Goal: Information Seeking & Learning: Learn about a topic

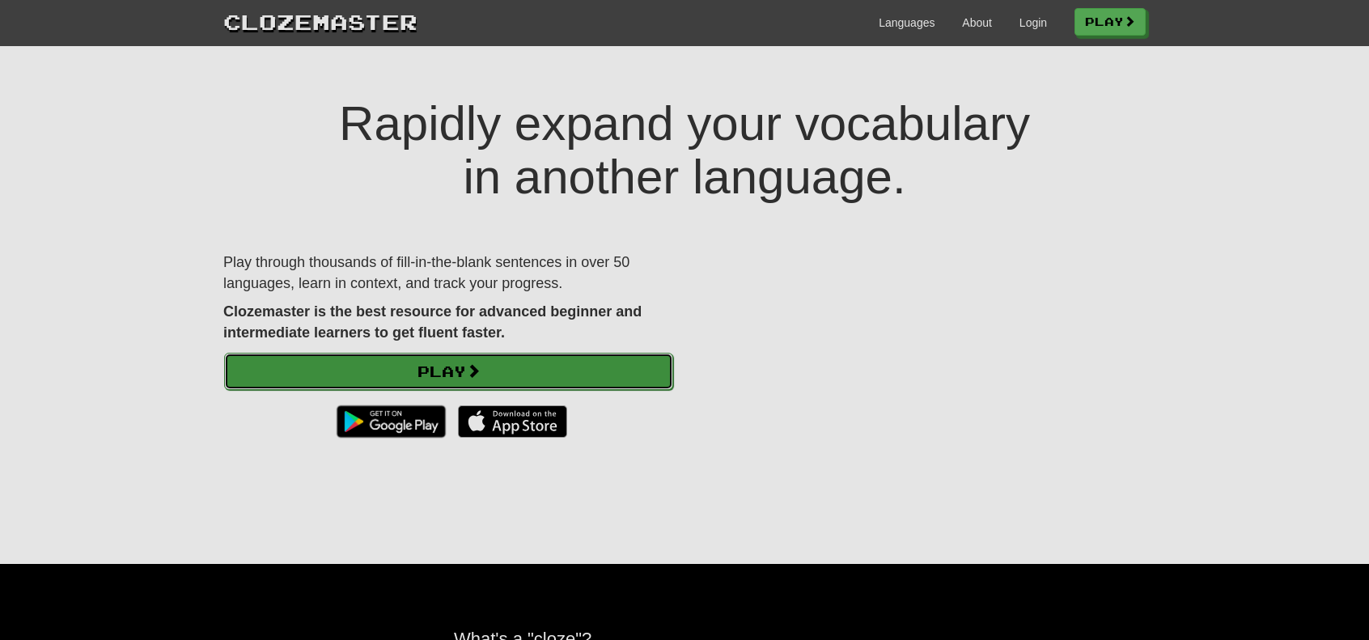
click at [529, 357] on link "Play" at bounding box center [448, 371] width 449 height 37
click at [648, 360] on link "Play" at bounding box center [448, 371] width 449 height 37
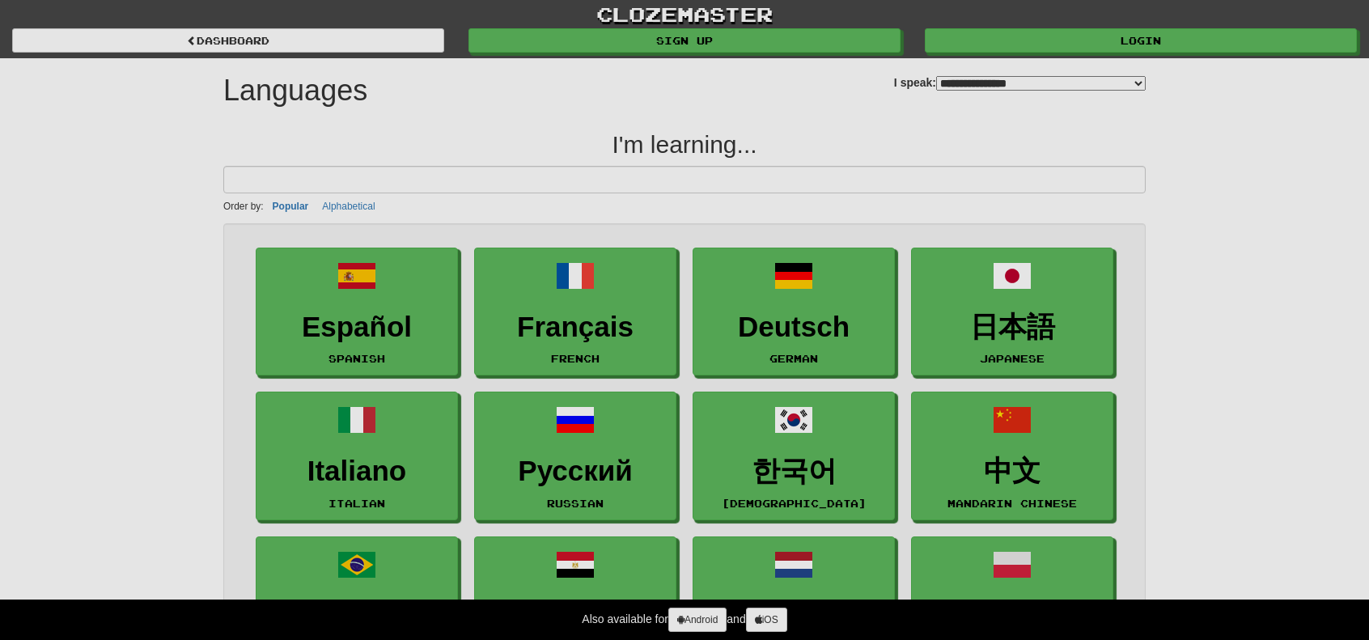
select select "*******"
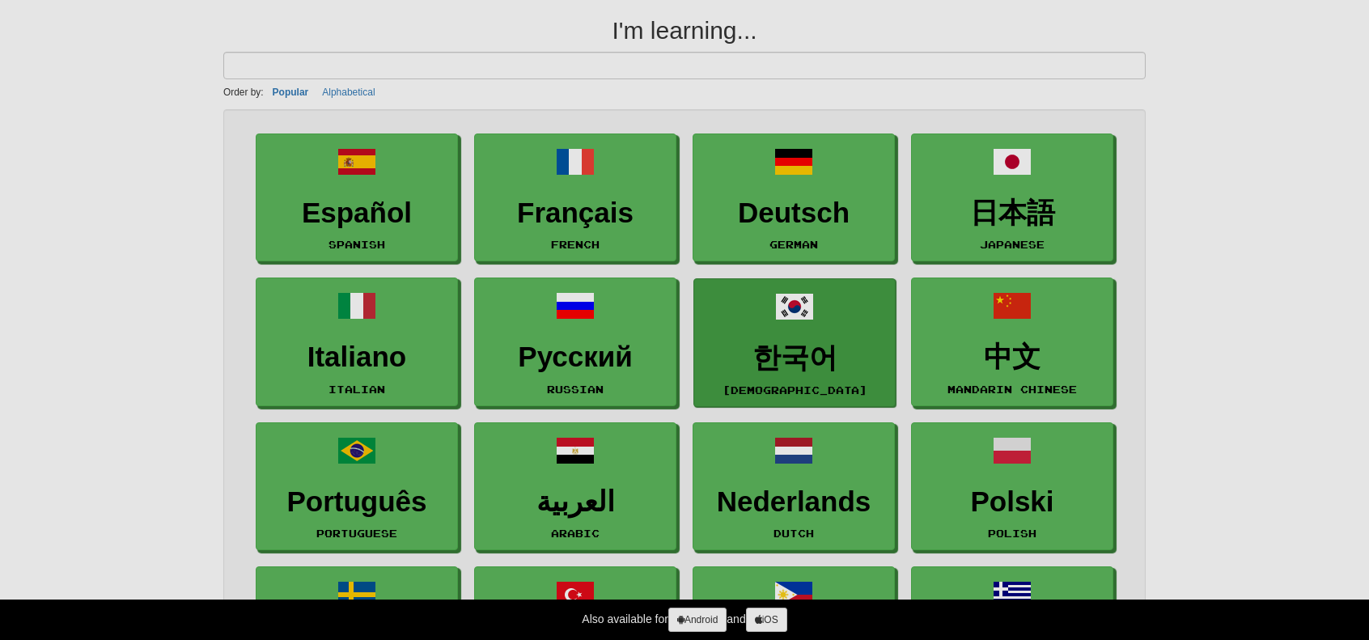
scroll to position [162, 0]
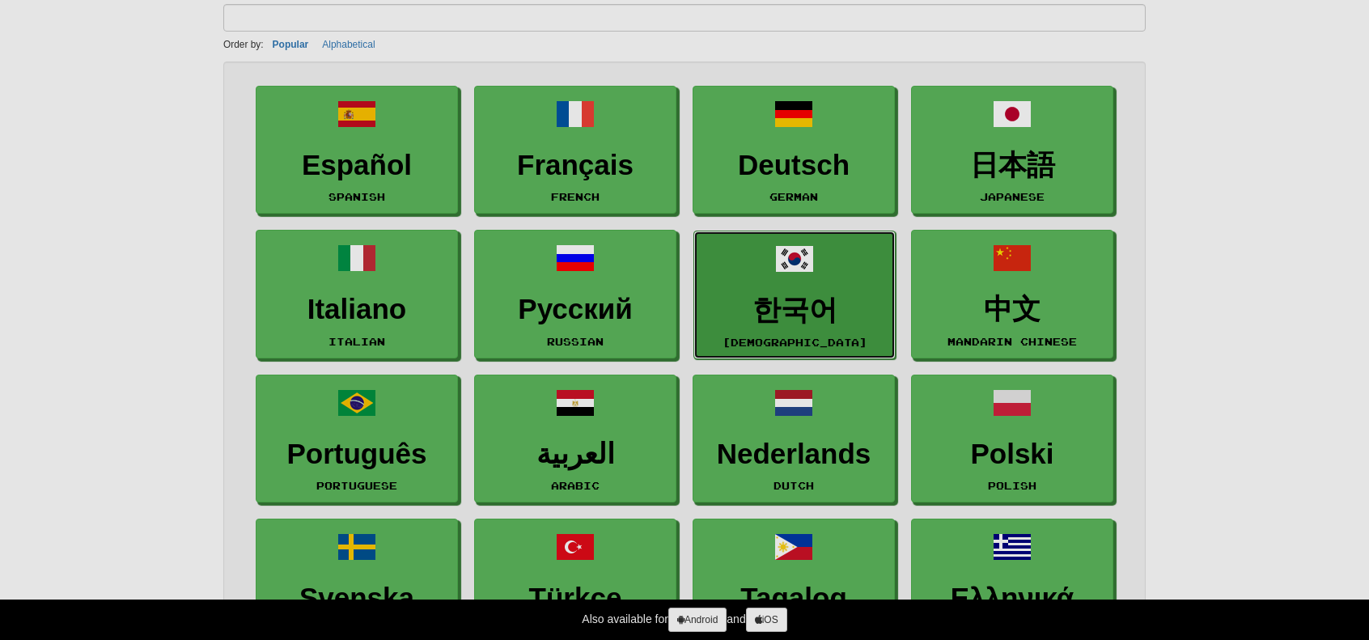
click at [736, 299] on h3 "한국어" at bounding box center [794, 311] width 185 height 32
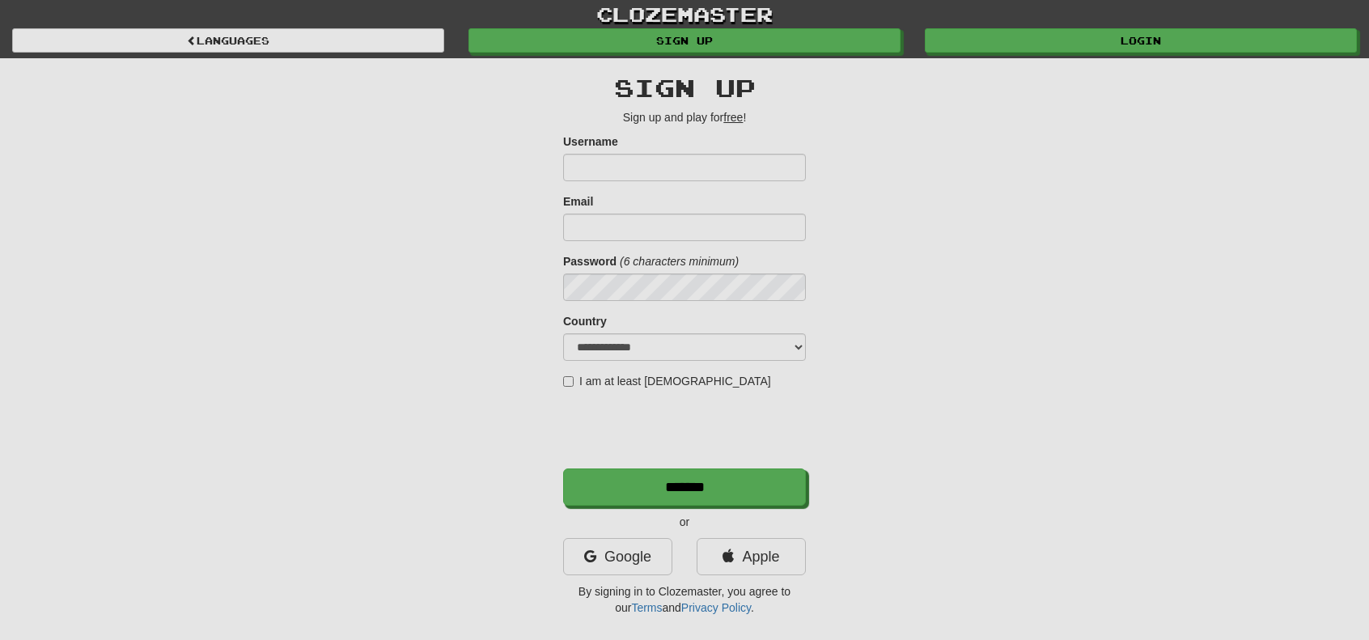
click at [628, 163] on input "Username" at bounding box center [684, 168] width 243 height 28
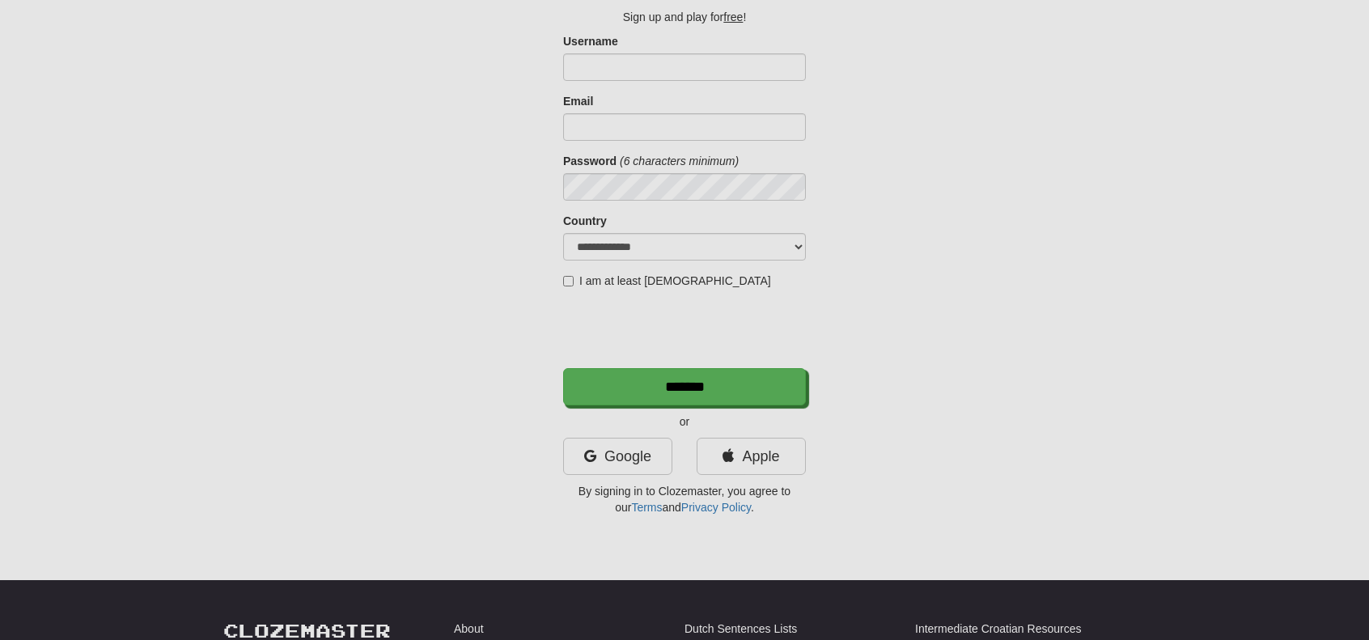
scroll to position [162, 0]
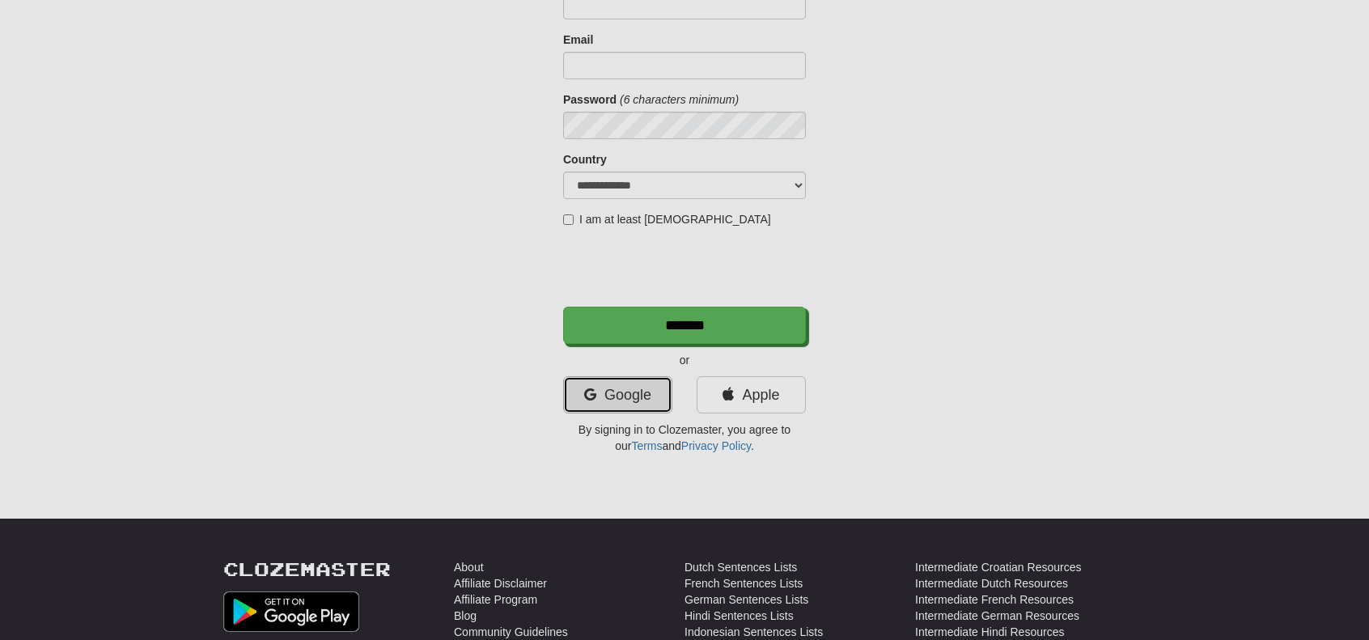
click at [636, 378] on link "Google" at bounding box center [617, 394] width 109 height 37
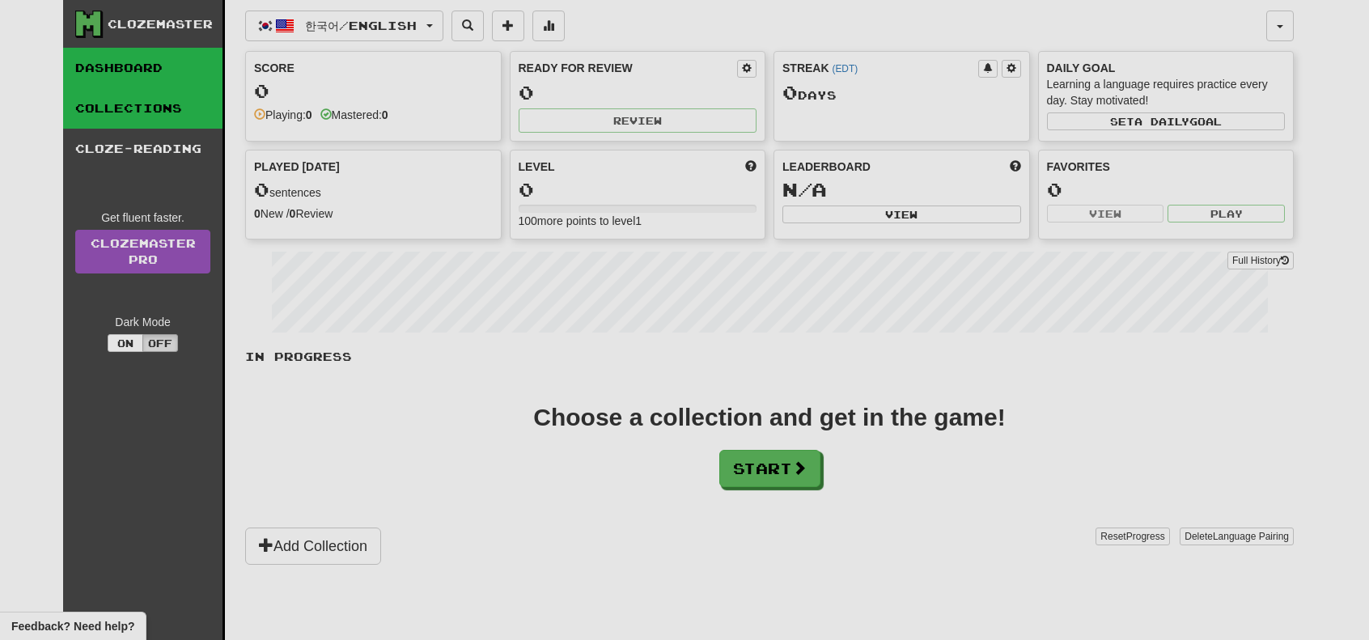
click at [147, 108] on link "Collections" at bounding box center [142, 108] width 159 height 40
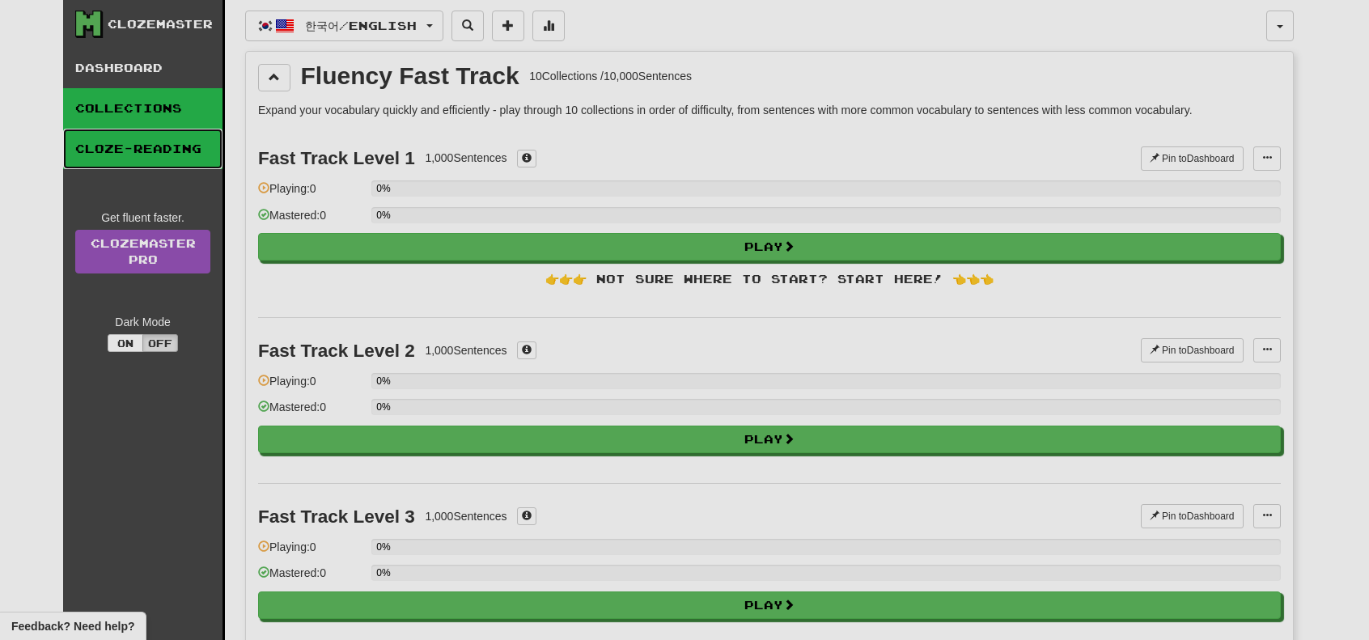
click at [148, 143] on link "Cloze-Reading" at bounding box center [142, 149] width 159 height 40
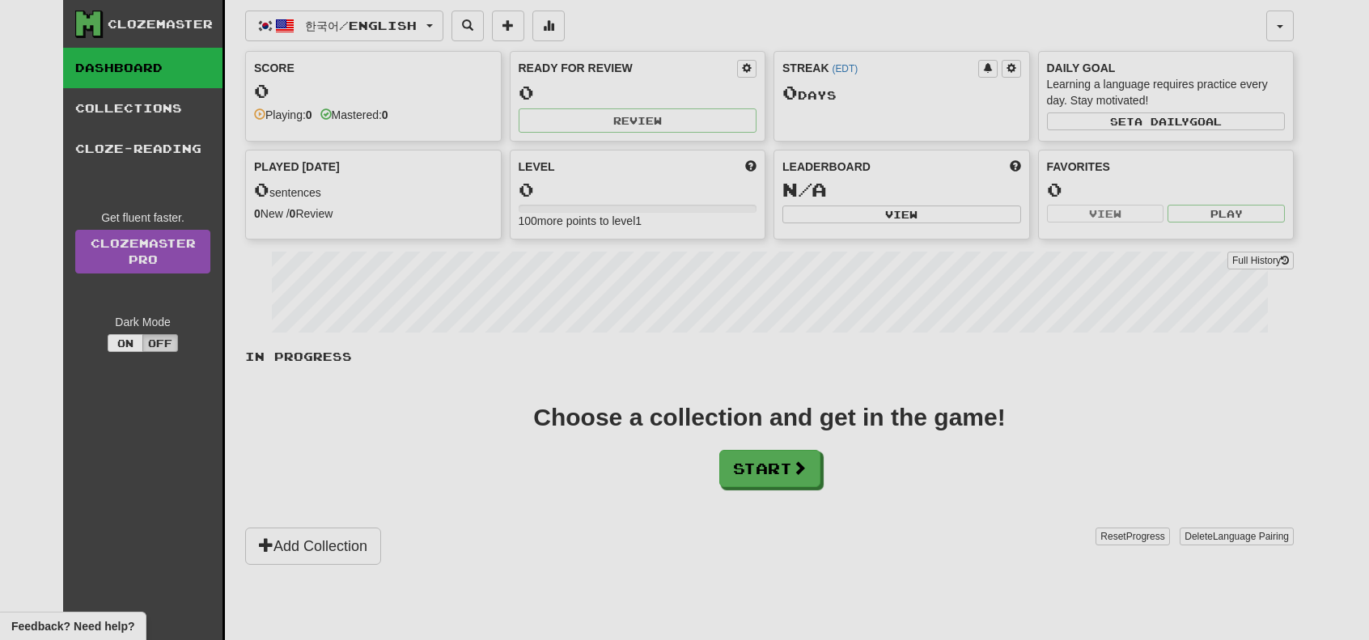
click at [458, 79] on div "Score 0 Playing: 0 Mastered: 0" at bounding box center [373, 91] width 255 height 79
click at [1147, 127] on button "Set a daily goal" at bounding box center [1166, 121] width 239 height 18
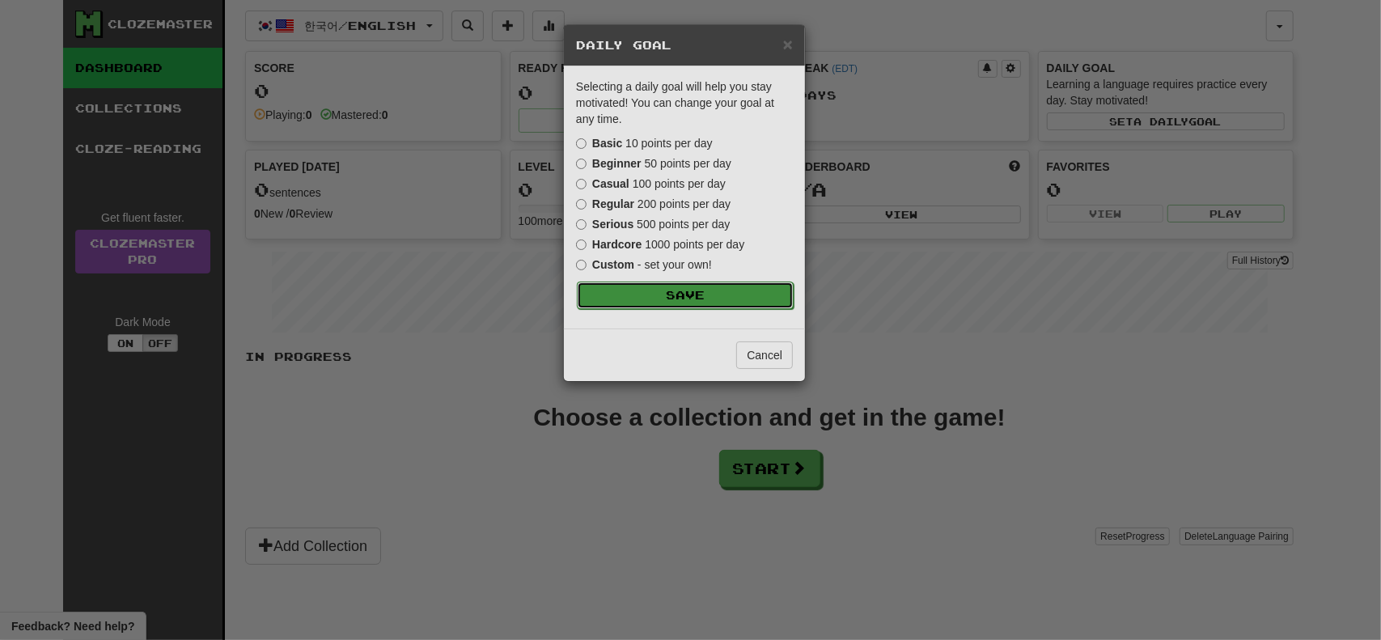
click at [757, 284] on button "Save" at bounding box center [685, 296] width 217 height 28
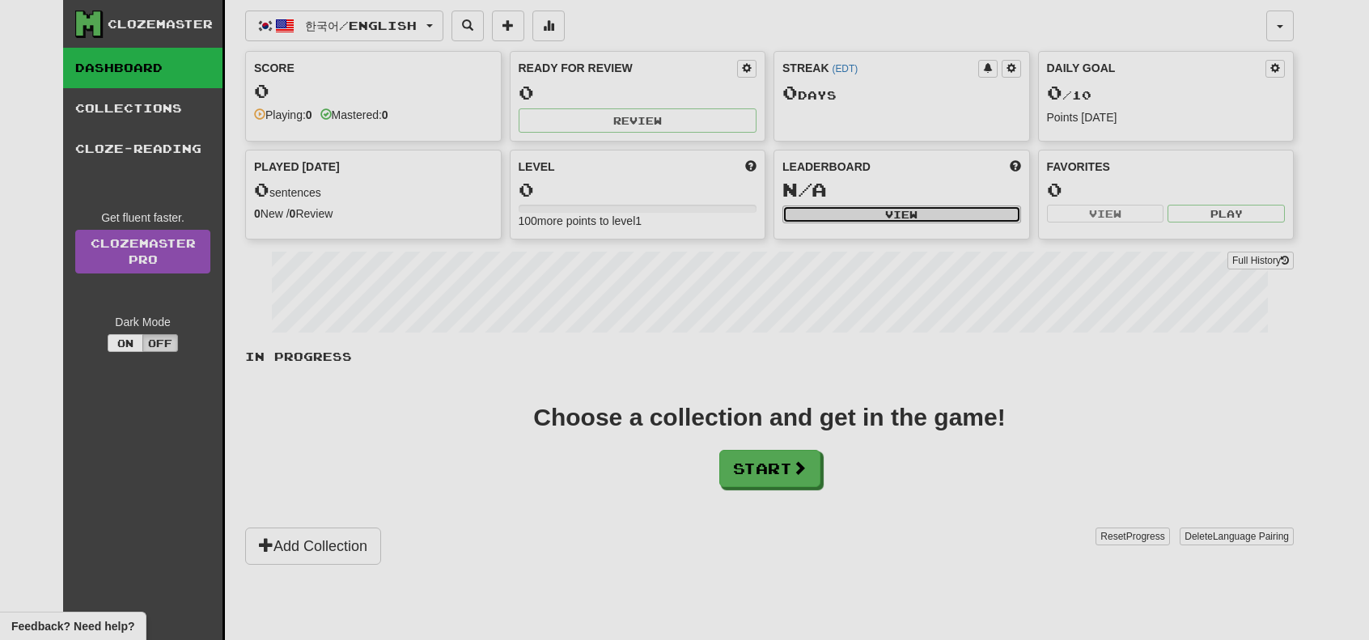
click at [854, 216] on button "View" at bounding box center [902, 215] width 239 height 18
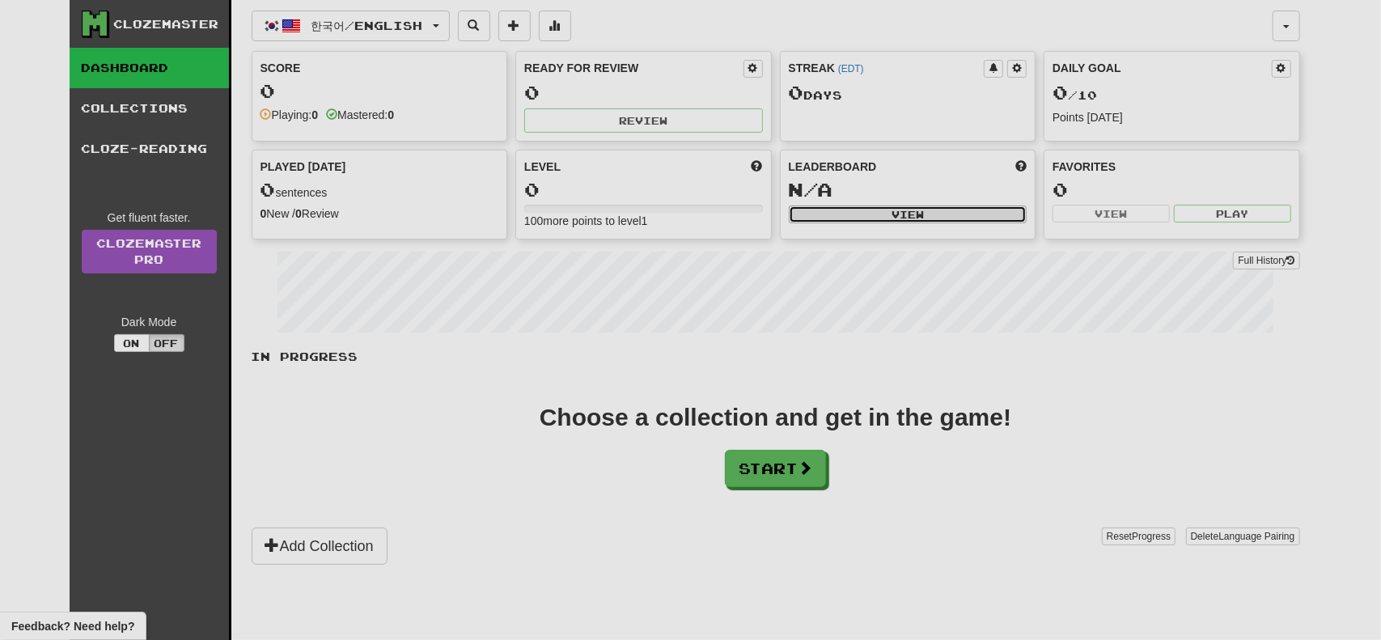
select select "**********"
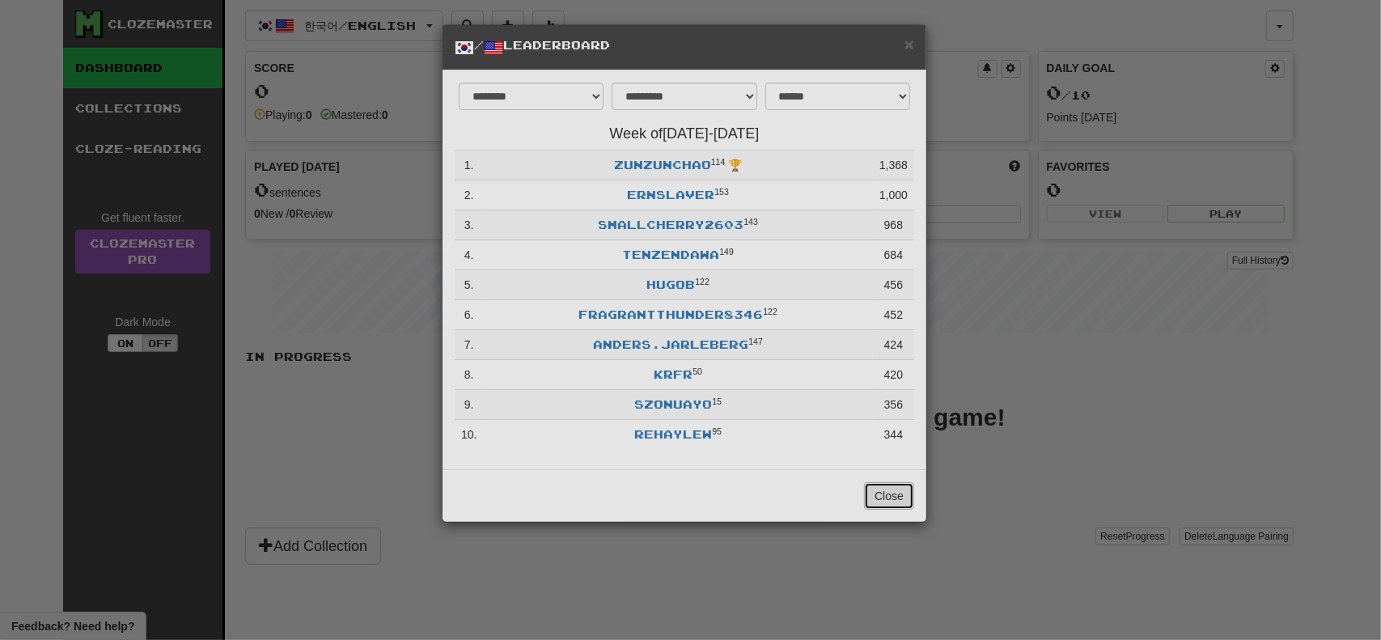
click at [892, 491] on button "Close" at bounding box center [889, 496] width 50 height 28
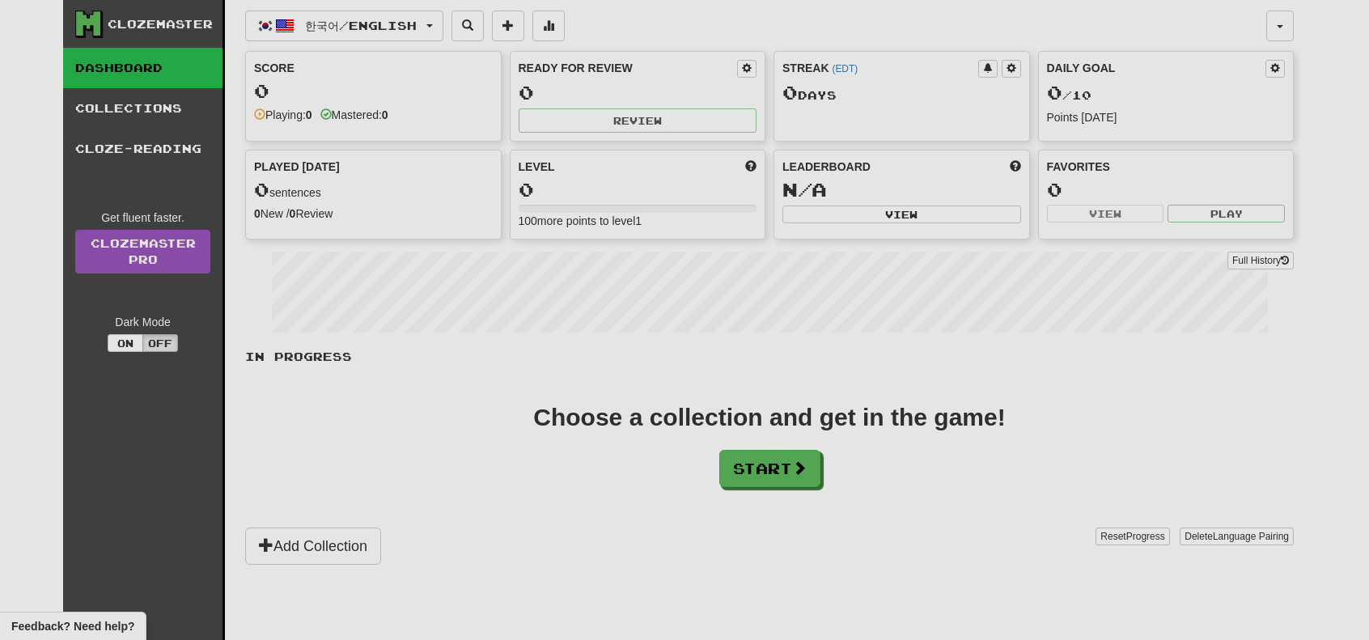
click at [139, 23] on div "Clozemaster" at bounding box center [160, 24] width 105 height 16
click at [141, 96] on link "Collections" at bounding box center [142, 108] width 159 height 40
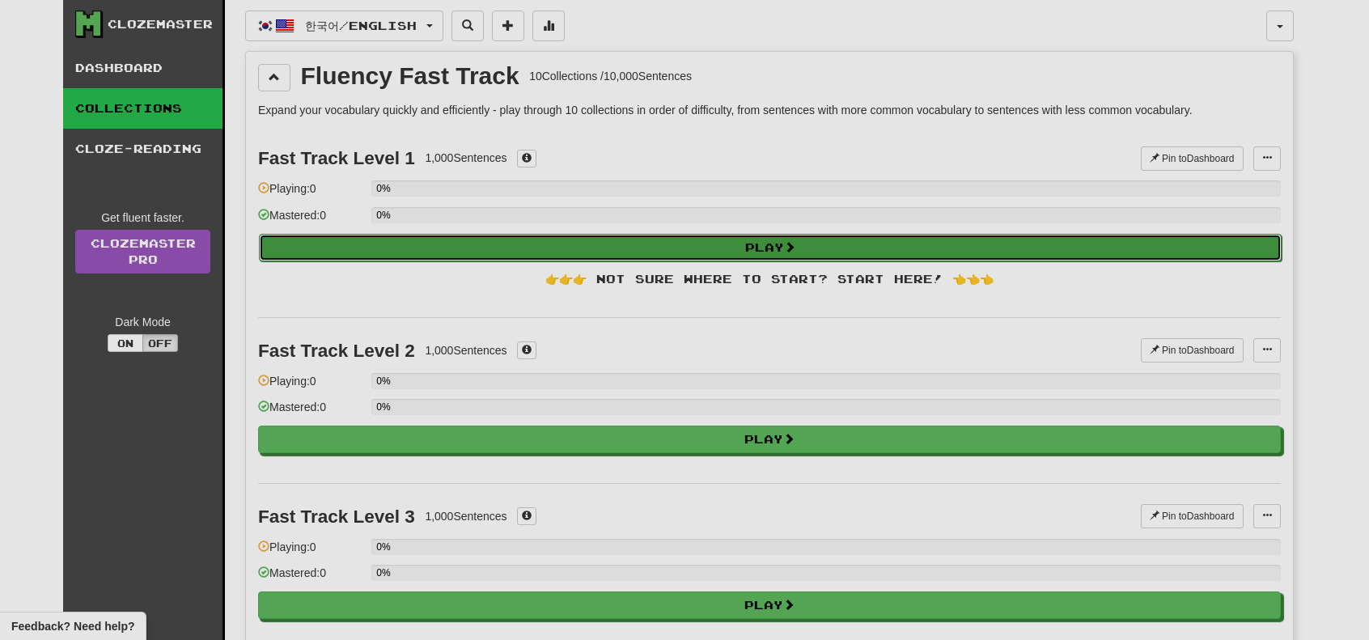
click at [358, 243] on button "Play" at bounding box center [770, 248] width 1023 height 28
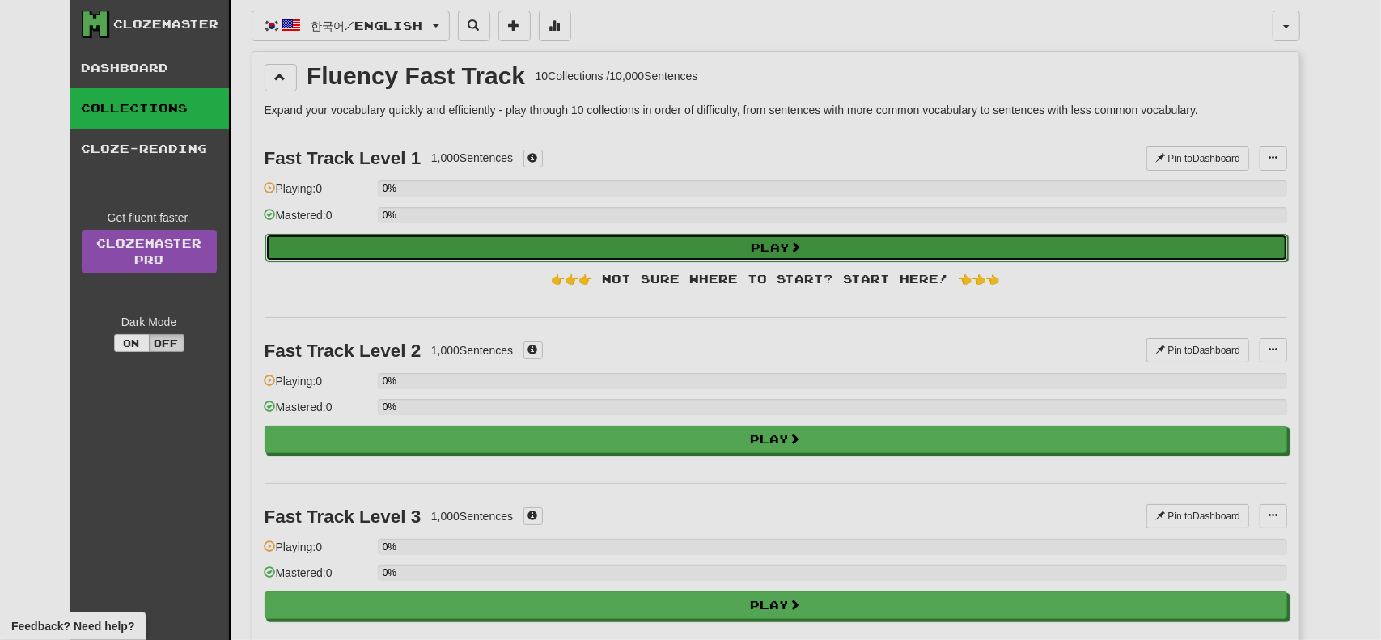
select select "**"
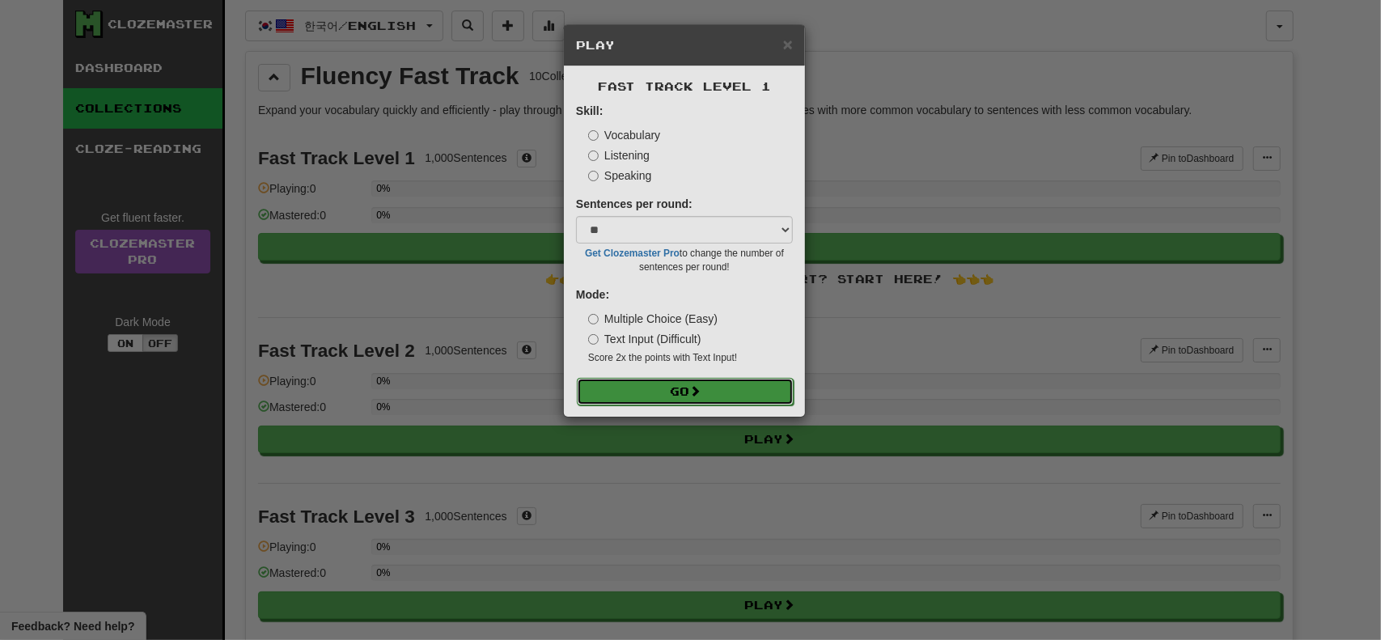
click at [626, 381] on button "Go" at bounding box center [685, 392] width 217 height 28
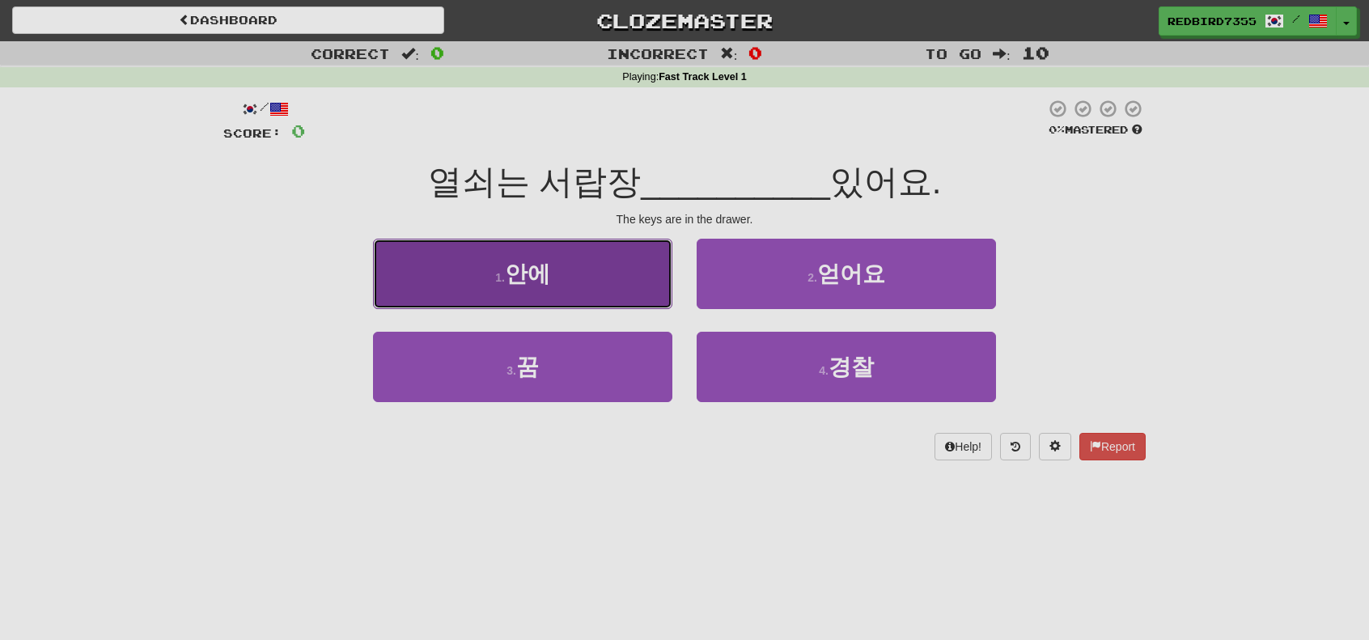
click at [605, 293] on button "1 . 안에" at bounding box center [522, 274] width 299 height 70
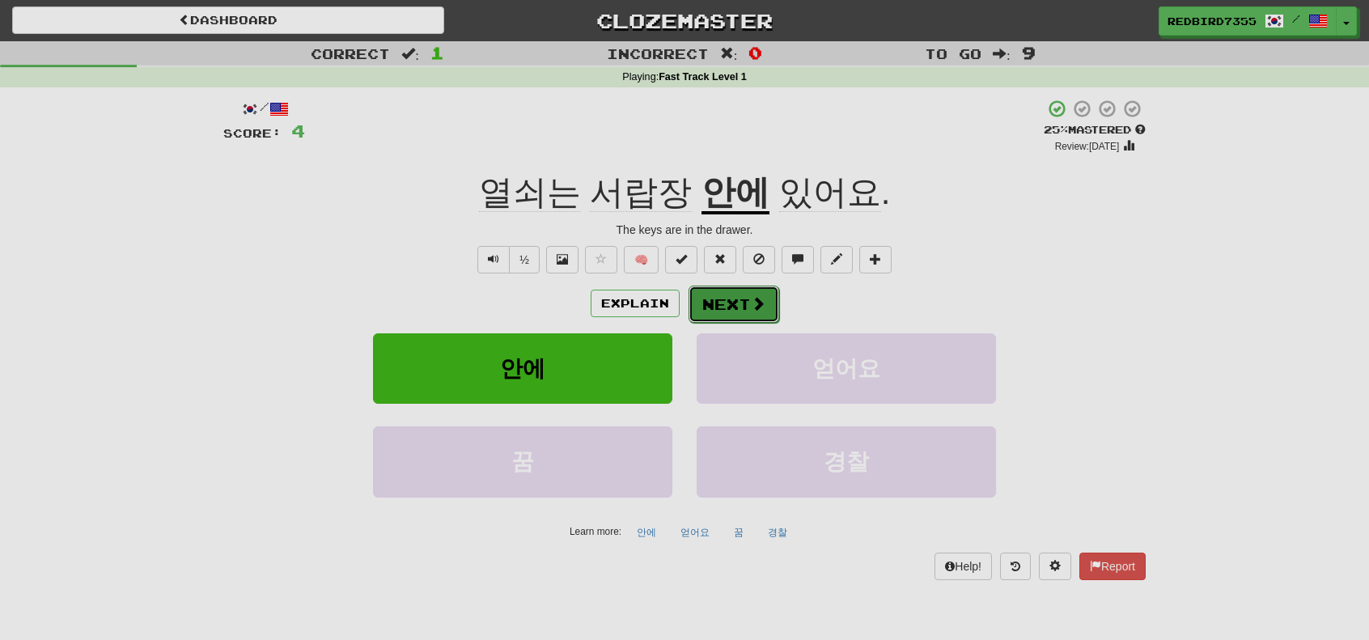
click at [706, 310] on button "Next" at bounding box center [734, 304] width 91 height 37
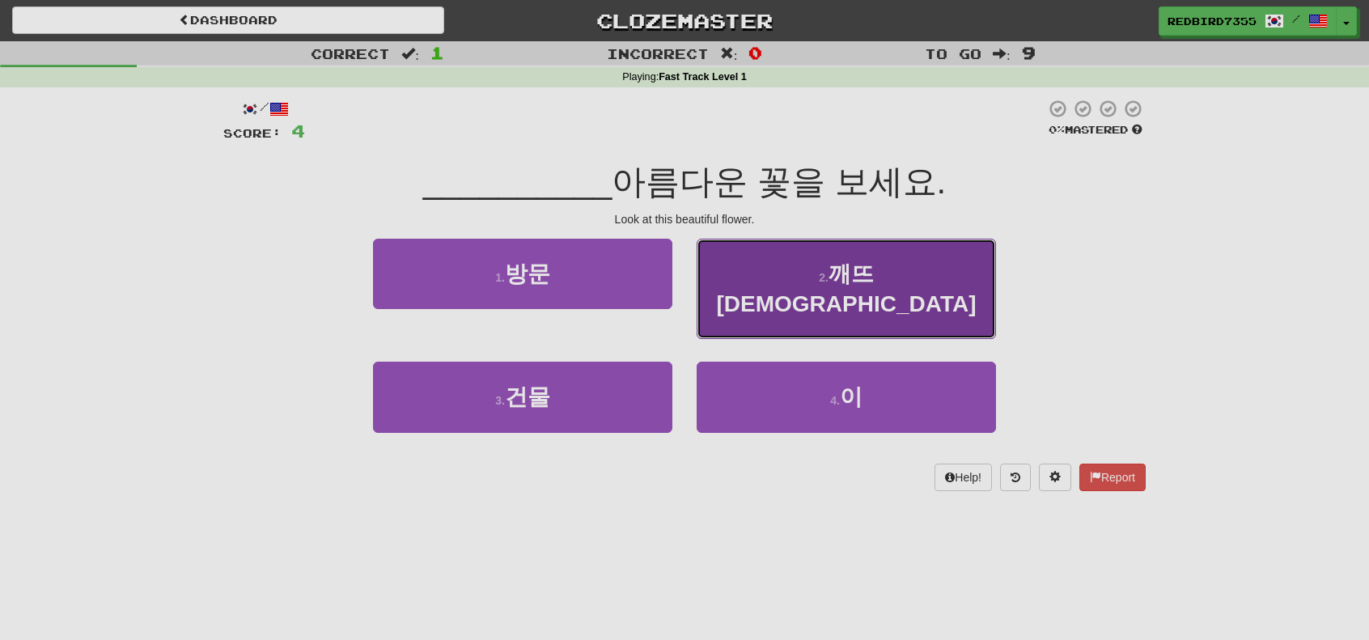
click at [719, 299] on button "2 . 깨뜨렸습니다" at bounding box center [846, 289] width 299 height 101
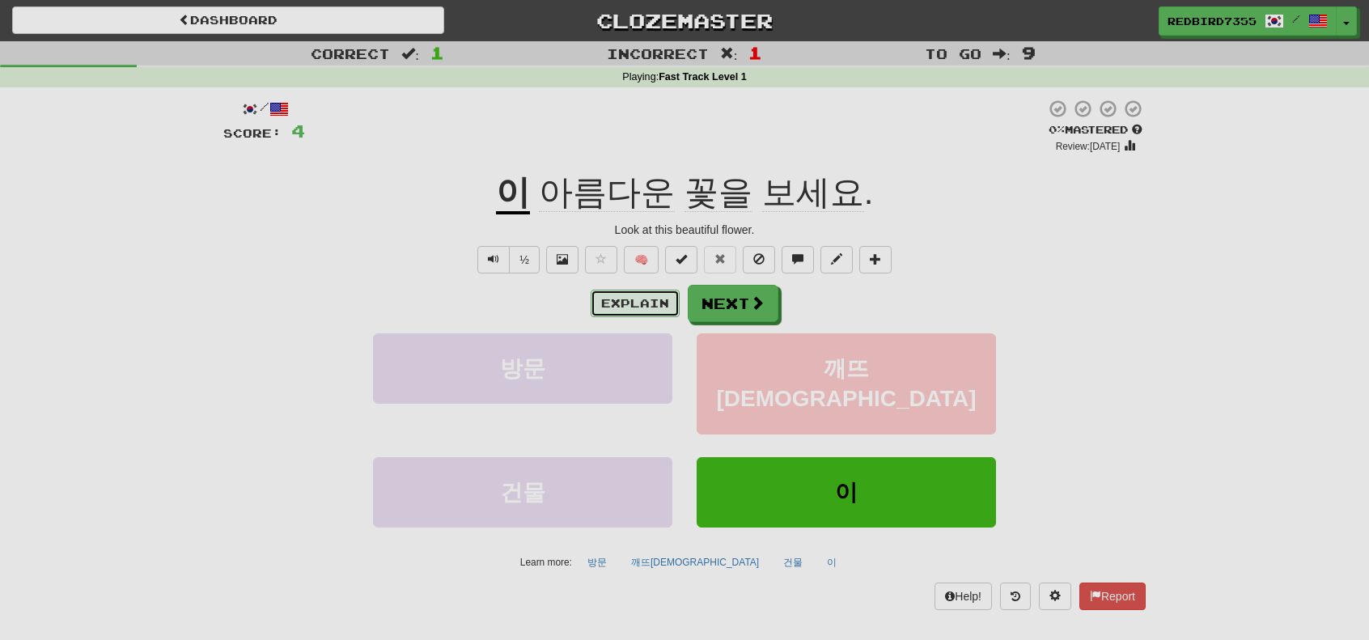
click at [649, 308] on button "Explain" at bounding box center [635, 304] width 89 height 28
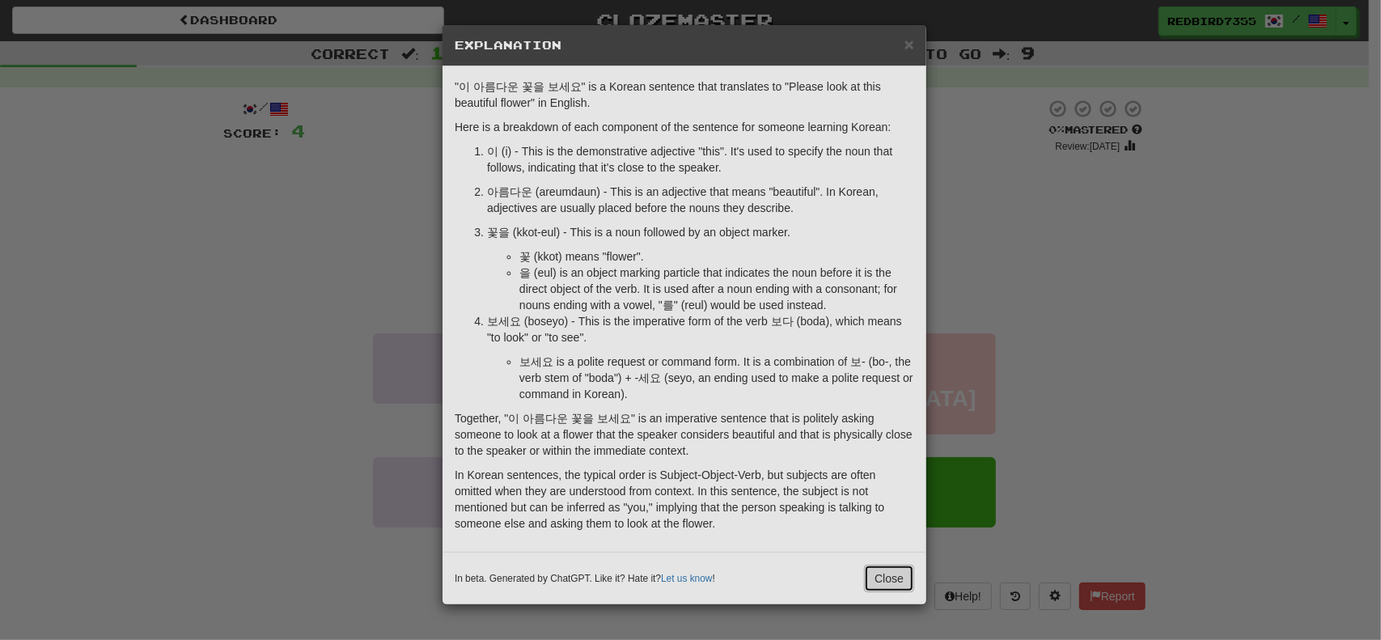
click at [876, 572] on button "Close" at bounding box center [889, 579] width 50 height 28
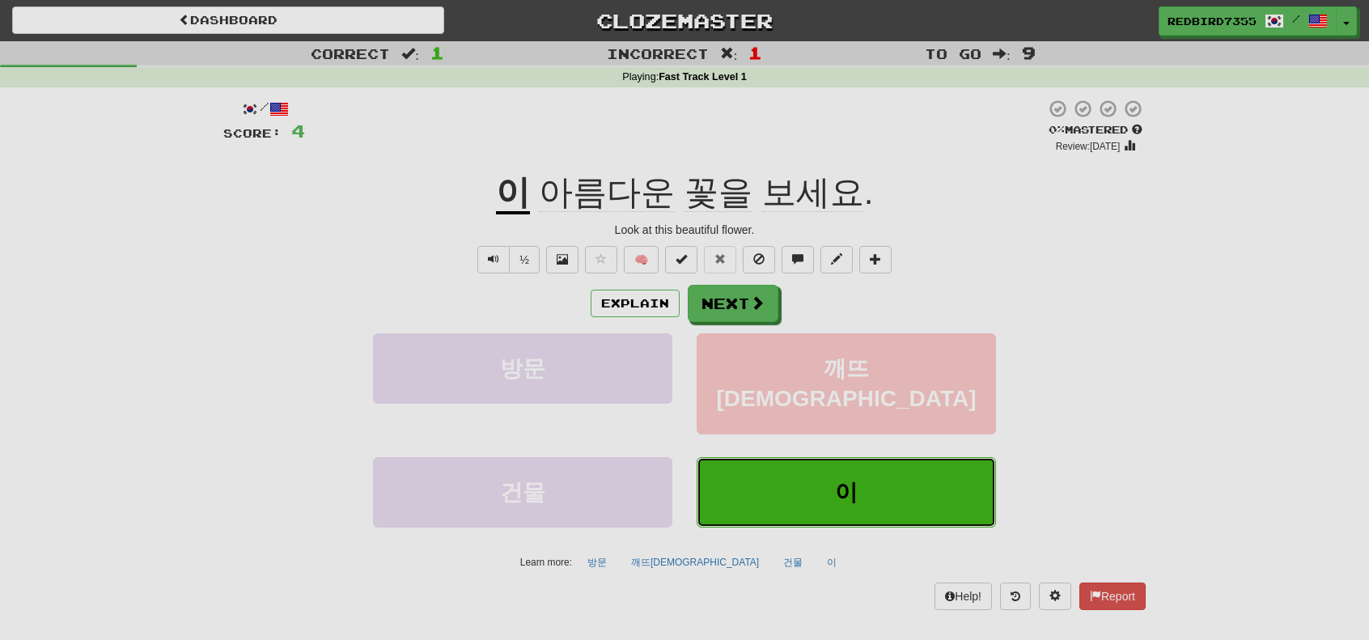
click at [840, 477] on button "이" at bounding box center [846, 492] width 299 height 70
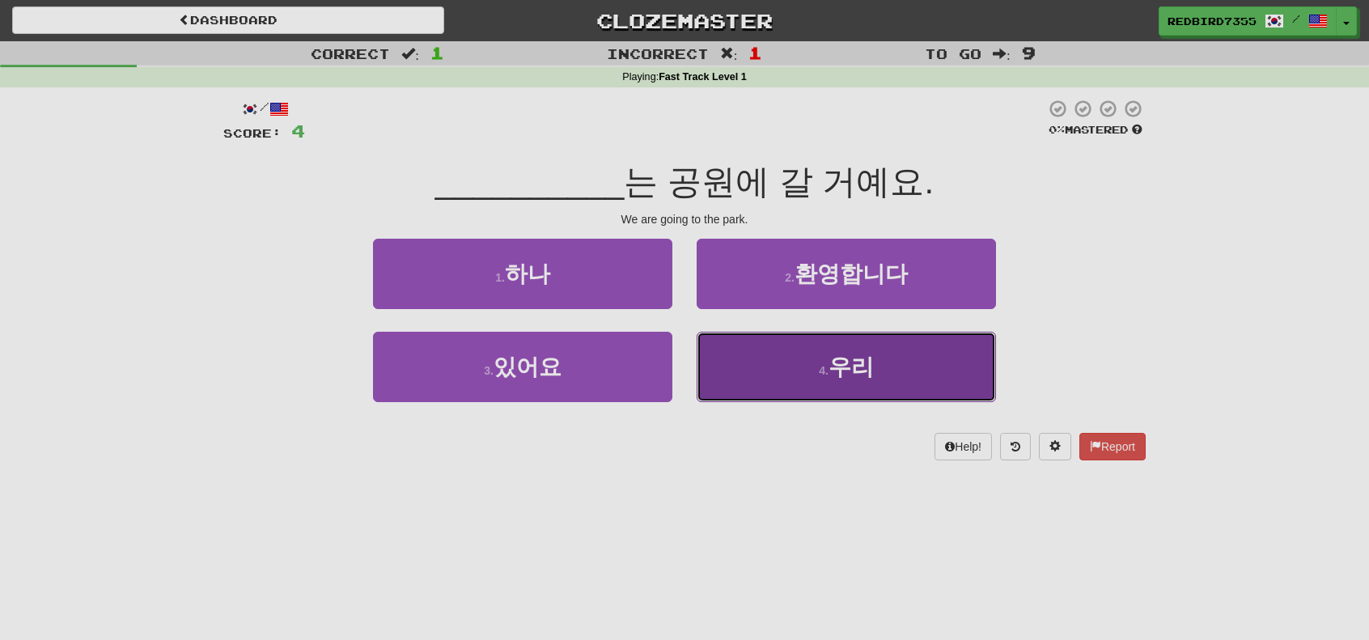
click at [762, 363] on button "4 . 우리" at bounding box center [846, 367] width 299 height 70
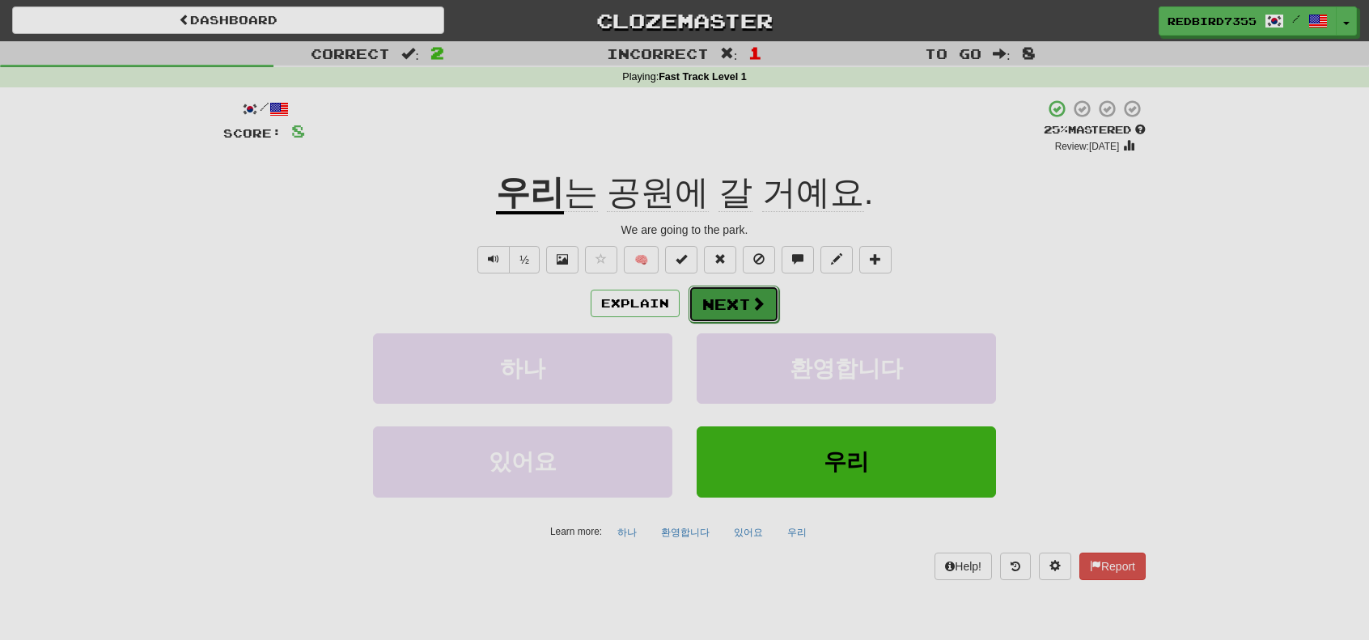
click at [702, 308] on button "Next" at bounding box center [734, 304] width 91 height 37
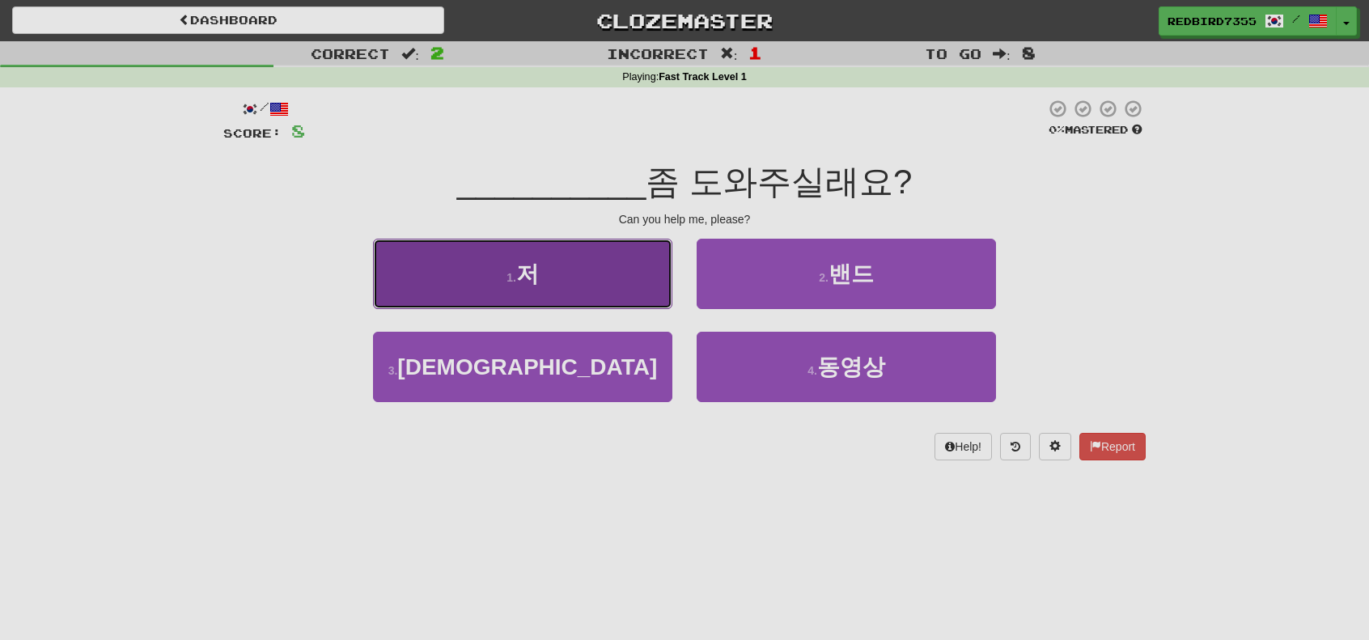
click at [605, 294] on button "1 . 저" at bounding box center [522, 274] width 299 height 70
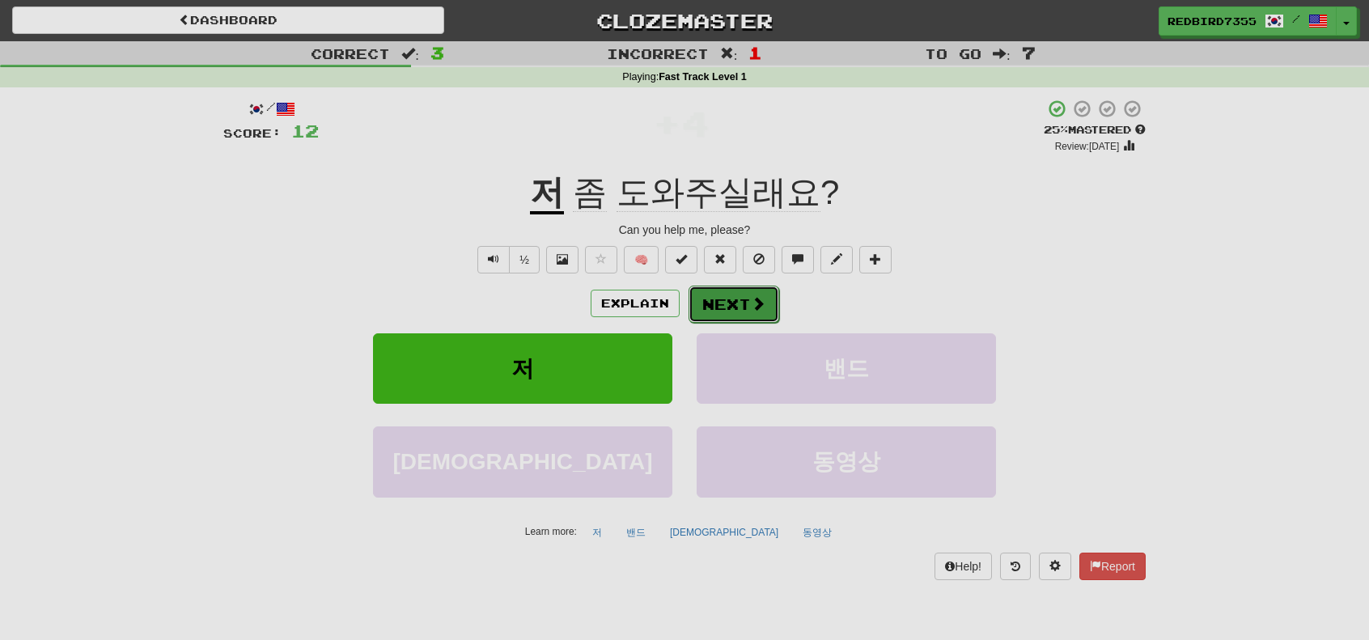
click at [705, 304] on button "Next" at bounding box center [734, 304] width 91 height 37
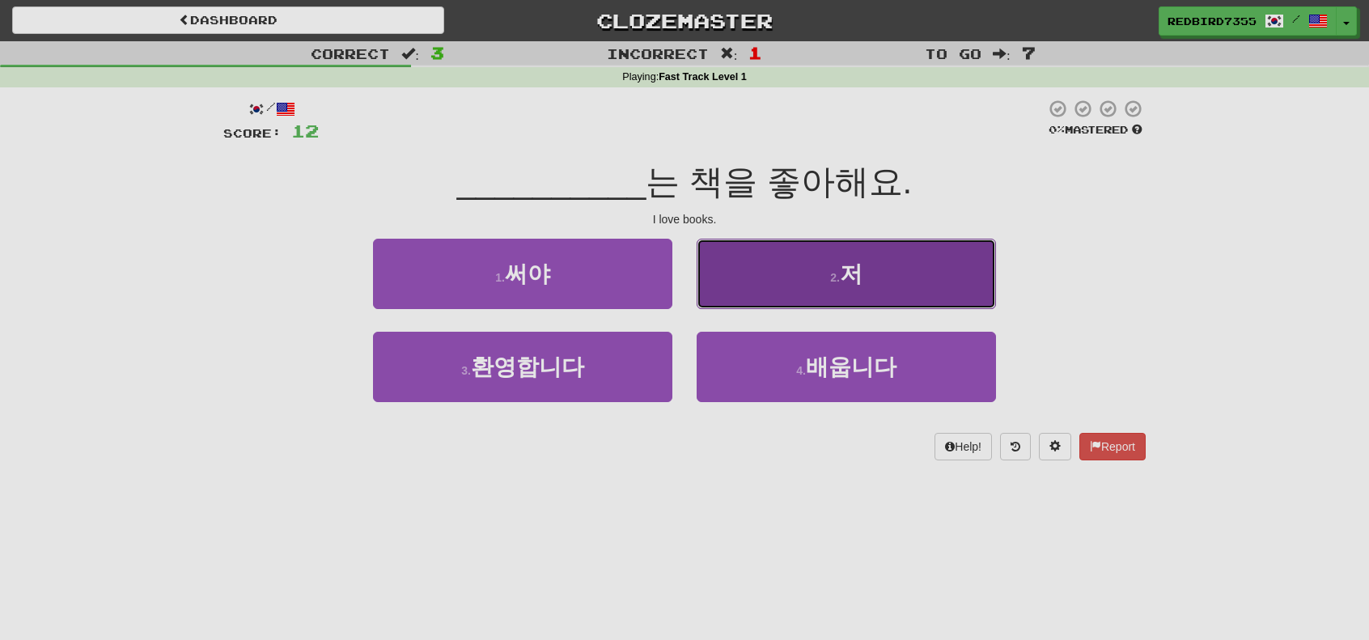
click at [721, 292] on button "2 . 저" at bounding box center [846, 274] width 299 height 70
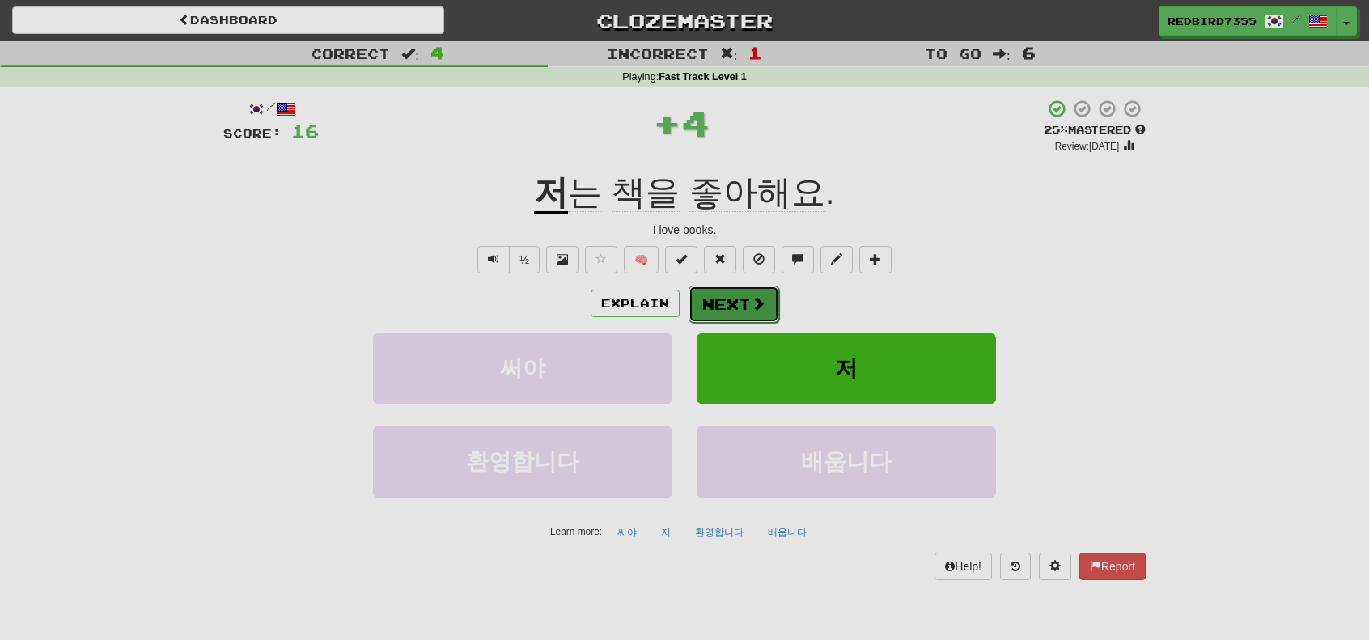
click at [719, 299] on button "Next" at bounding box center [734, 304] width 91 height 37
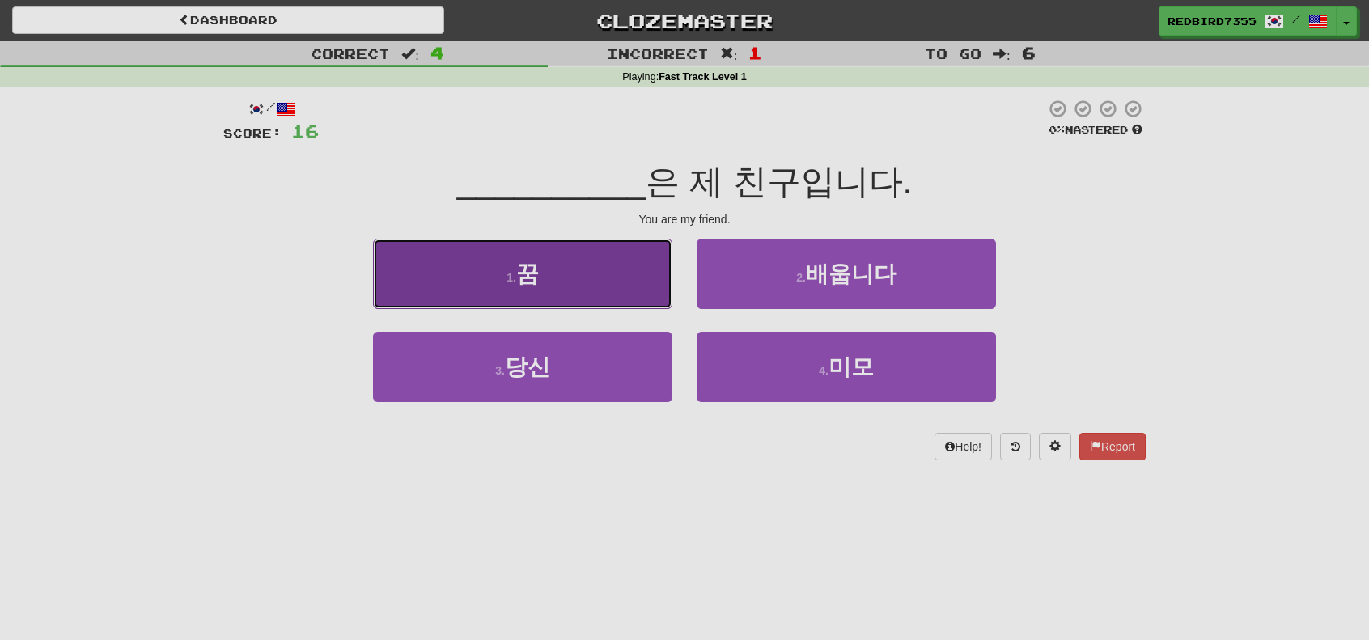
click at [627, 302] on button "1 . 꿈" at bounding box center [522, 274] width 299 height 70
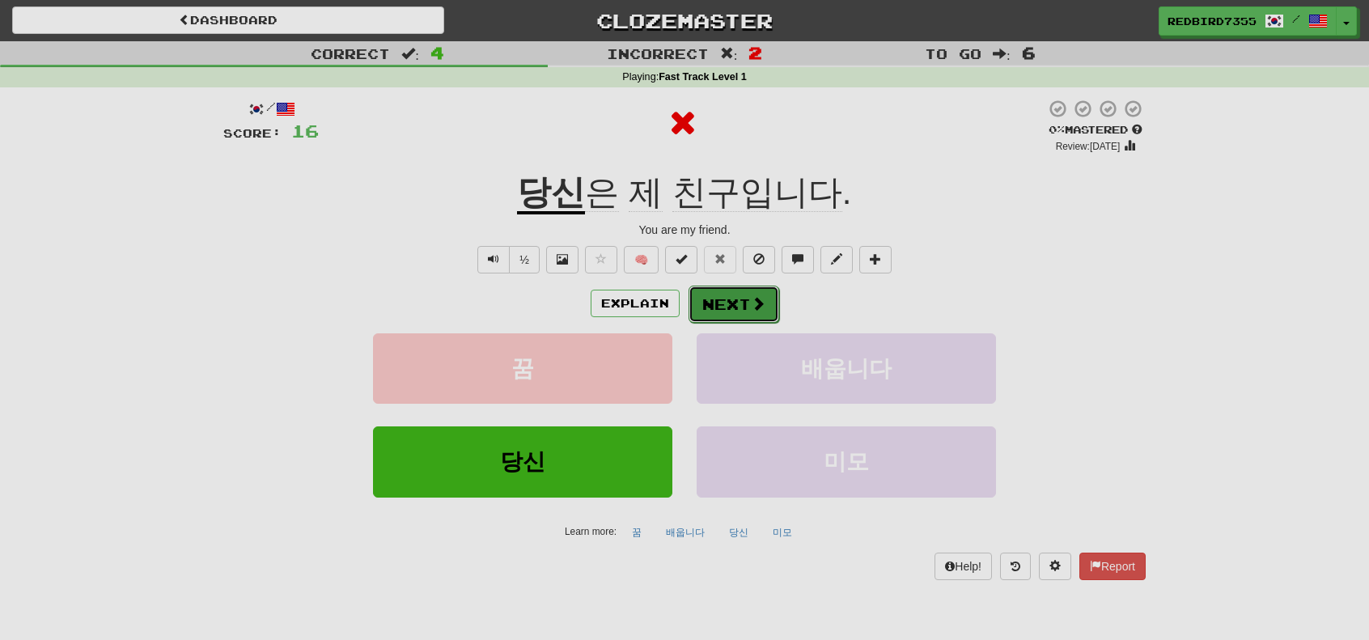
click at [698, 301] on button "Next" at bounding box center [734, 304] width 91 height 37
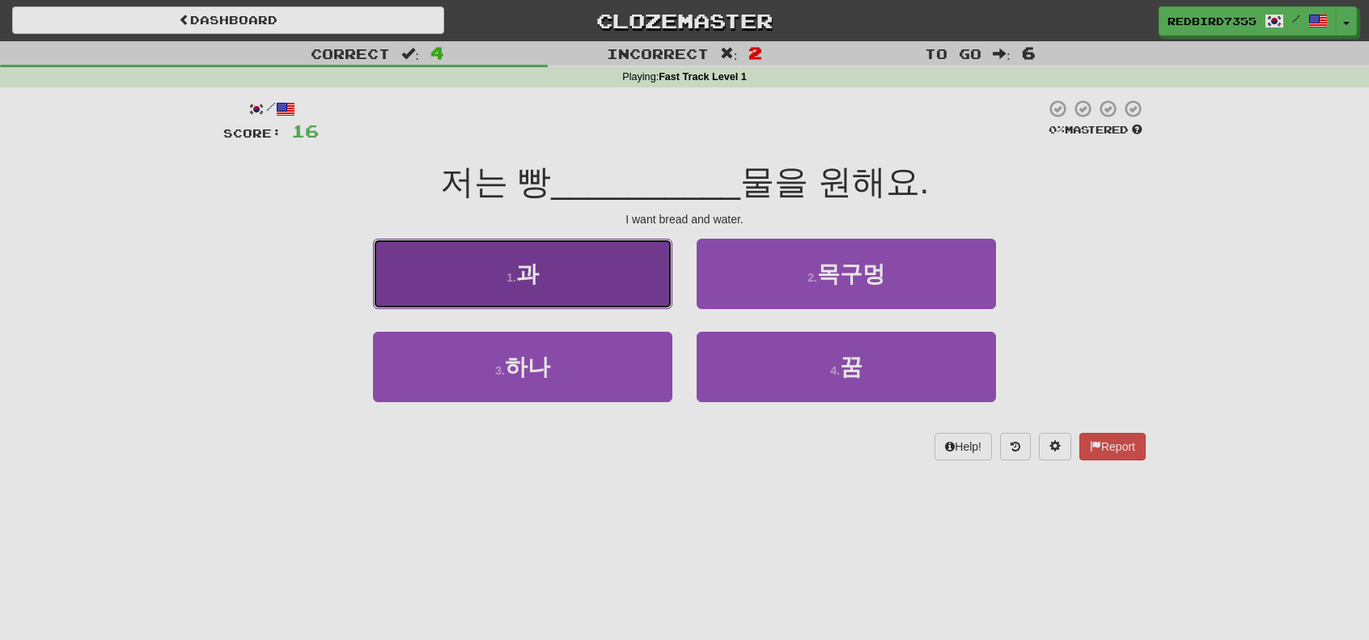
click at [645, 294] on button "1 . 과" at bounding box center [522, 274] width 299 height 70
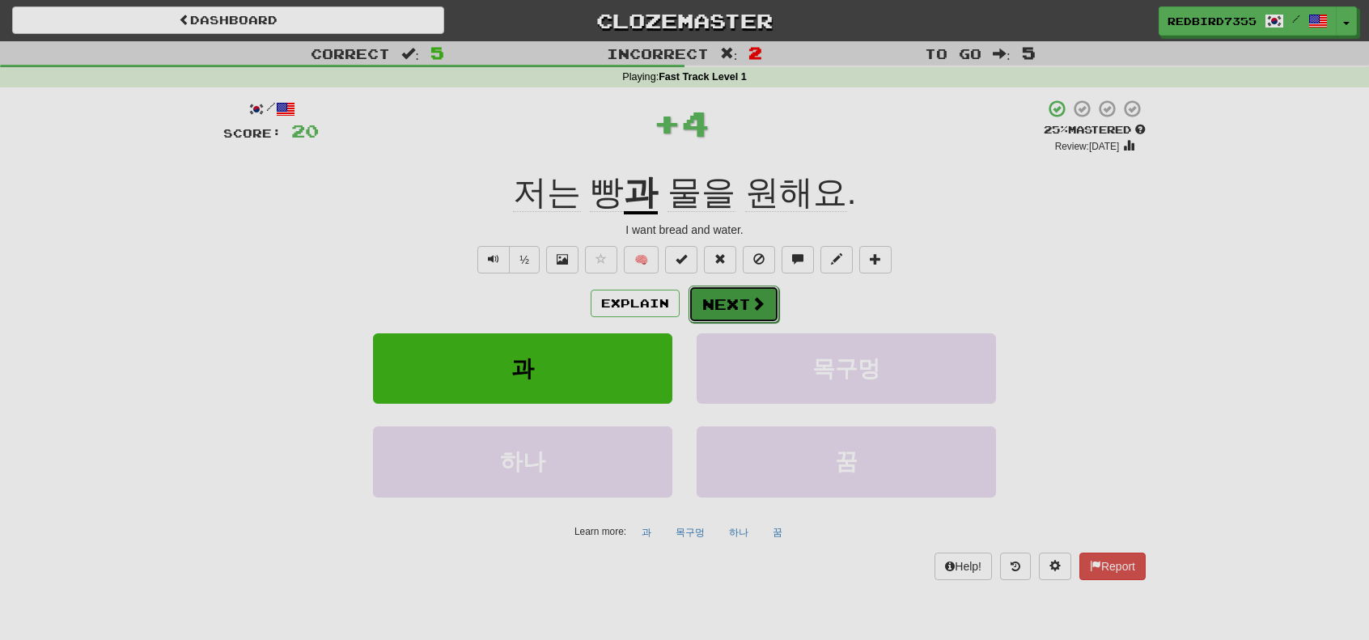
click at [702, 301] on button "Next" at bounding box center [734, 304] width 91 height 37
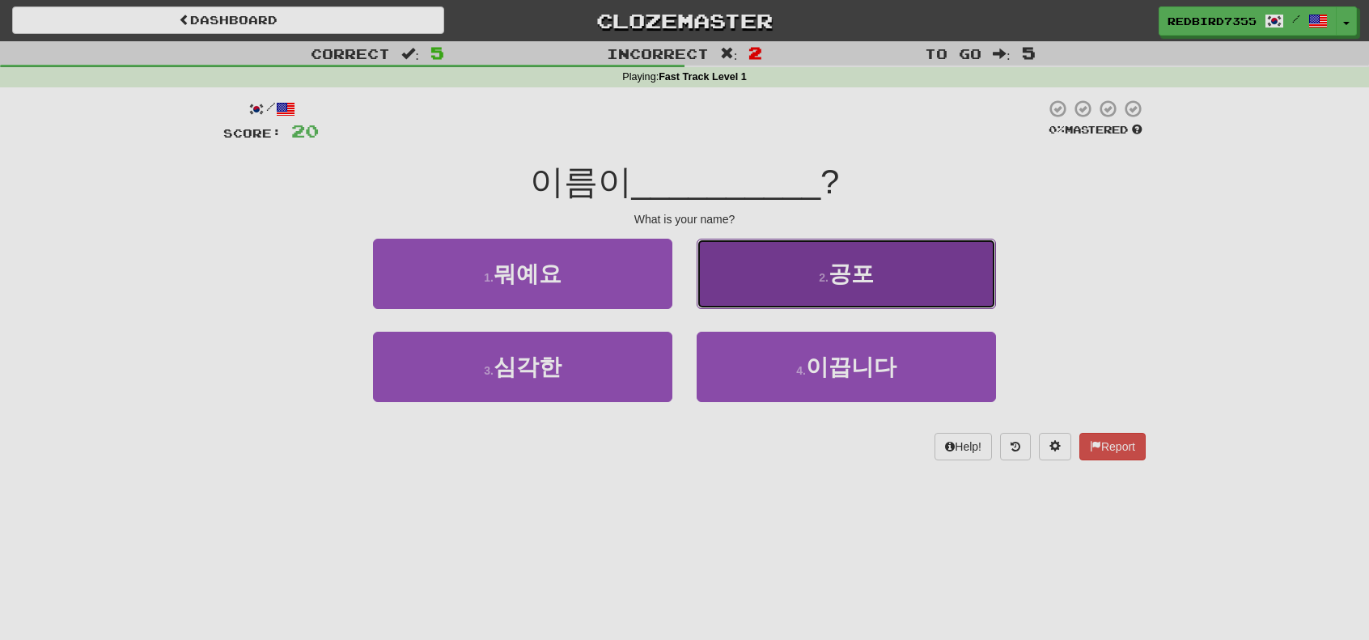
click at [733, 297] on button "2 . 공포" at bounding box center [846, 274] width 299 height 70
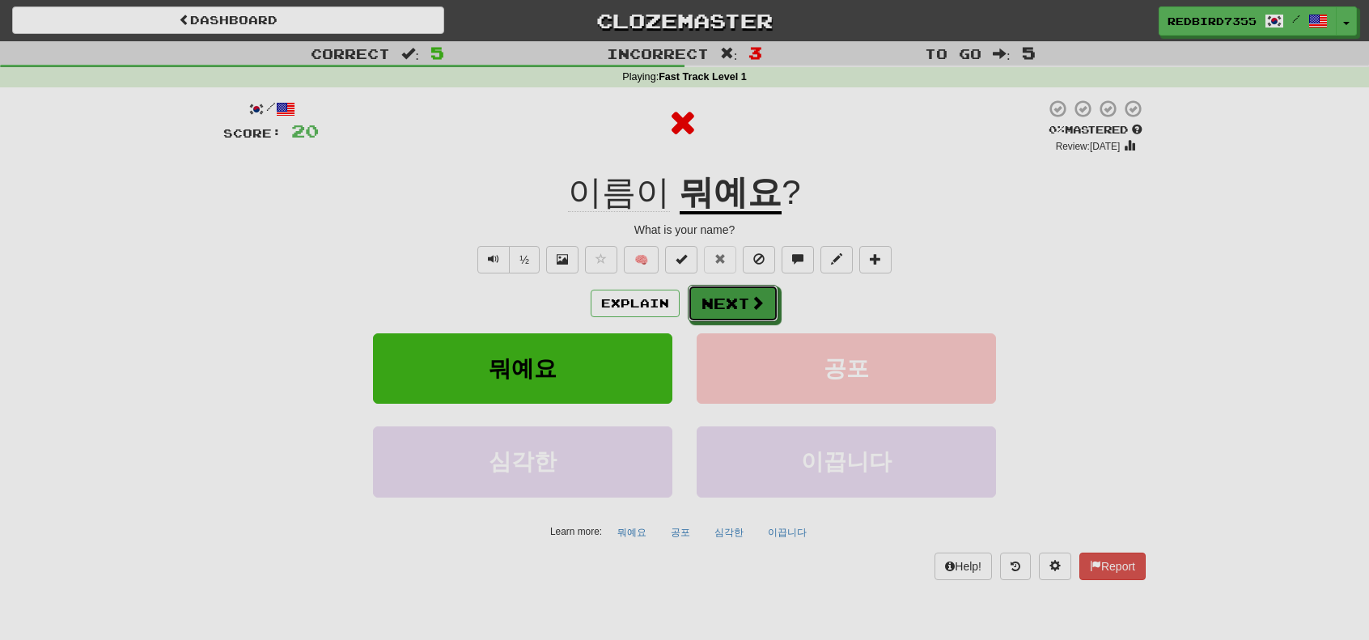
click at [733, 297] on button "Next" at bounding box center [733, 303] width 91 height 37
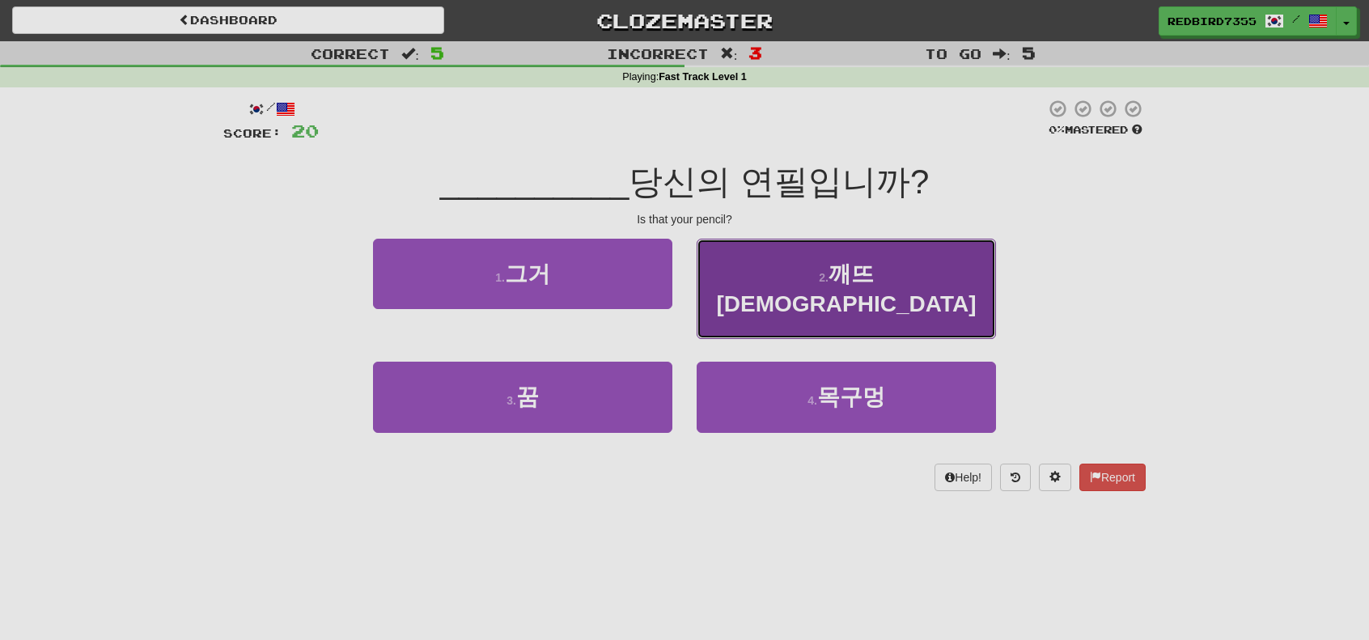
click at [725, 295] on button "2 . 깨뜨렸습니다" at bounding box center [846, 289] width 299 height 101
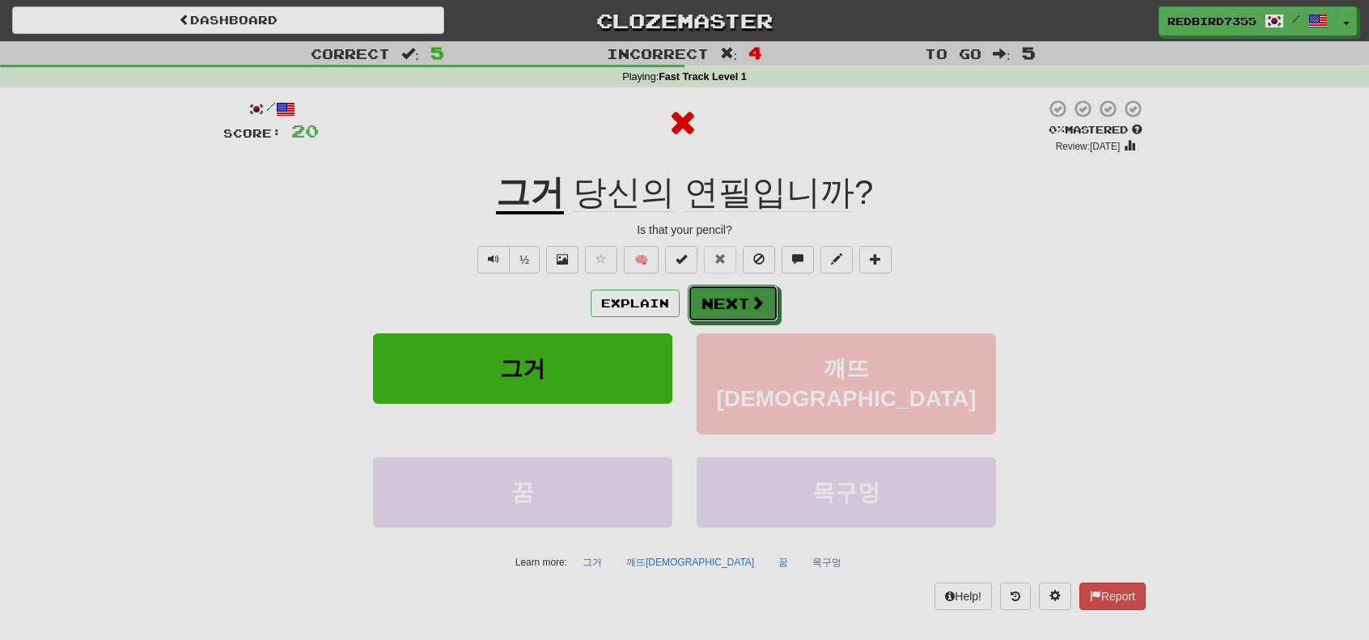
click at [725, 295] on button "Next" at bounding box center [733, 303] width 91 height 37
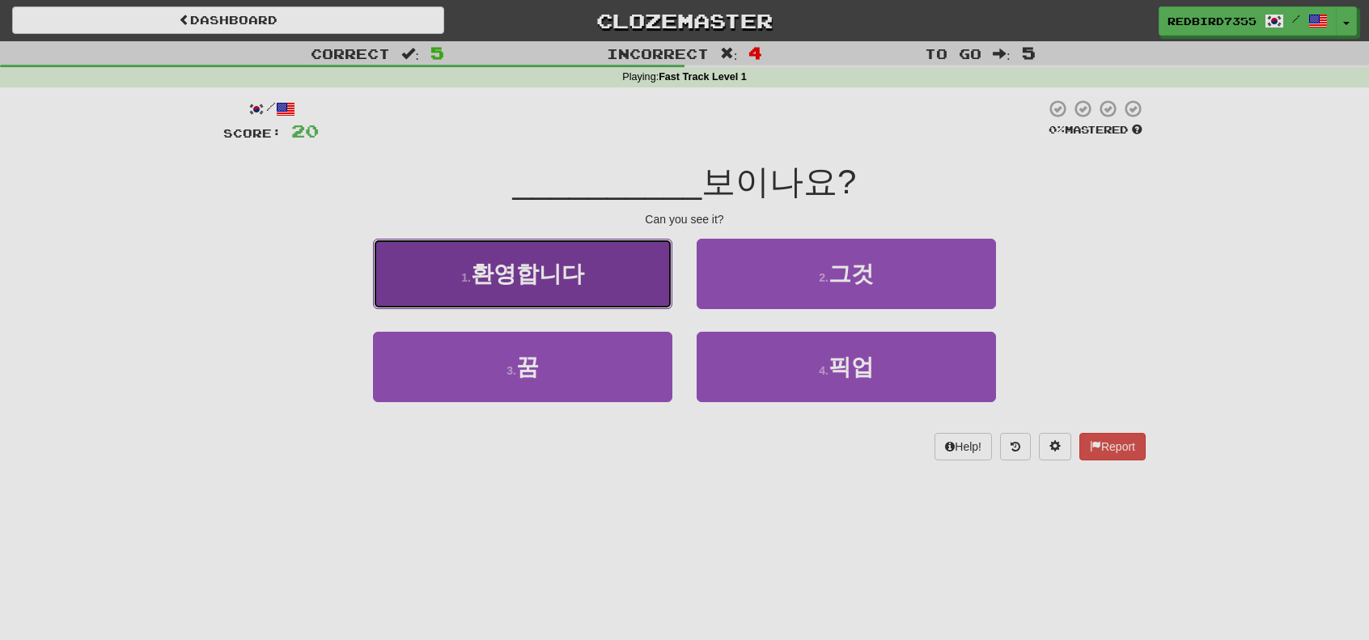
click at [663, 294] on button "1 . 환영합니다" at bounding box center [522, 274] width 299 height 70
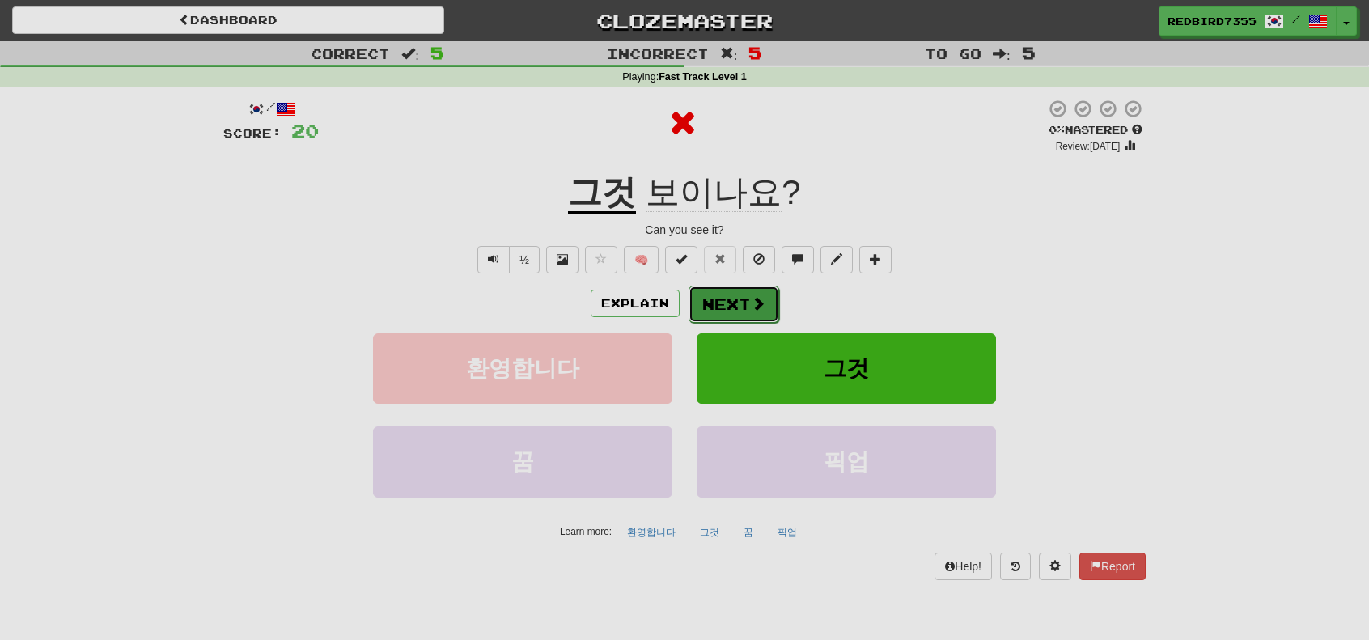
click at [711, 308] on button "Next" at bounding box center [734, 304] width 91 height 37
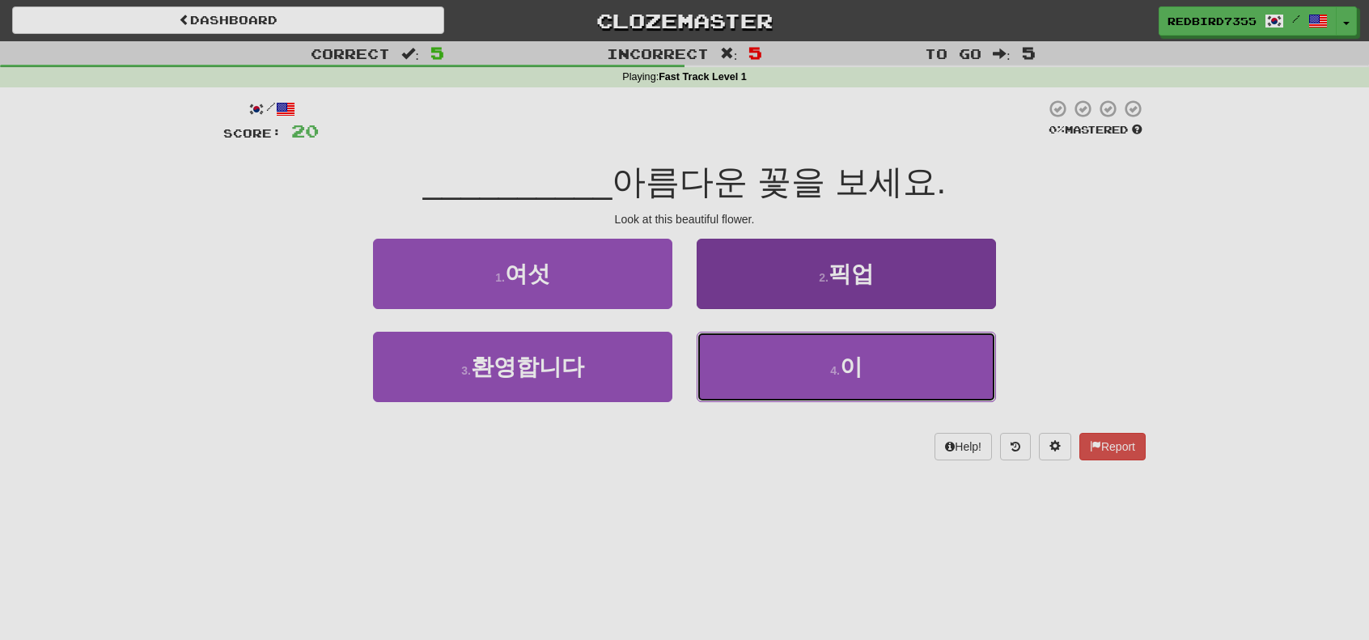
click at [726, 347] on button "4 . 이" at bounding box center [846, 367] width 299 height 70
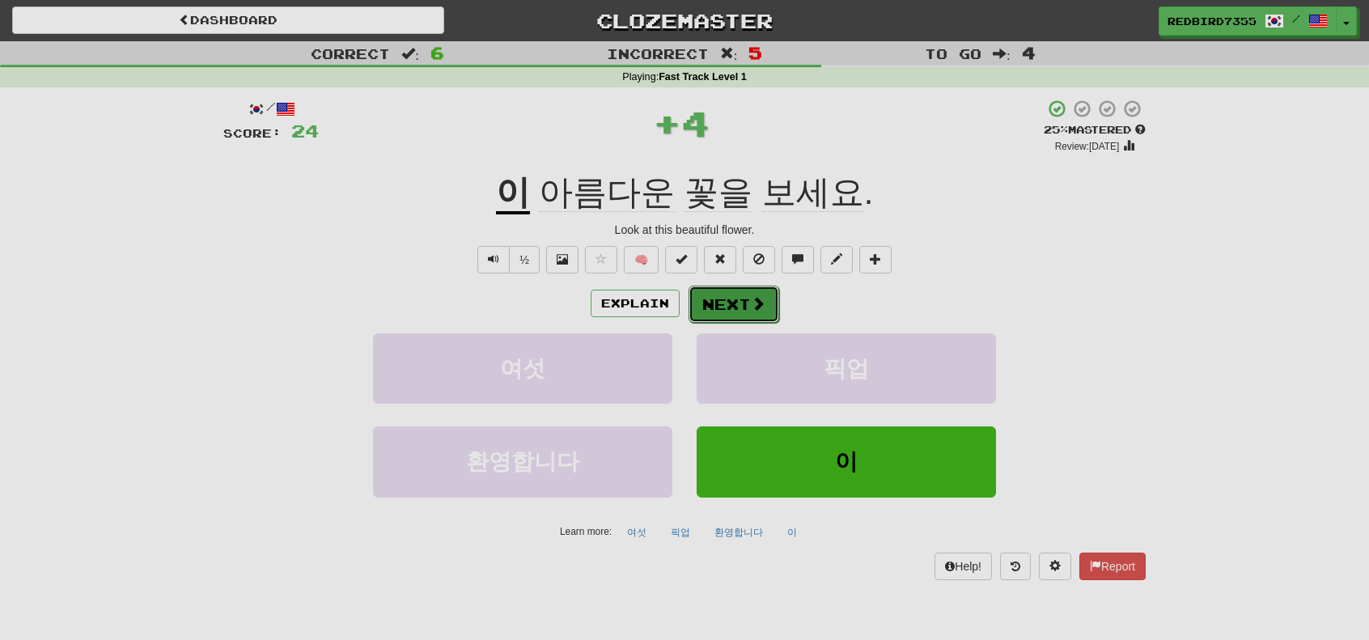
click at [709, 313] on button "Next" at bounding box center [734, 304] width 91 height 37
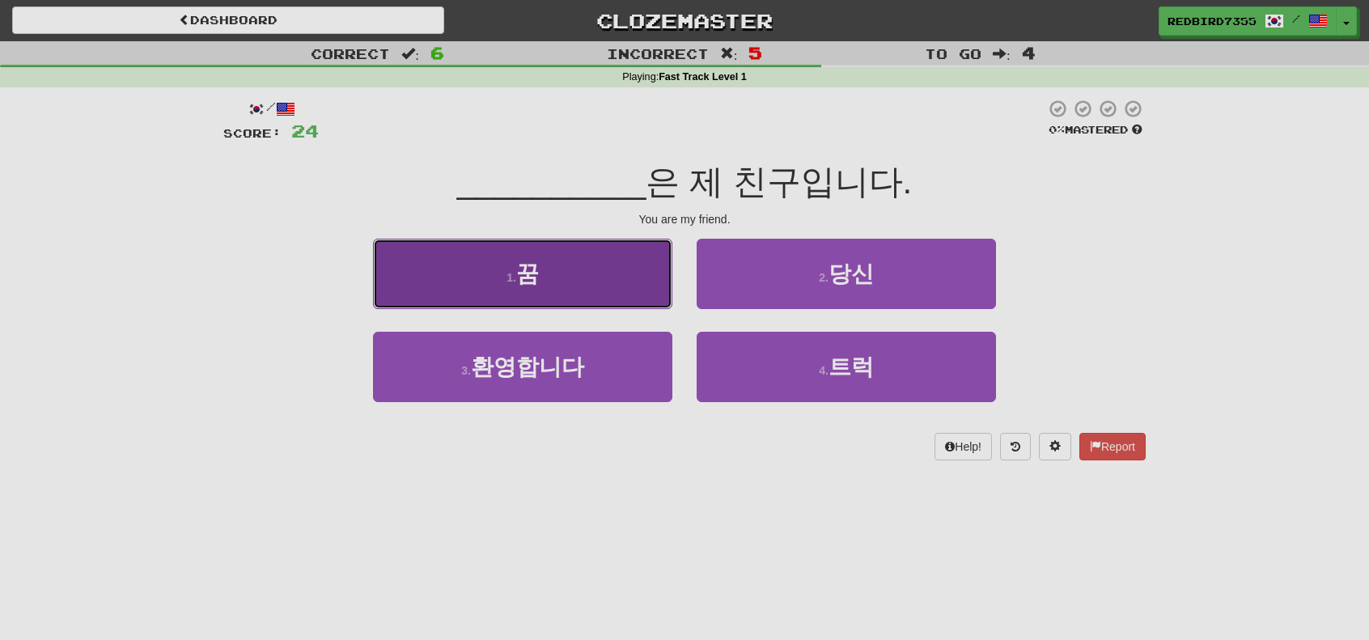
click at [654, 295] on button "1 . 꿈" at bounding box center [522, 274] width 299 height 70
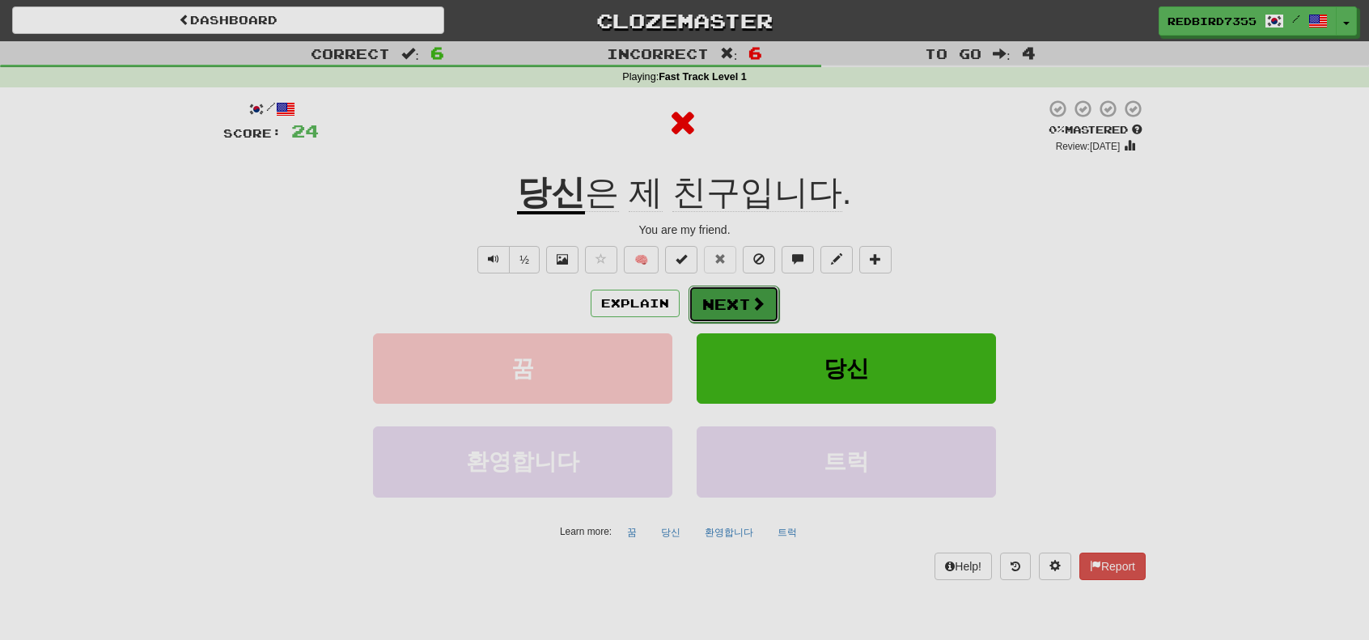
click at [700, 301] on button "Next" at bounding box center [734, 304] width 91 height 37
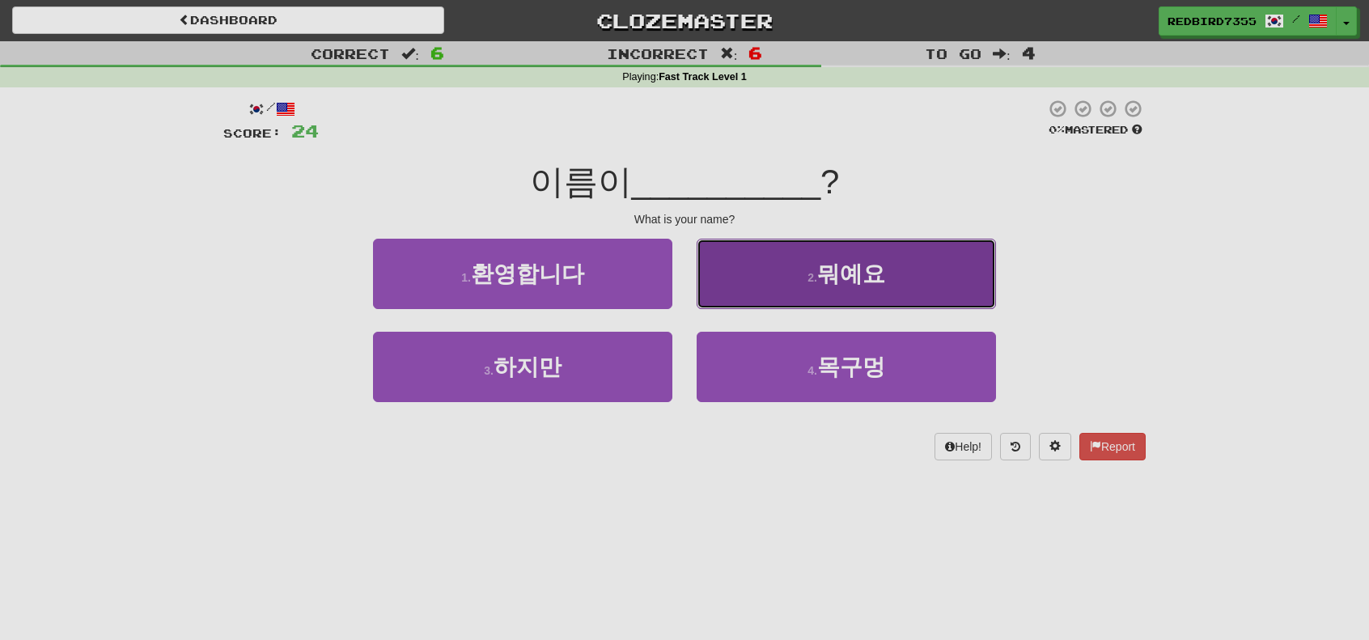
click at [711, 289] on button "2 . 뭐예요" at bounding box center [846, 274] width 299 height 70
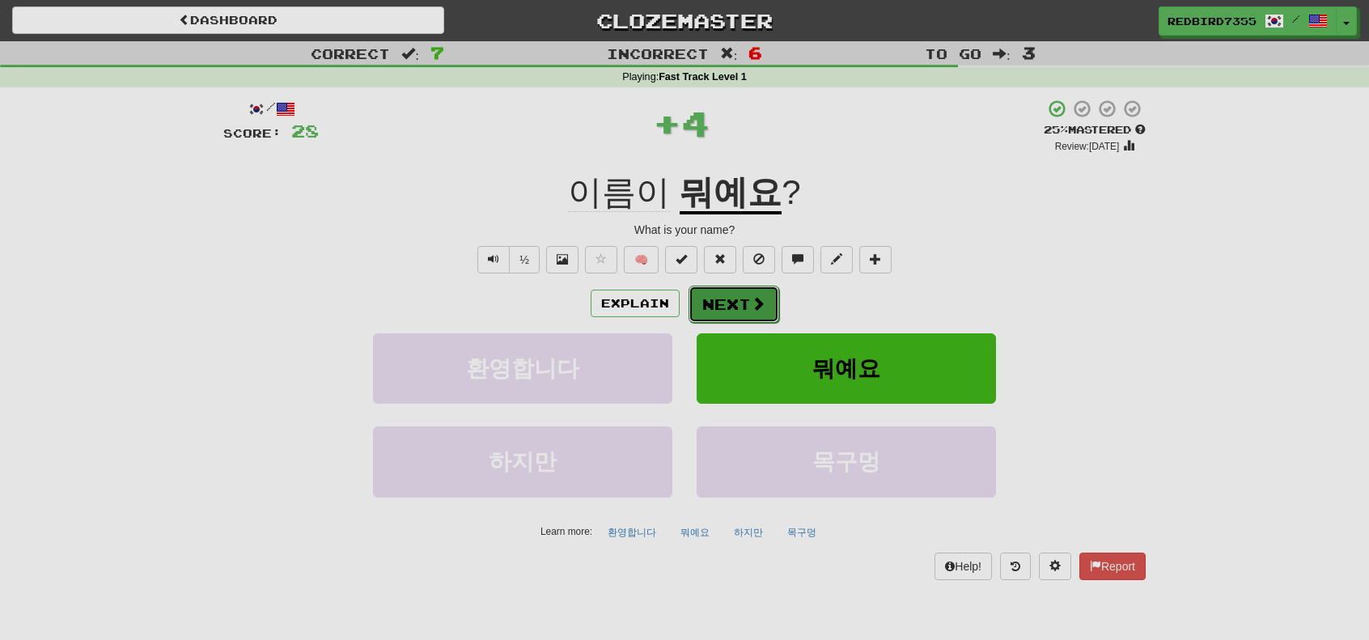
click at [711, 292] on button "Next" at bounding box center [734, 304] width 91 height 37
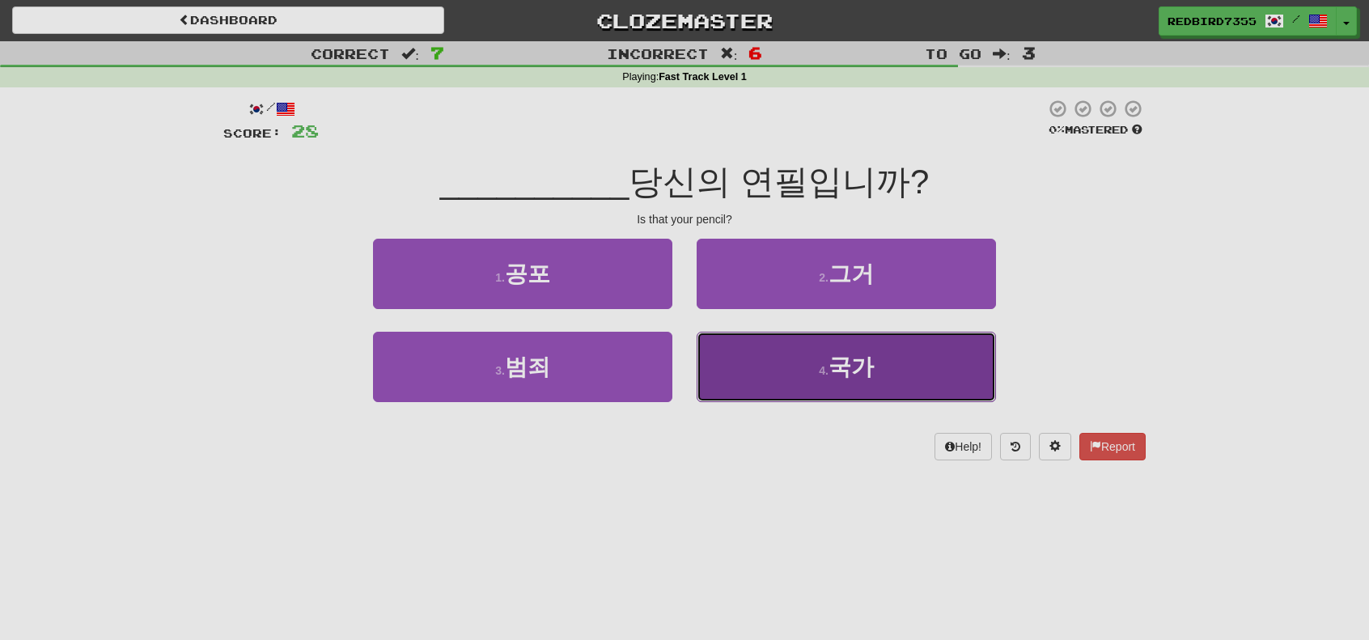
click at [717, 346] on button "4 . 국가" at bounding box center [846, 367] width 299 height 70
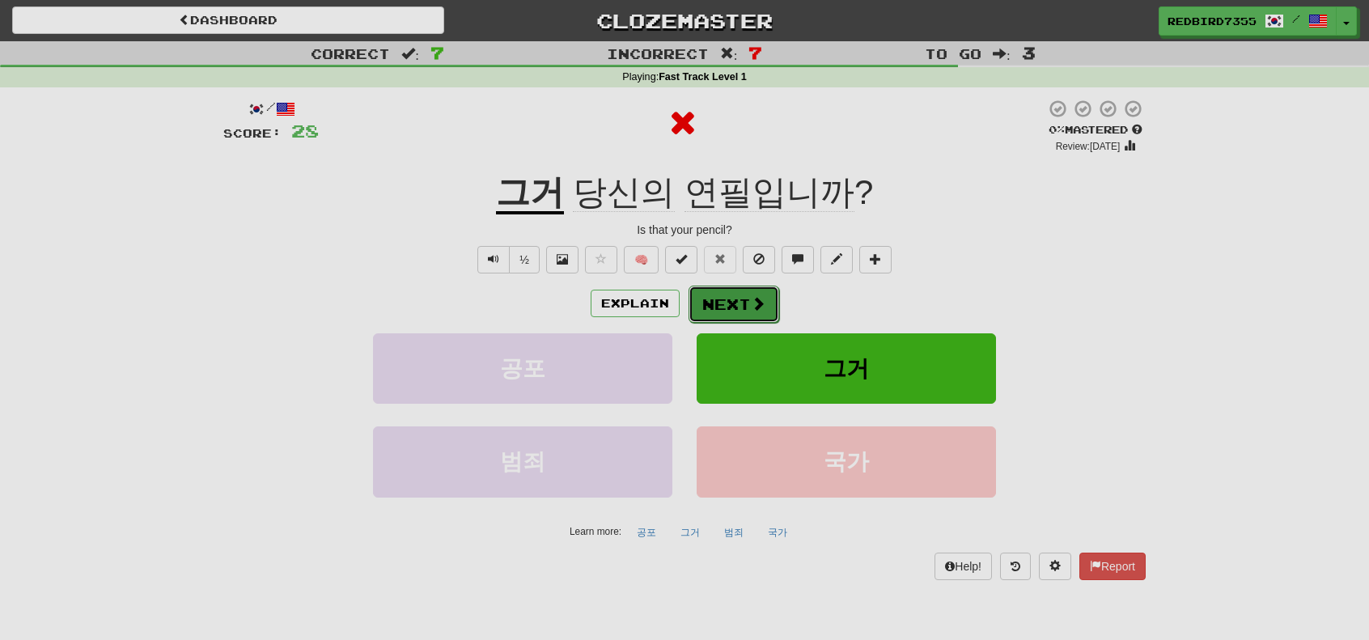
click at [711, 315] on button "Next" at bounding box center [734, 304] width 91 height 37
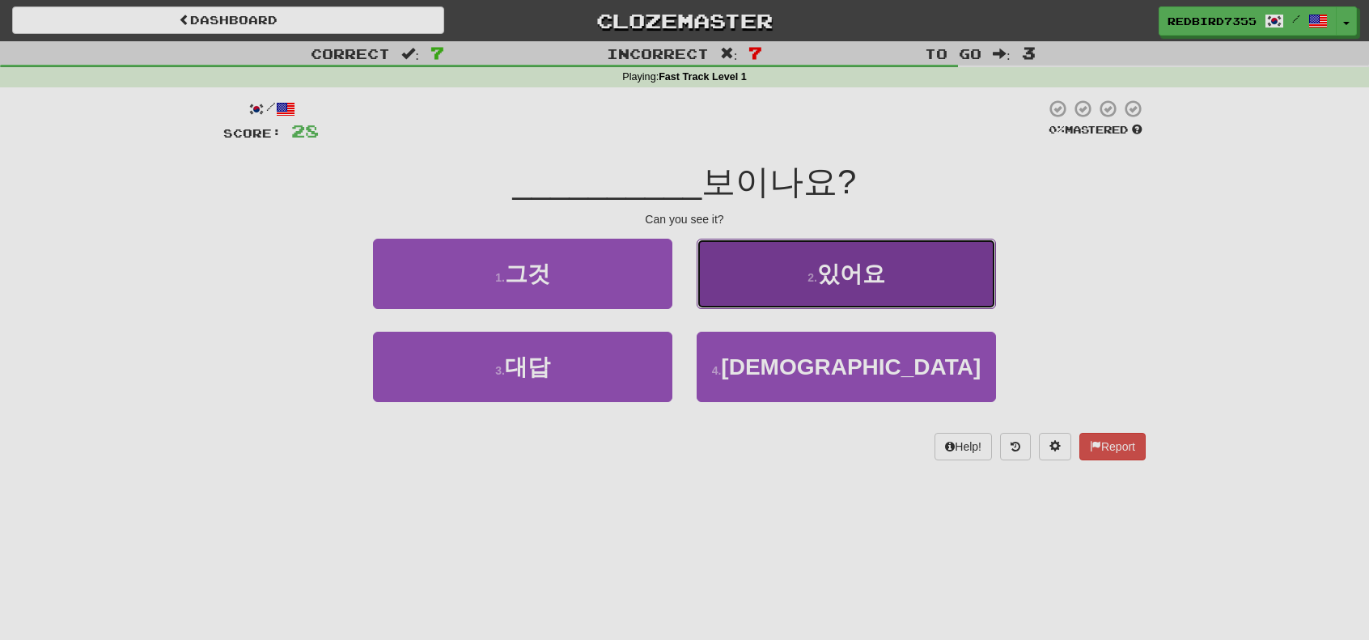
click at [717, 303] on button "2 . 있어요" at bounding box center [846, 274] width 299 height 70
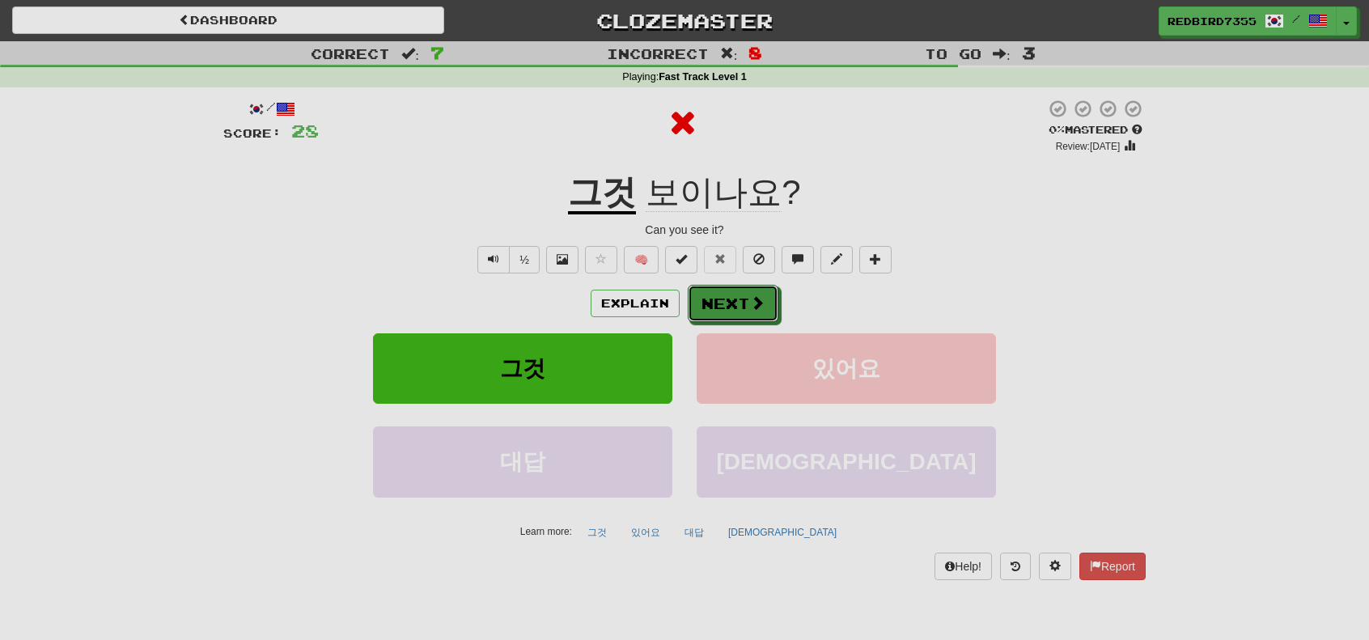
click at [717, 303] on button "Next" at bounding box center [733, 303] width 91 height 37
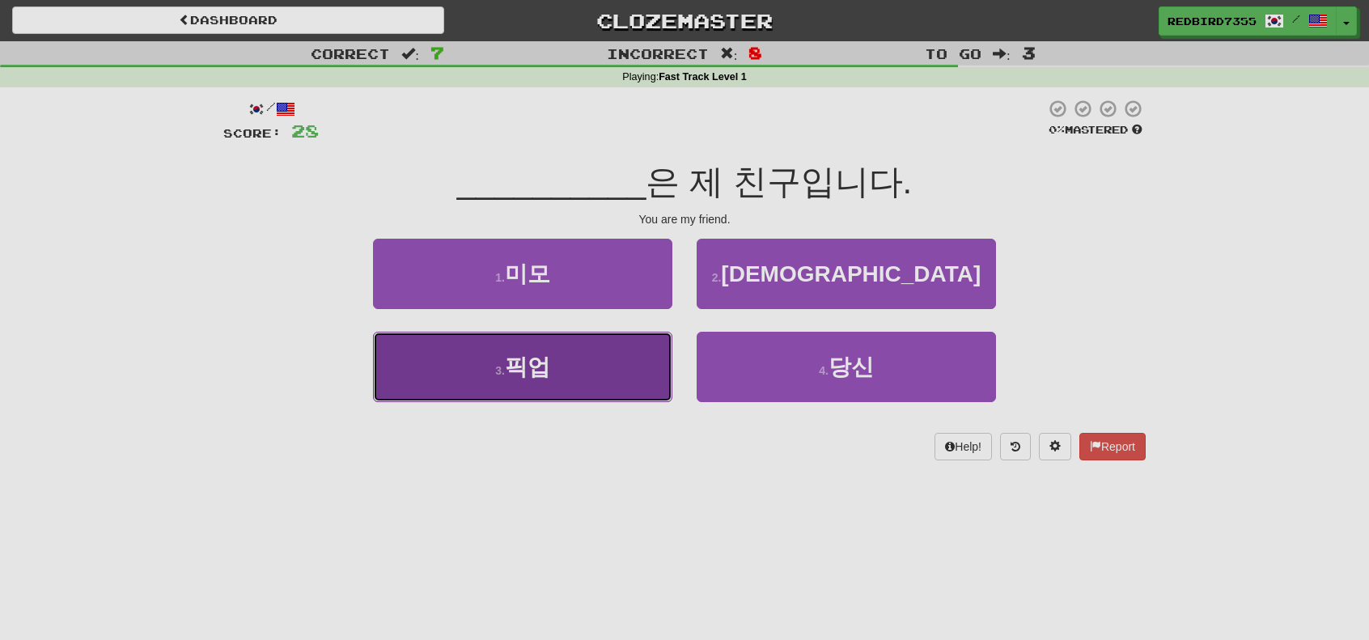
click at [656, 354] on button "3 . 픽업" at bounding box center [522, 367] width 299 height 70
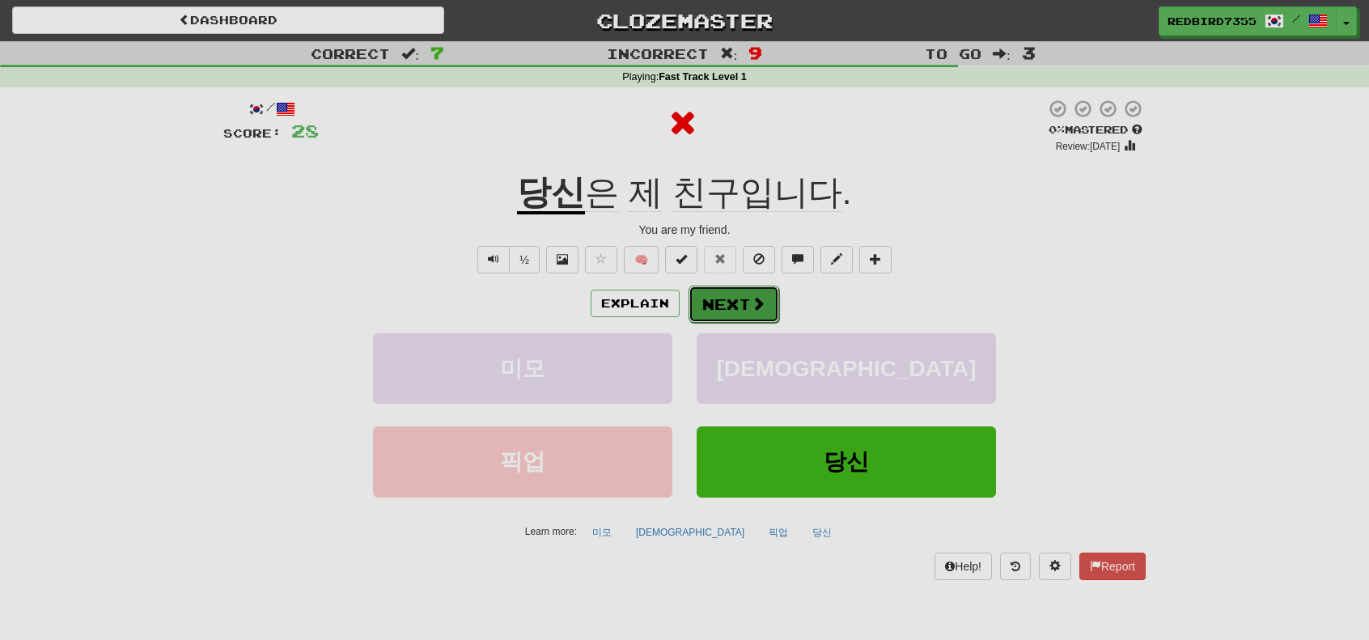
click at [701, 310] on button "Next" at bounding box center [734, 304] width 91 height 37
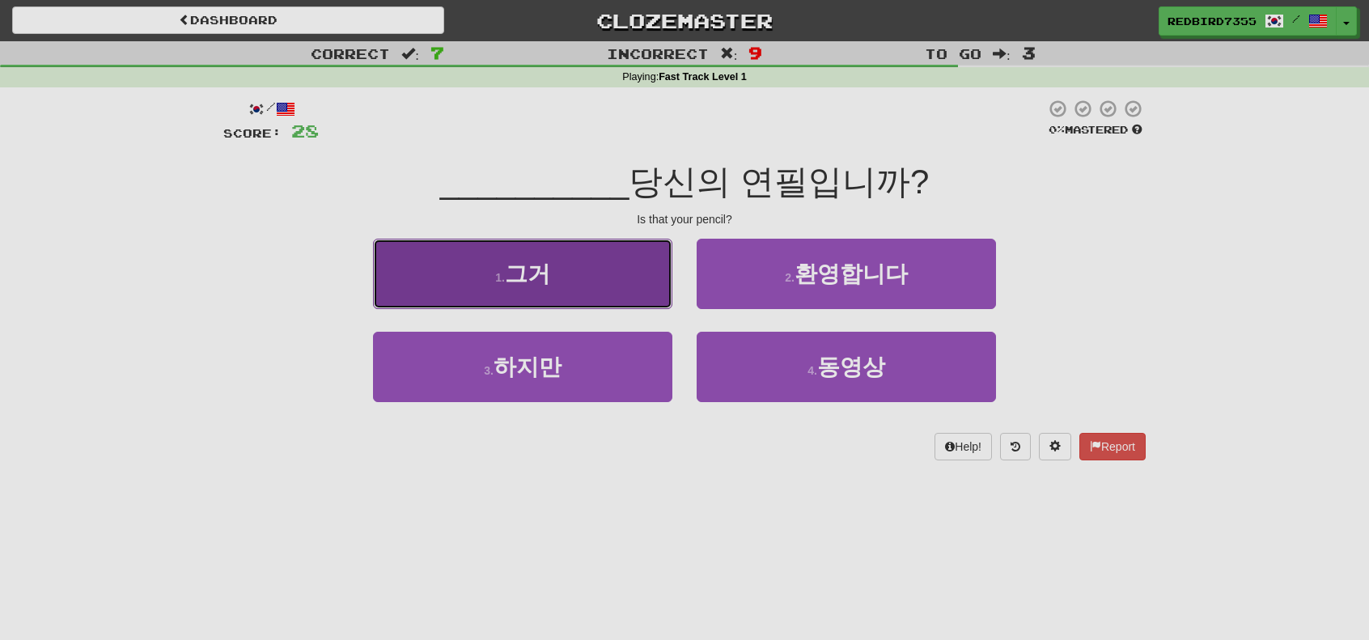
click at [664, 302] on button "1 . 그거" at bounding box center [522, 274] width 299 height 70
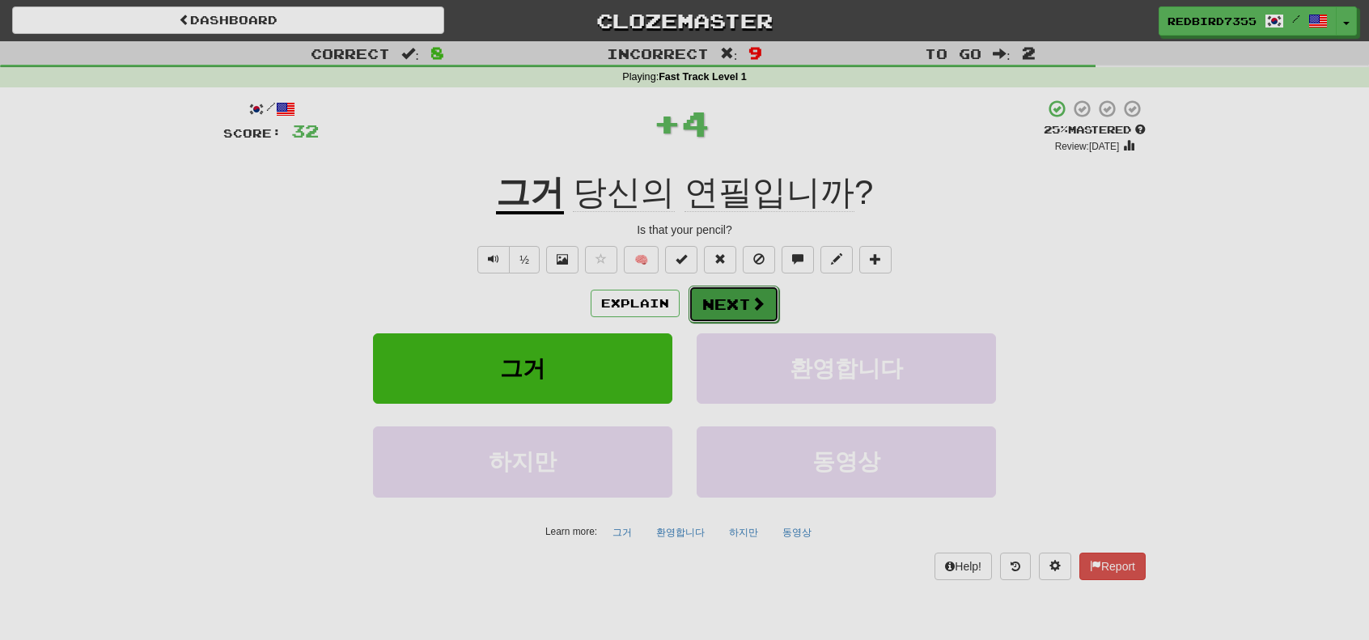
click at [700, 299] on button "Next" at bounding box center [734, 304] width 91 height 37
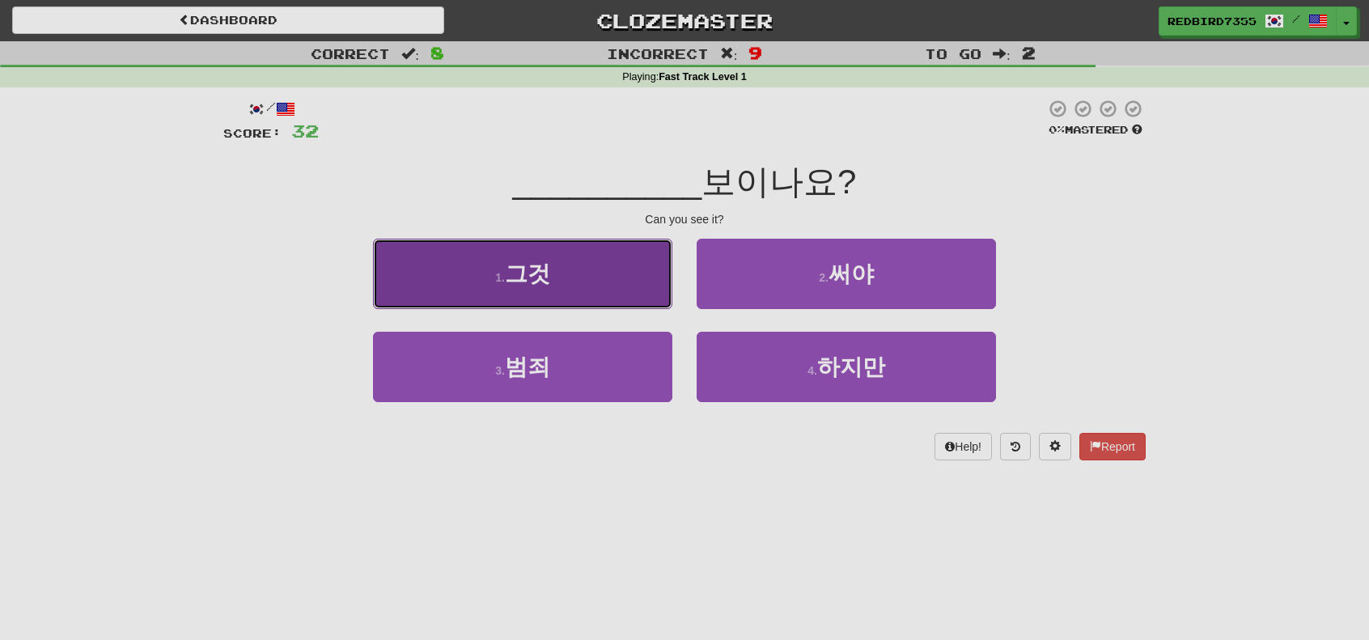
click at [664, 303] on button "1 . 그것" at bounding box center [522, 274] width 299 height 70
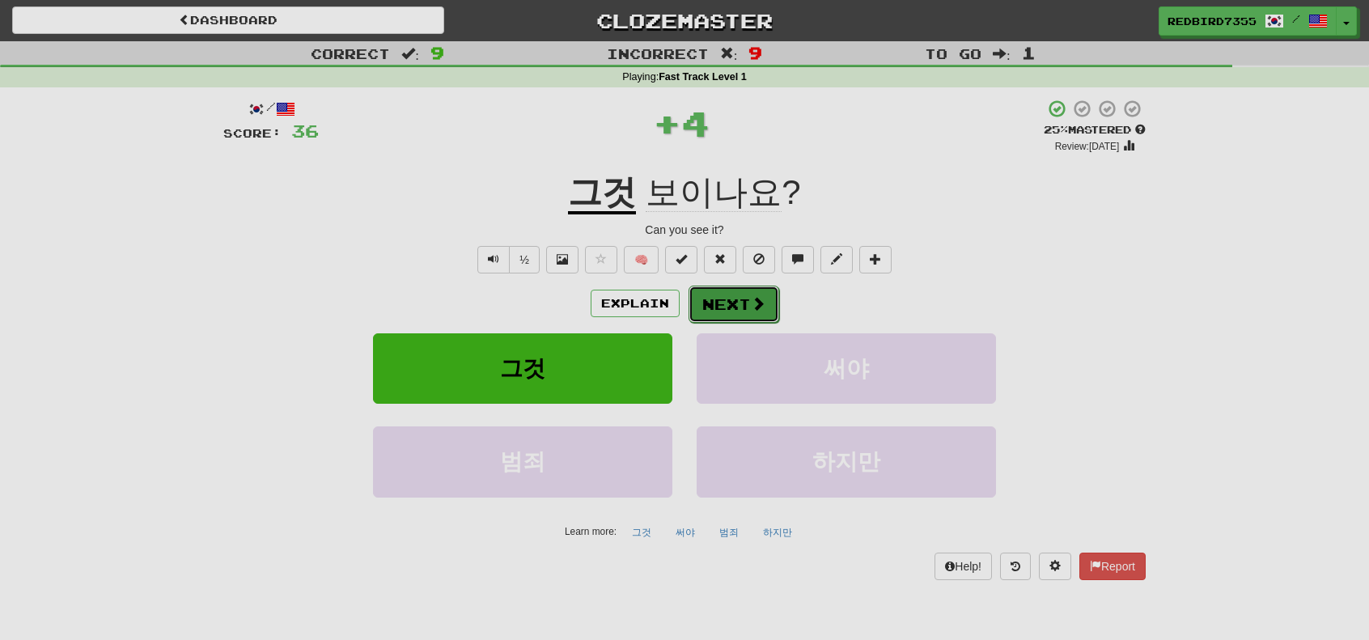
click at [701, 302] on button "Next" at bounding box center [734, 304] width 91 height 37
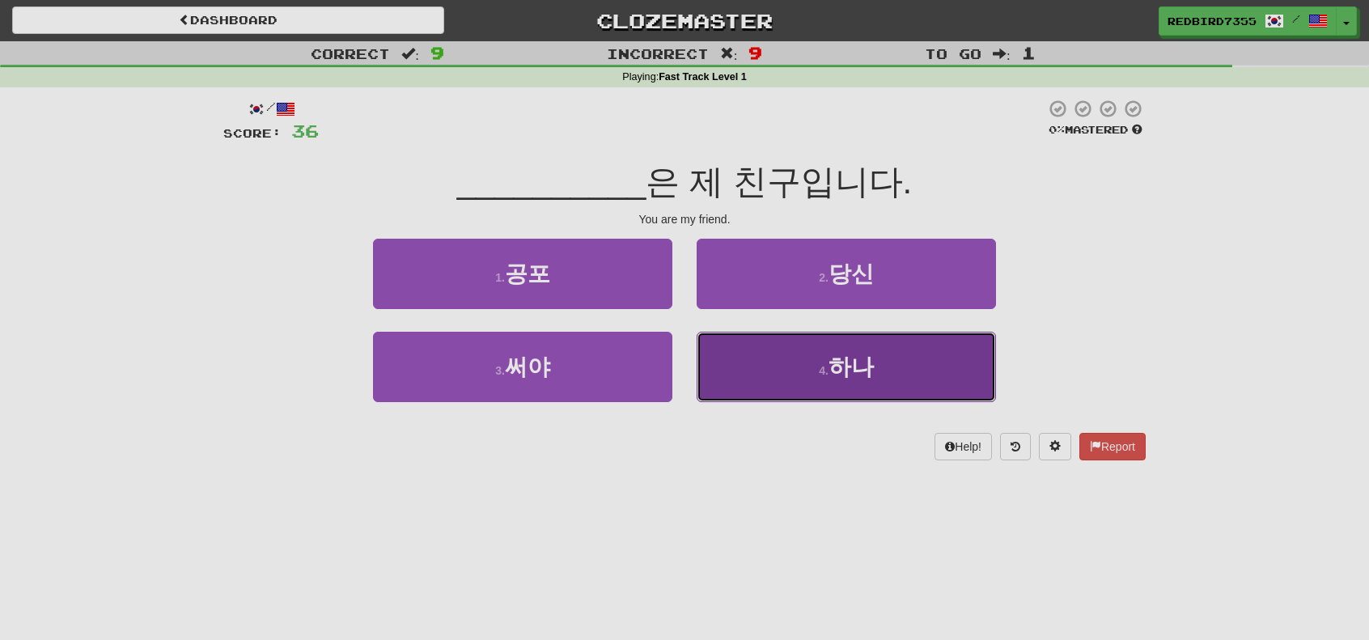
click at [724, 341] on button "4 . 하나" at bounding box center [846, 367] width 299 height 70
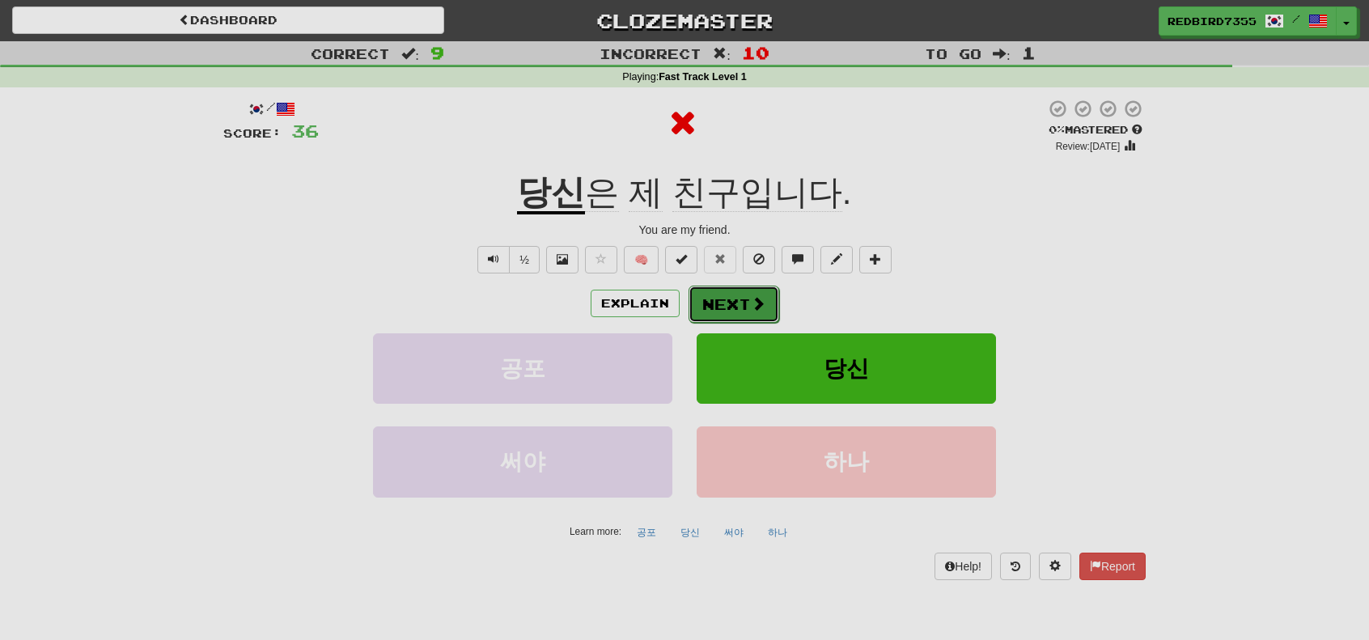
click at [719, 315] on button "Next" at bounding box center [734, 304] width 91 height 37
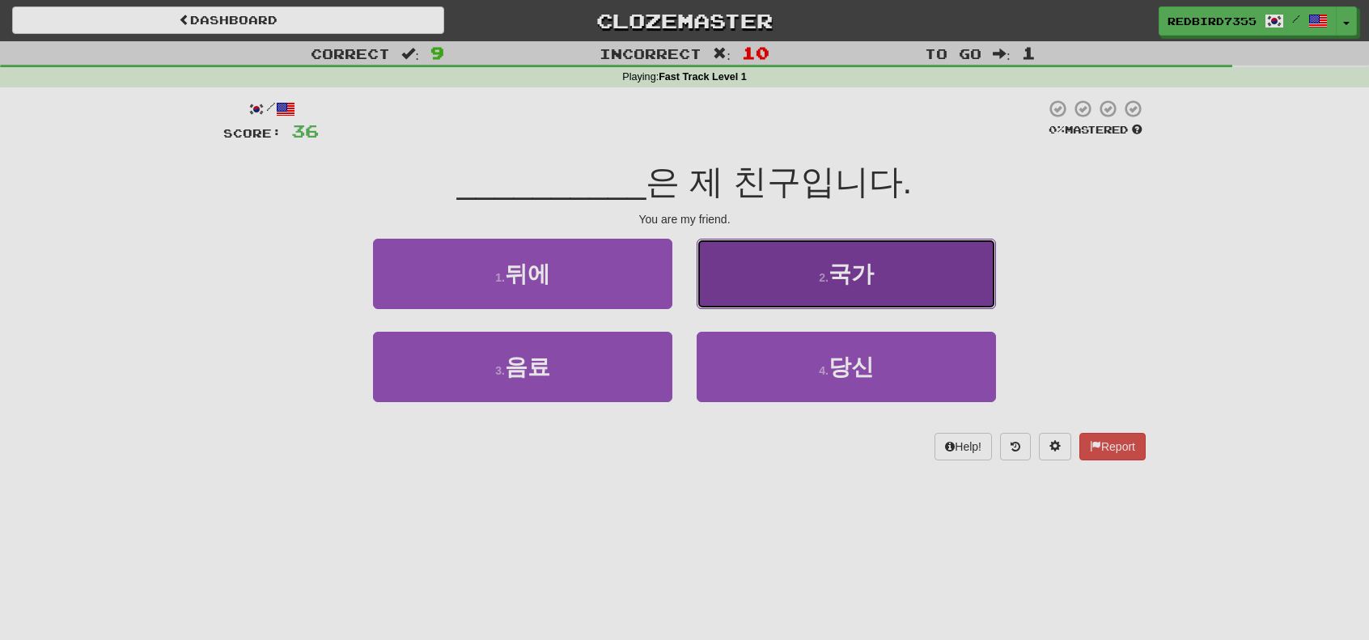
click at [722, 299] on button "2 . 국가" at bounding box center [846, 274] width 299 height 70
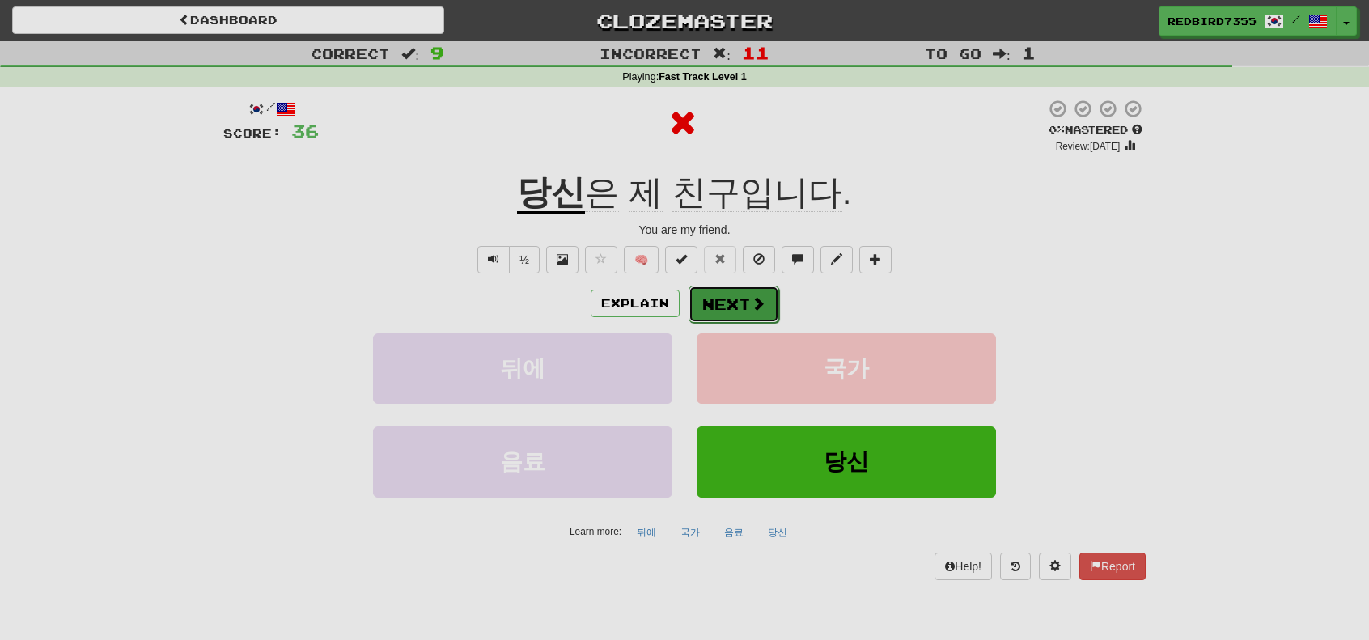
click at [720, 299] on button "Next" at bounding box center [734, 304] width 91 height 37
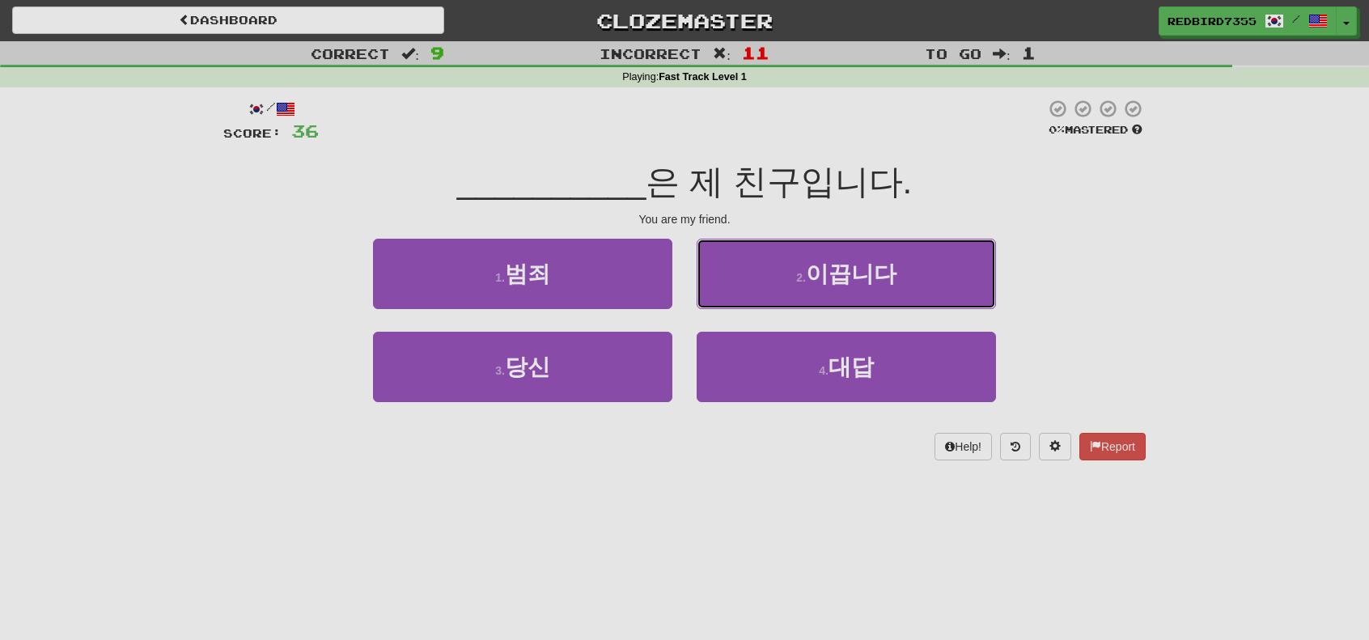
click at [720, 299] on button "2 . 이끕니다" at bounding box center [846, 274] width 299 height 70
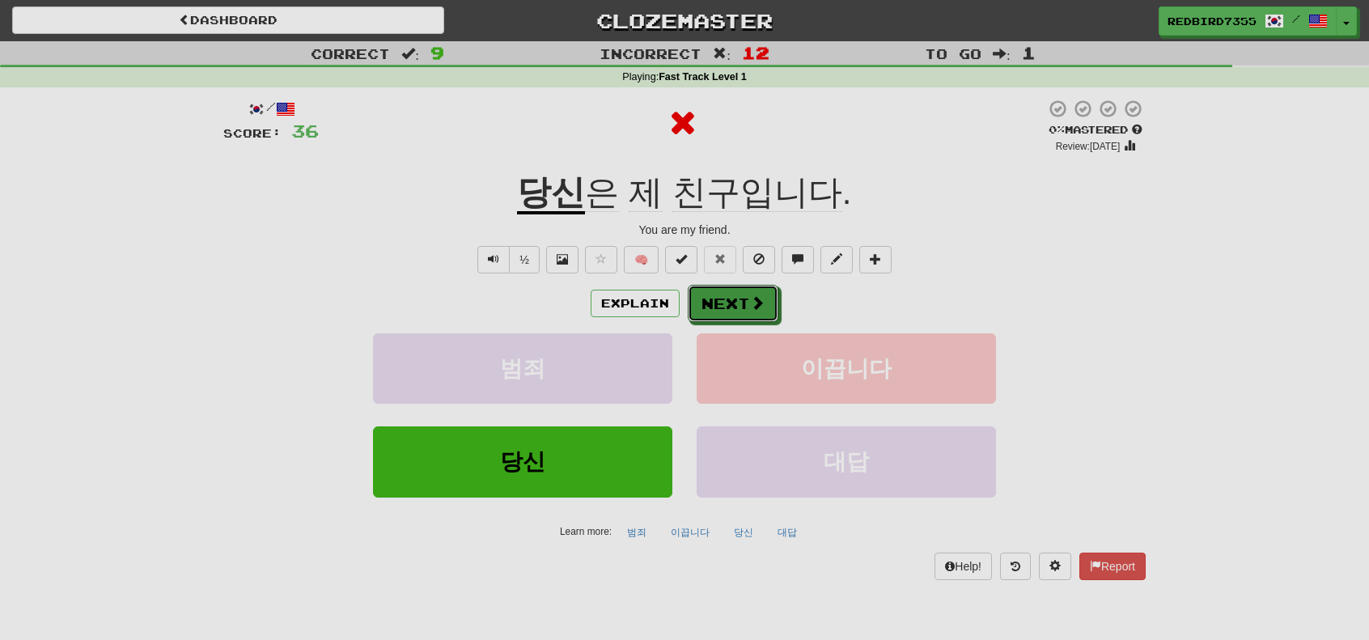
click at [720, 299] on button "Next" at bounding box center [733, 303] width 91 height 37
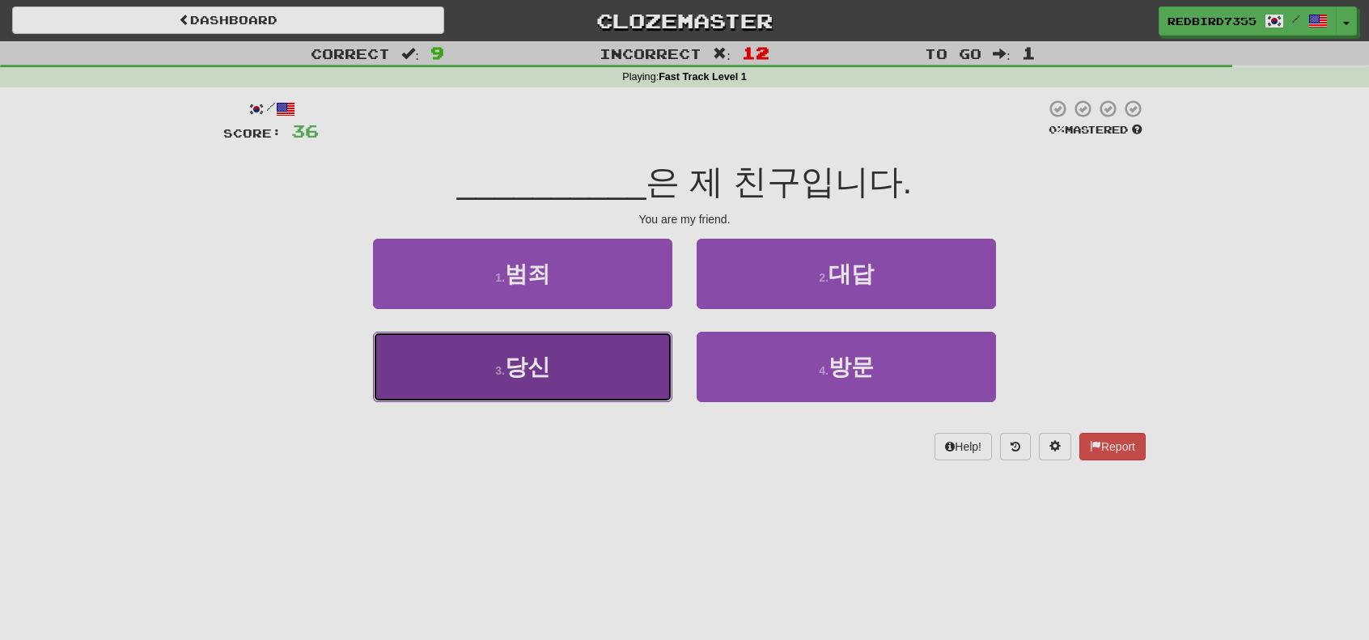
click at [661, 344] on button "3 . 당신" at bounding box center [522, 367] width 299 height 70
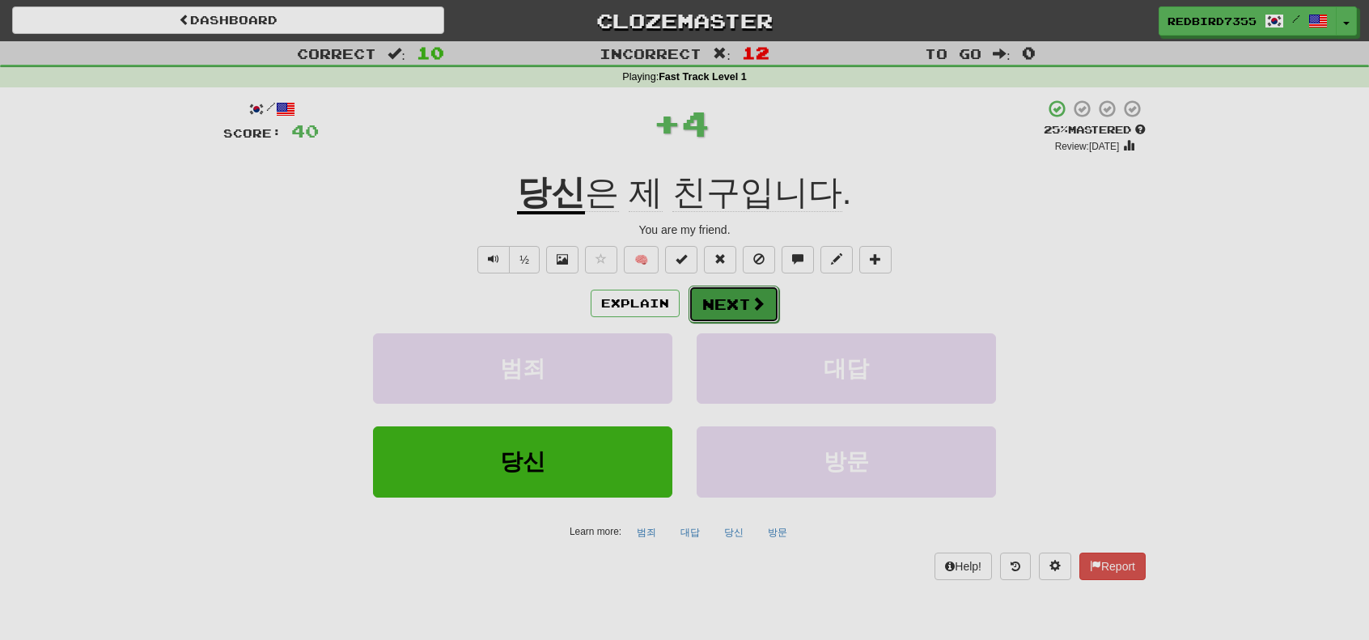
click at [696, 308] on button "Next" at bounding box center [734, 304] width 91 height 37
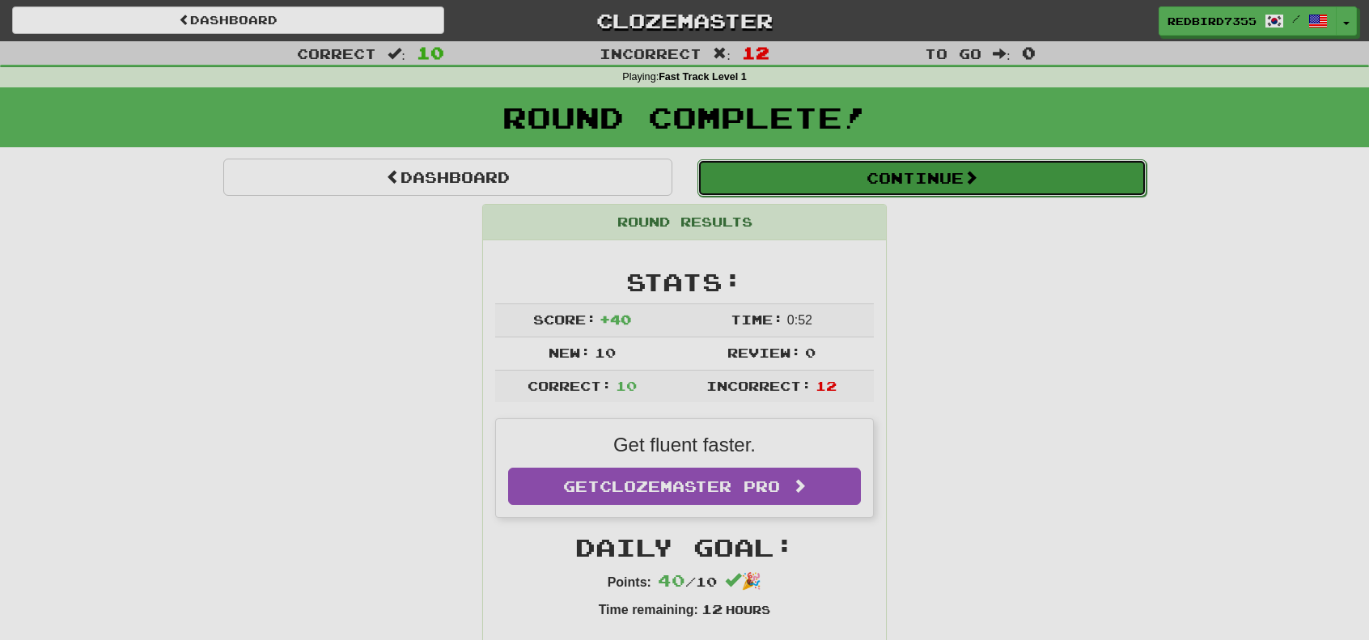
click at [732, 189] on button "Continue" at bounding box center [922, 177] width 449 height 37
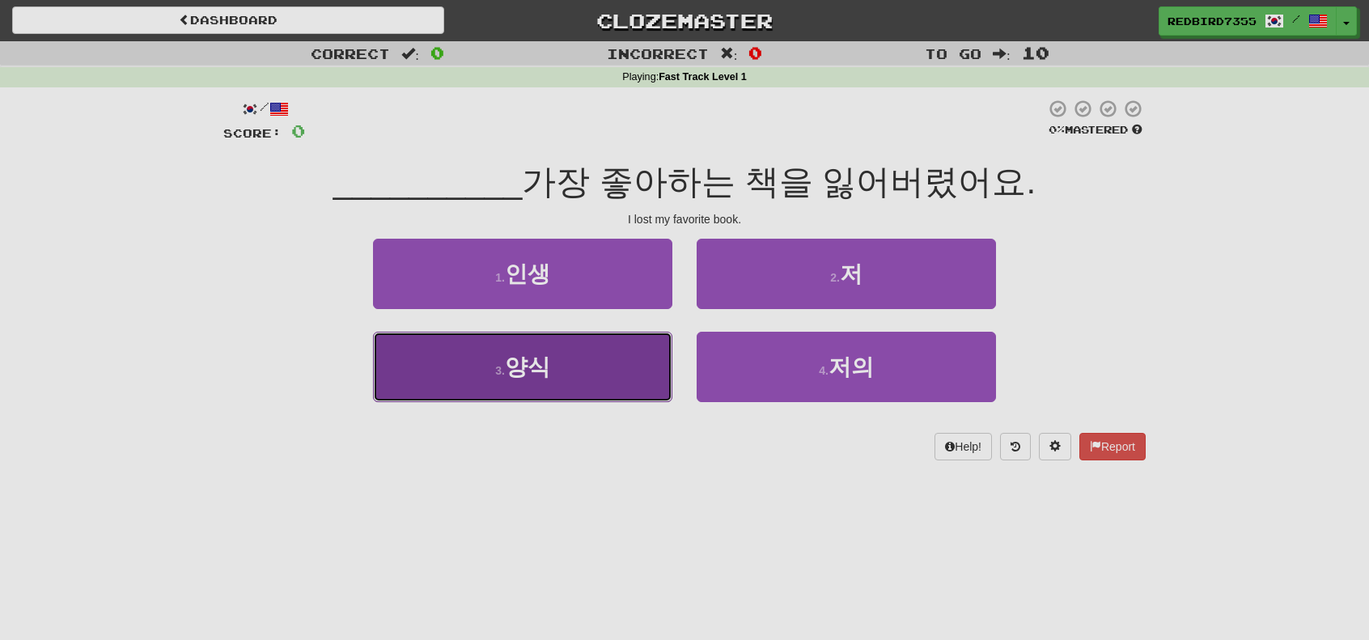
click at [665, 352] on button "3 . 양식" at bounding box center [522, 367] width 299 height 70
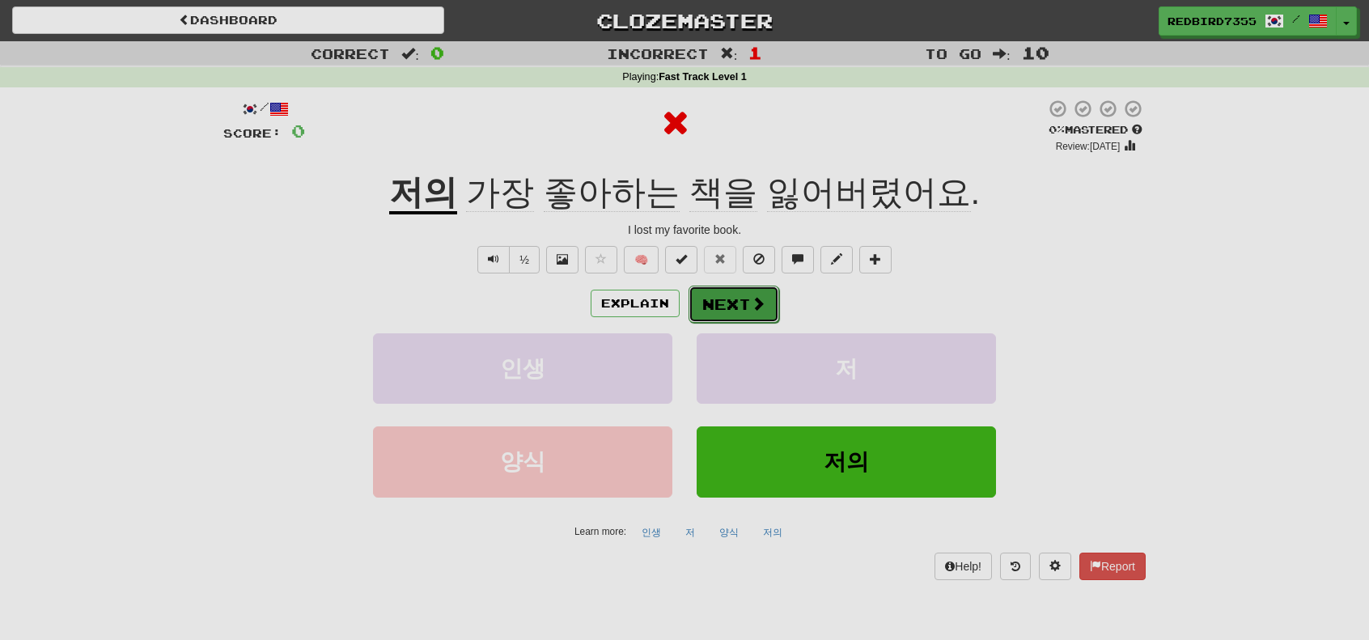
click at [718, 310] on button "Next" at bounding box center [734, 304] width 91 height 37
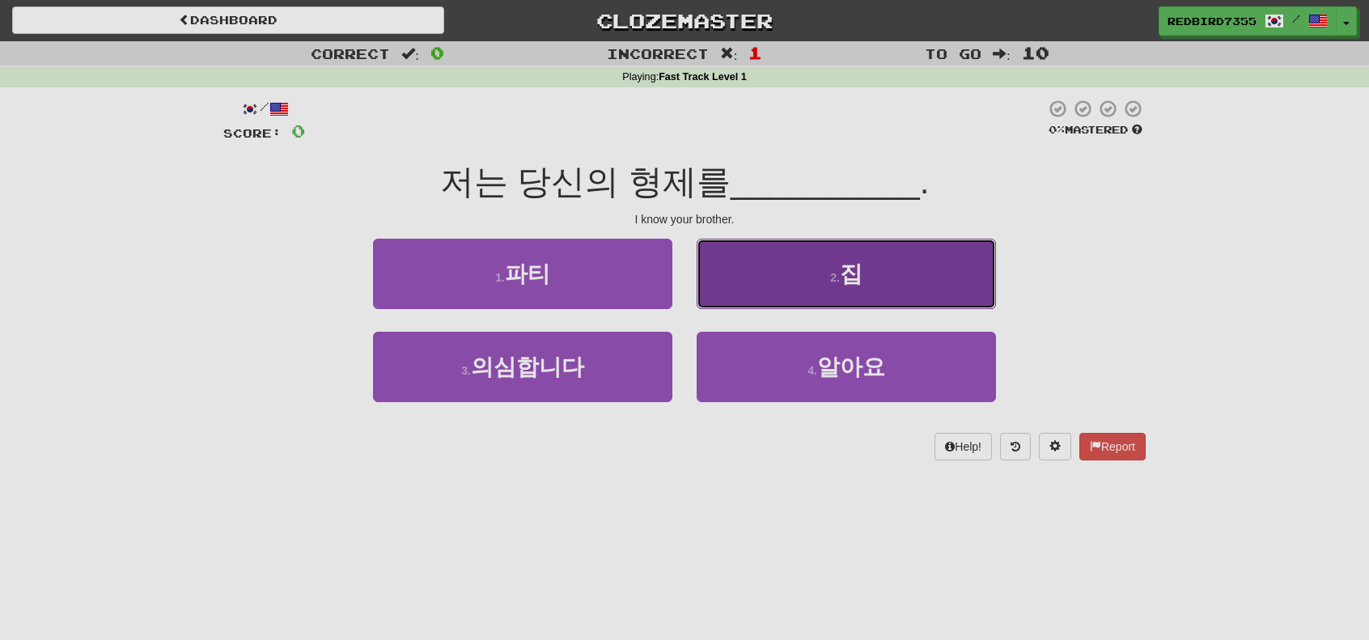
click at [739, 299] on button "2 . 집" at bounding box center [846, 274] width 299 height 70
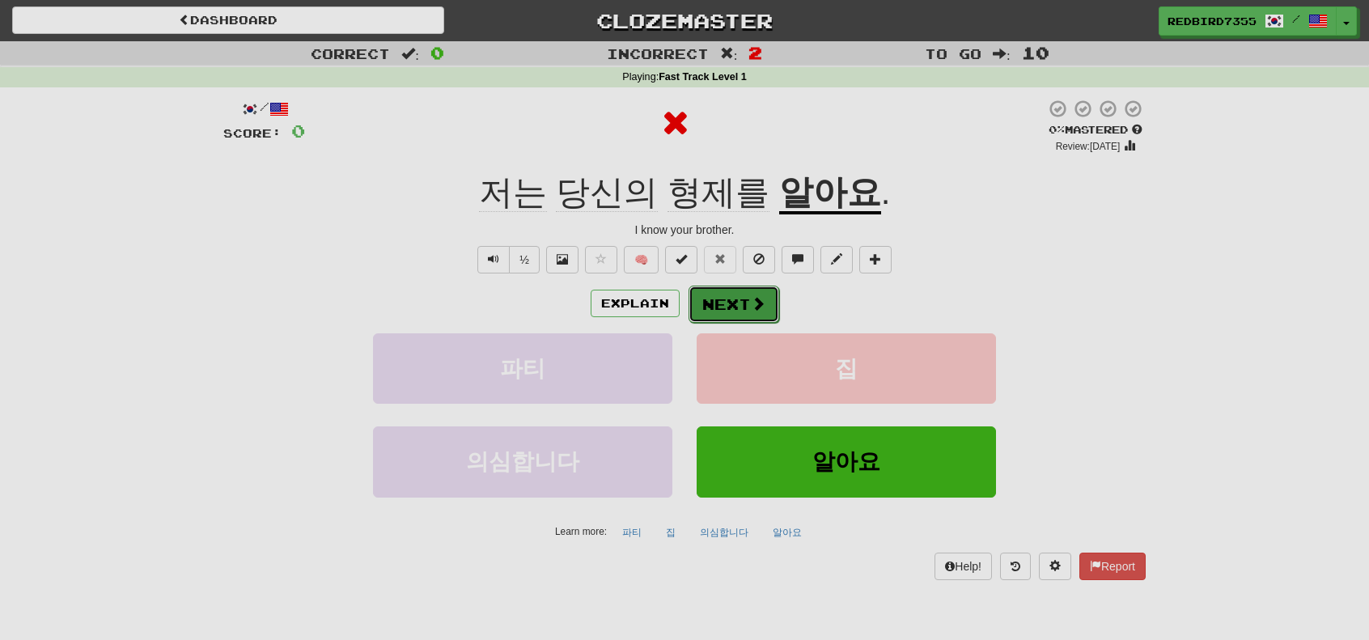
click at [727, 303] on button "Next" at bounding box center [734, 304] width 91 height 37
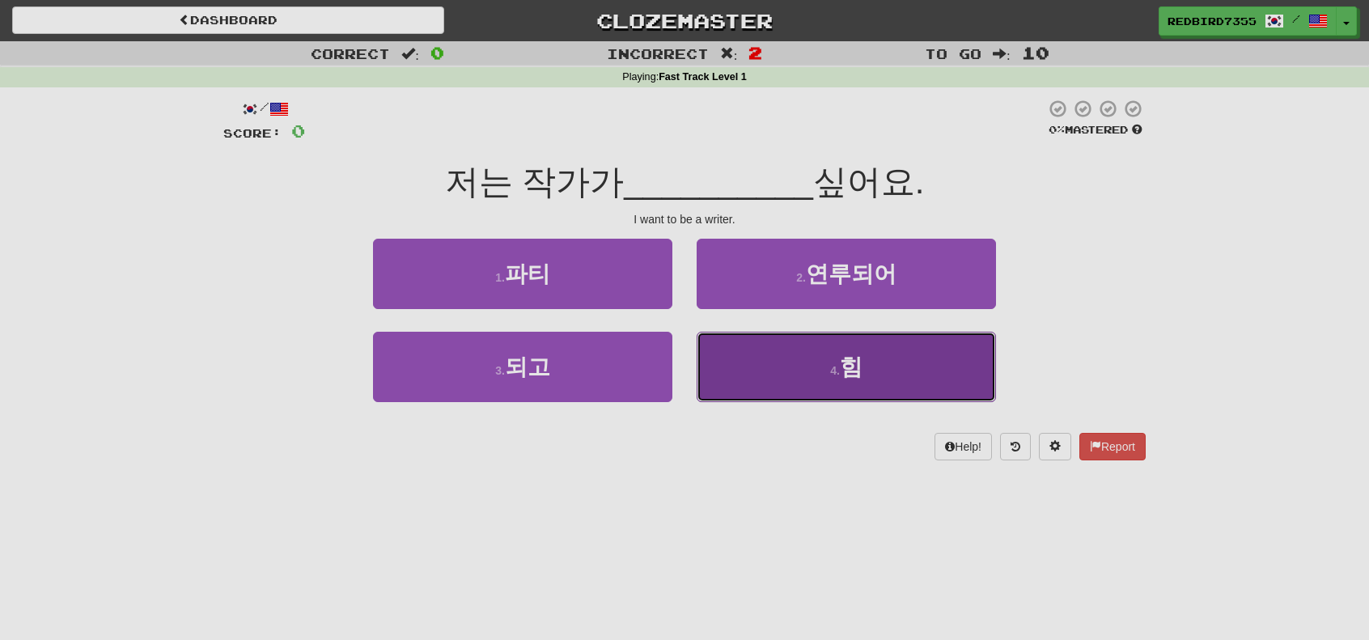
click at [731, 342] on button "4 . 힘" at bounding box center [846, 367] width 299 height 70
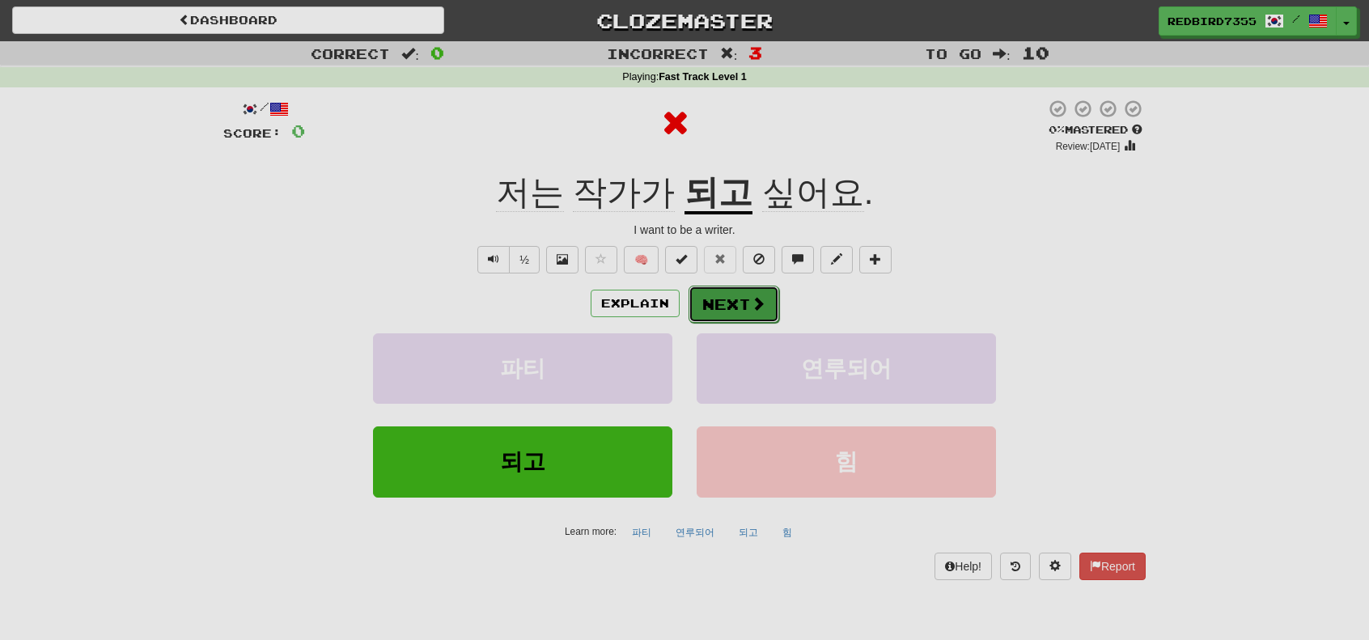
click at [714, 307] on button "Next" at bounding box center [734, 304] width 91 height 37
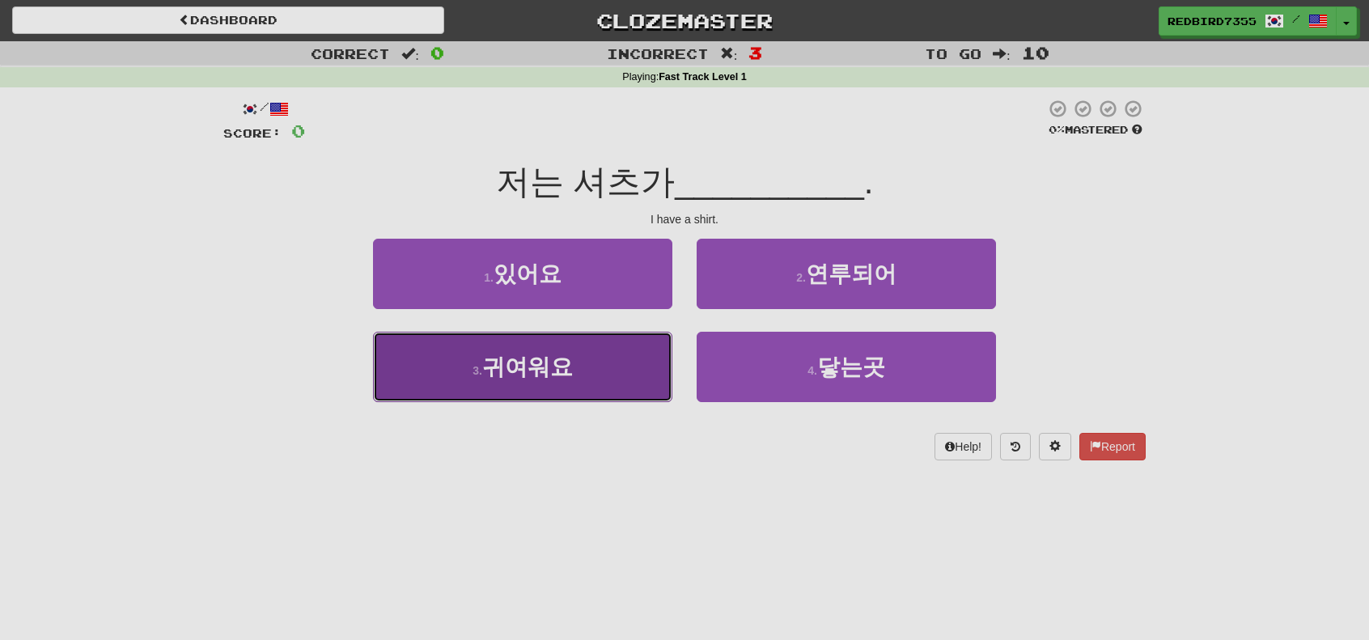
click at [645, 344] on button "3 . 귀여워요" at bounding box center [522, 367] width 299 height 70
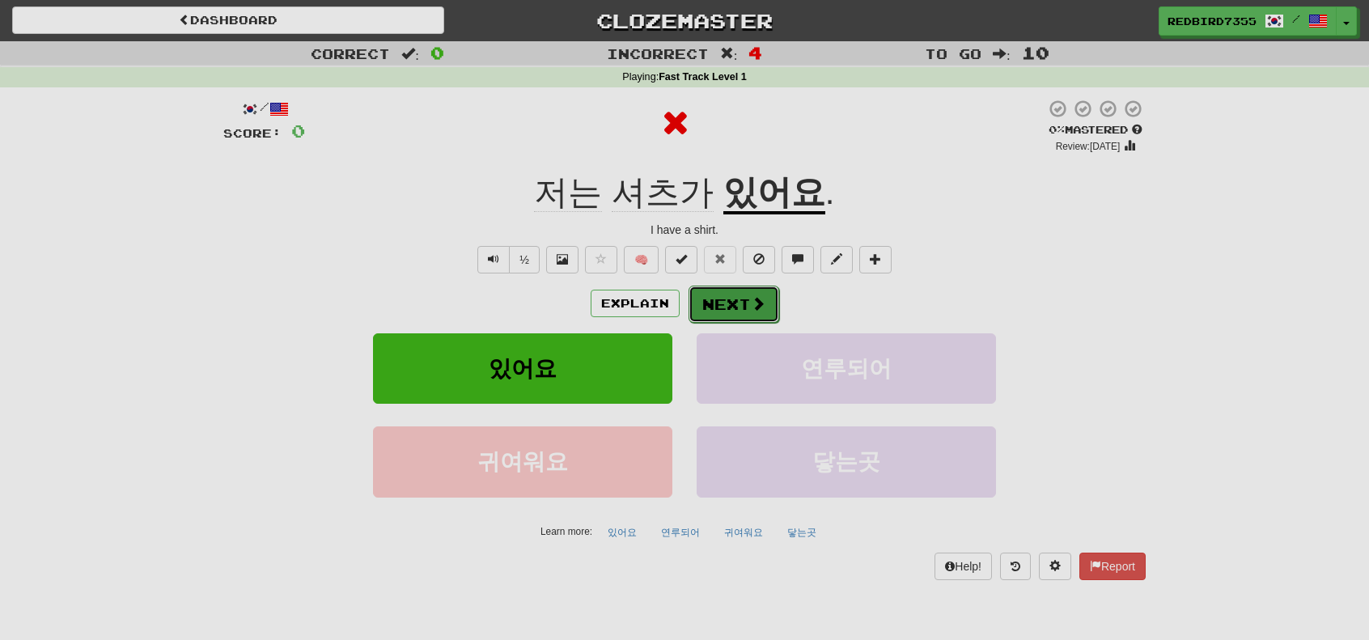
click at [700, 305] on button "Next" at bounding box center [734, 304] width 91 height 37
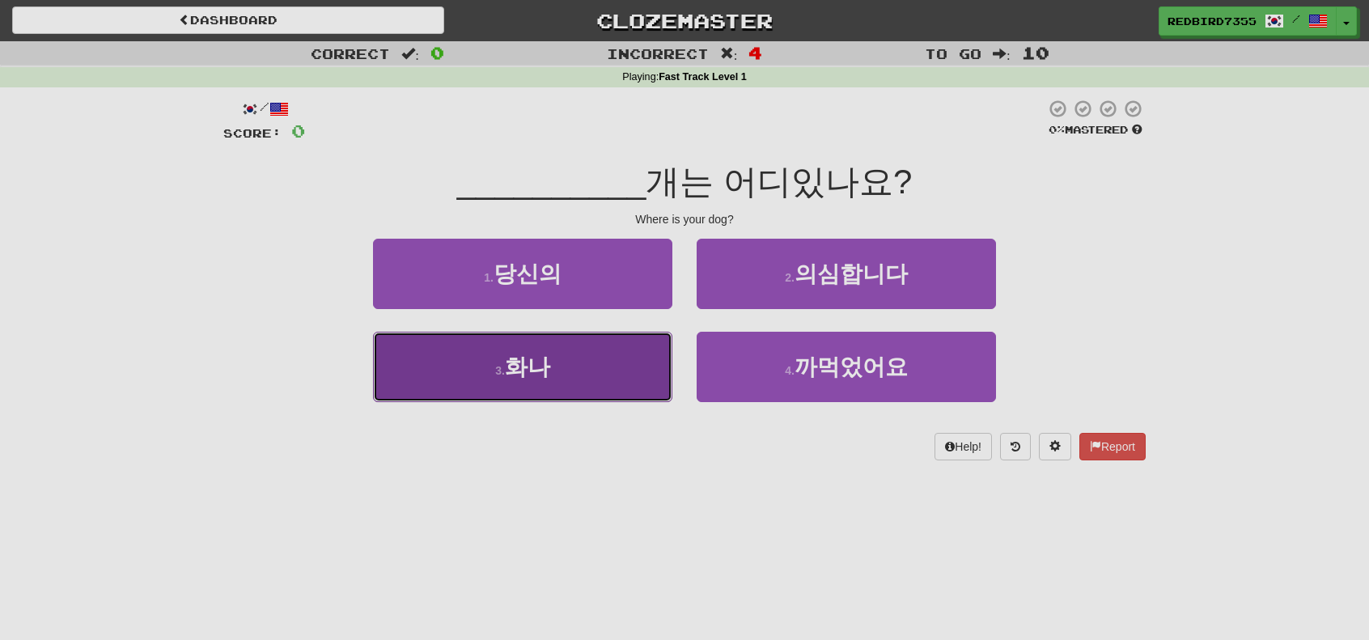
click at [647, 356] on button "3 . 화나" at bounding box center [522, 367] width 299 height 70
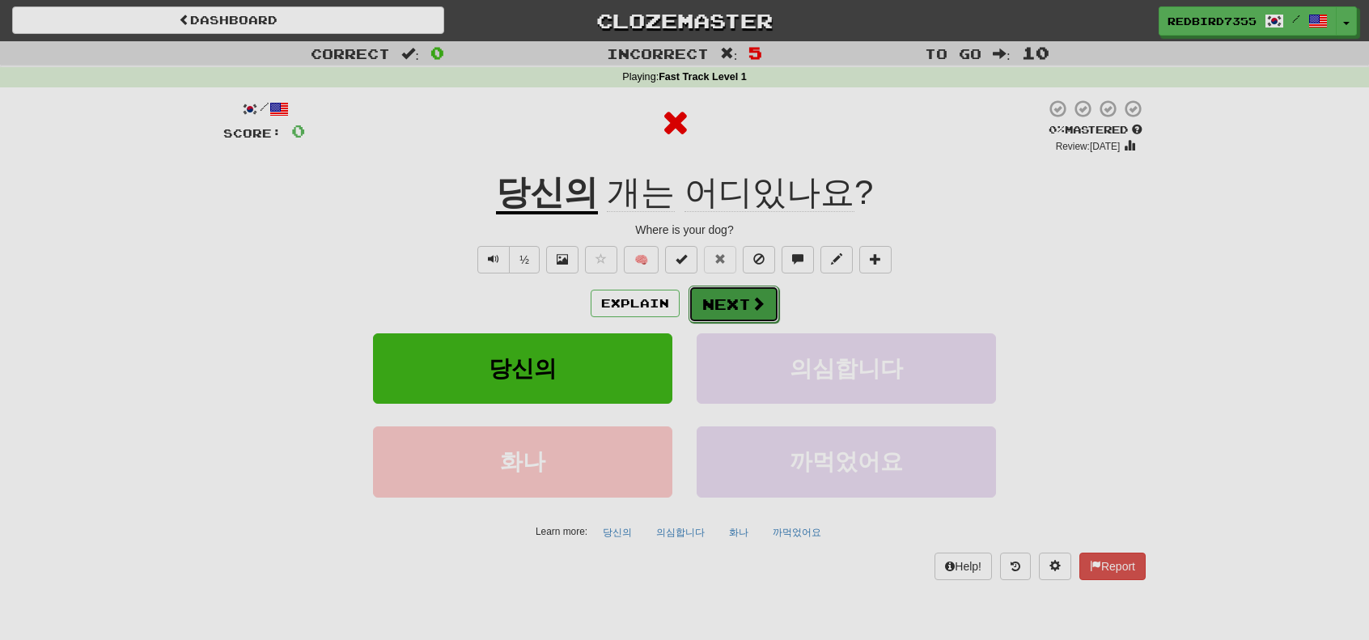
click at [699, 307] on button "Next" at bounding box center [734, 304] width 91 height 37
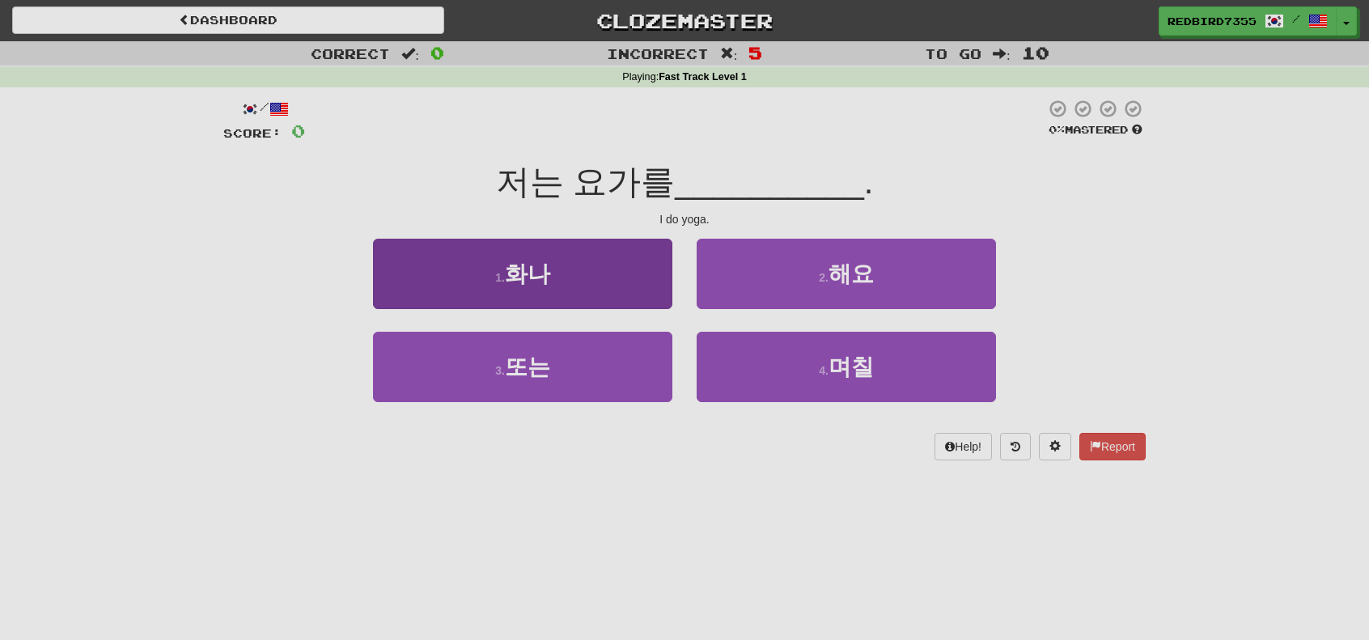
click at [672, 291] on div "1 . 화나" at bounding box center [523, 285] width 324 height 93
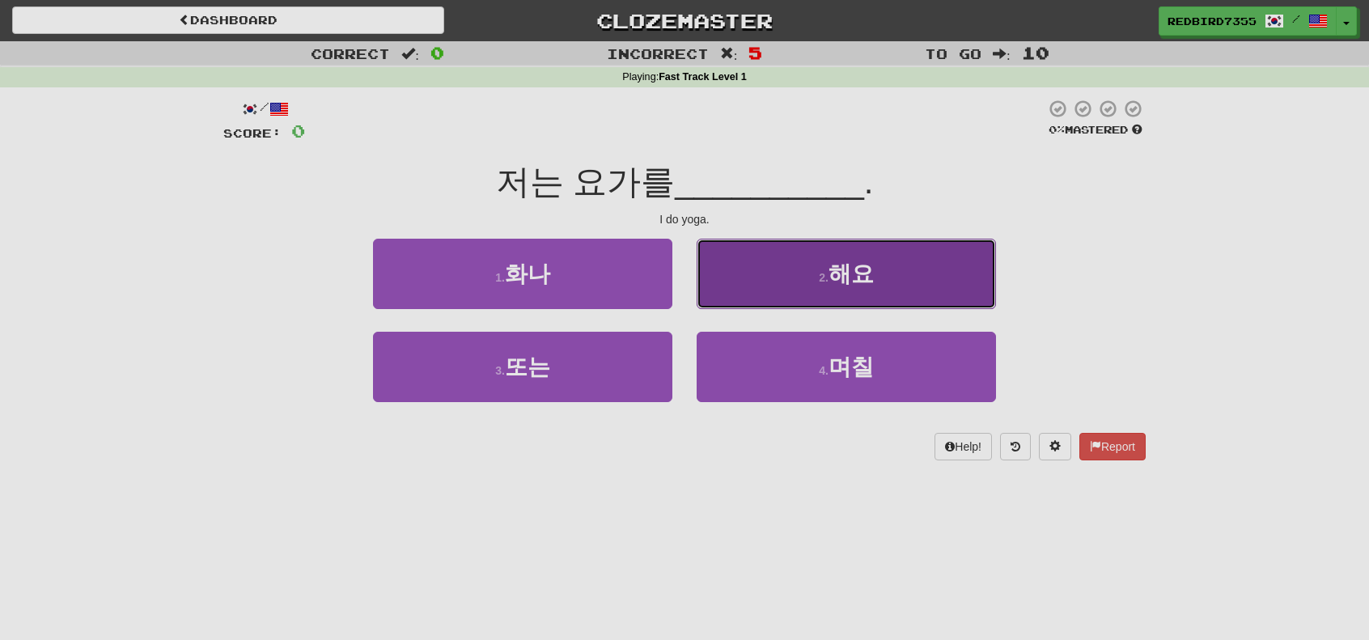
click at [702, 282] on button "2 . 해요" at bounding box center [846, 274] width 299 height 70
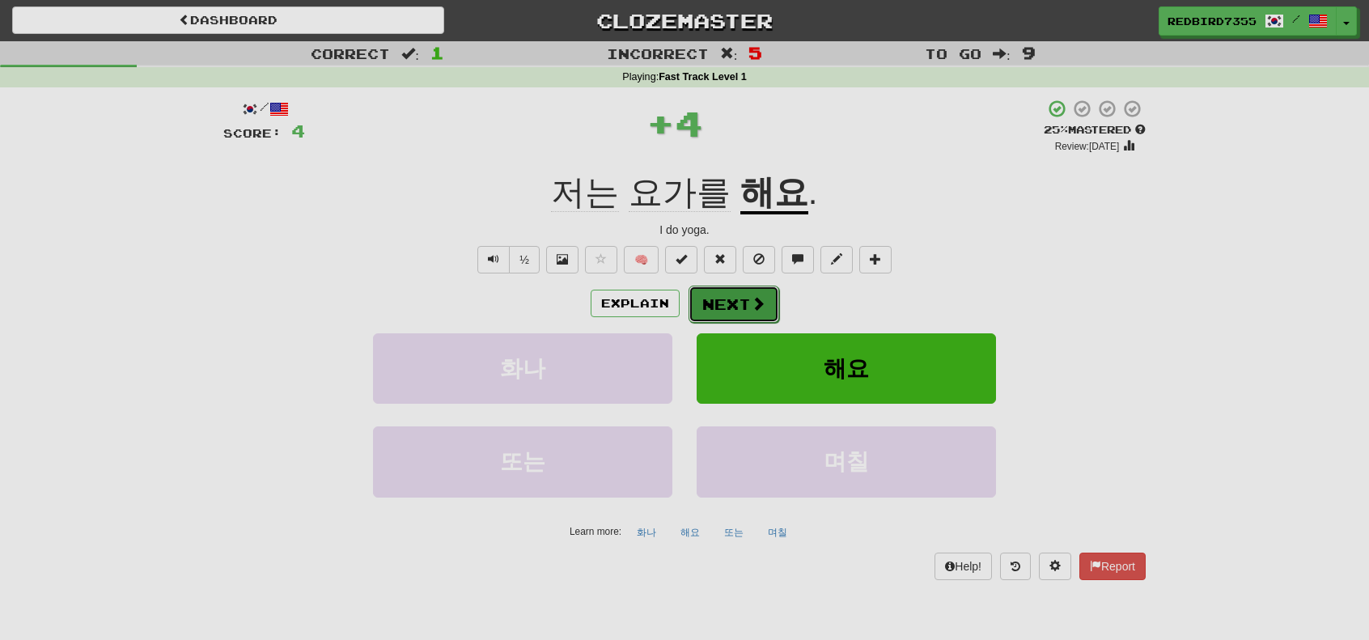
click at [701, 295] on button "Next" at bounding box center [734, 304] width 91 height 37
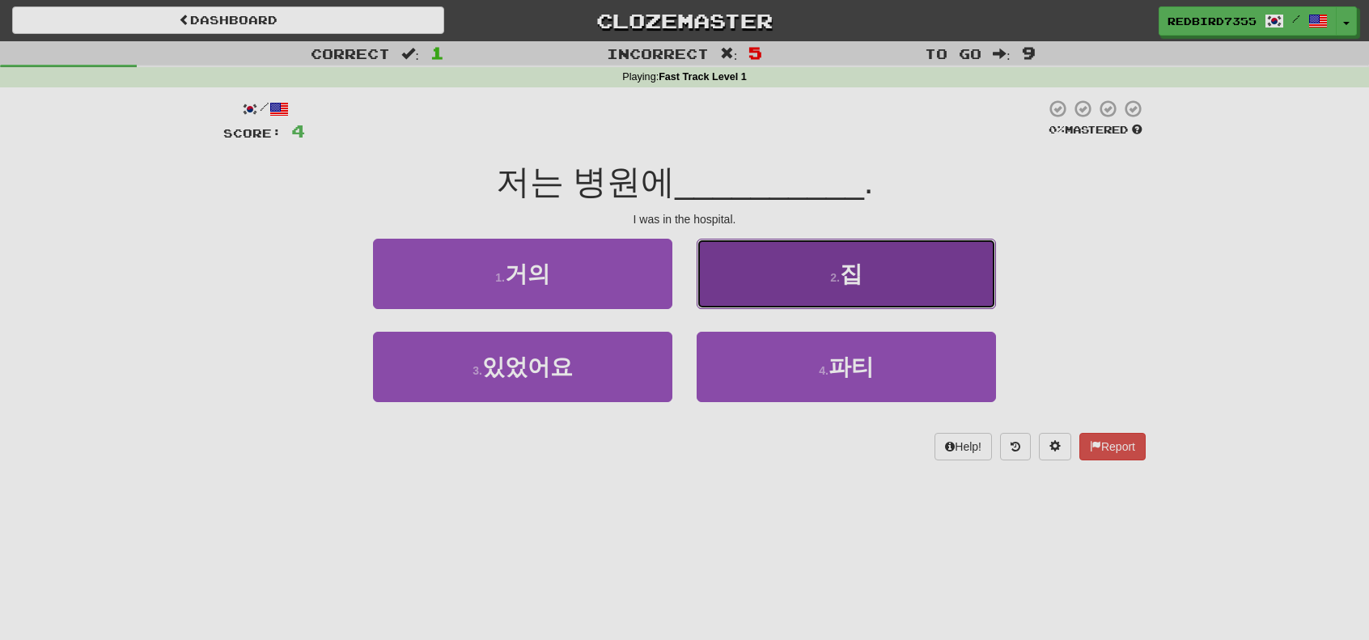
click at [707, 294] on button "2 . 집" at bounding box center [846, 274] width 299 height 70
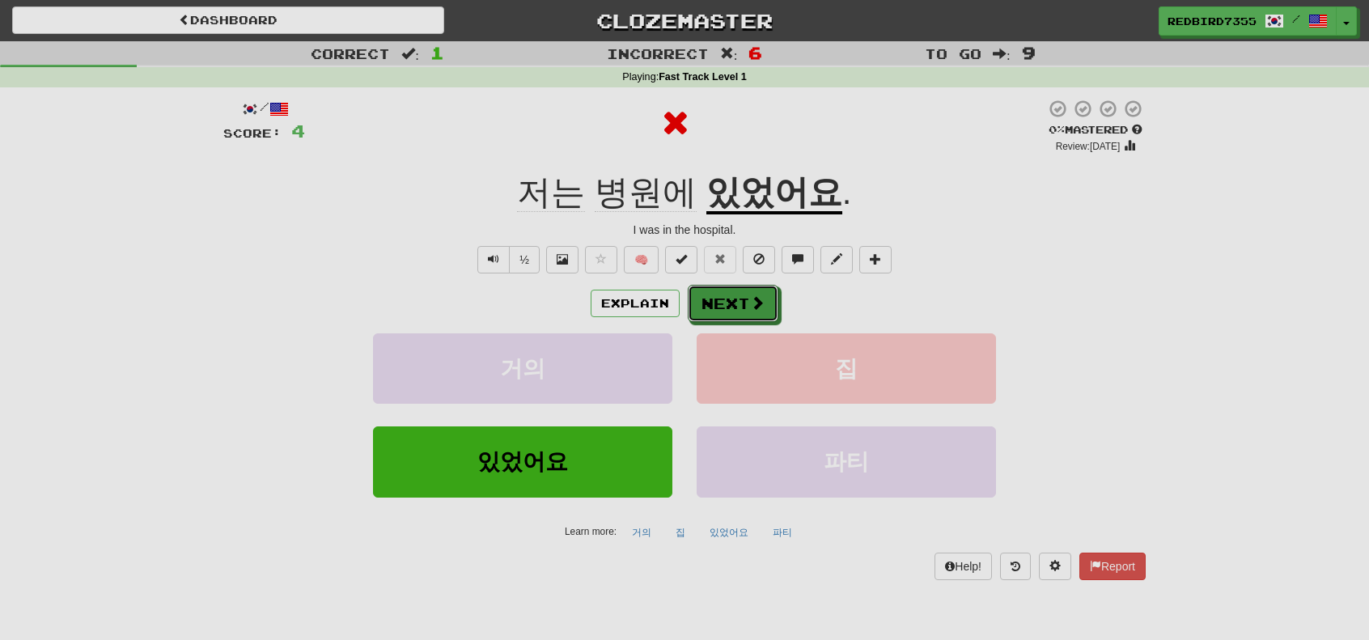
click at [707, 294] on button "Next" at bounding box center [733, 303] width 91 height 37
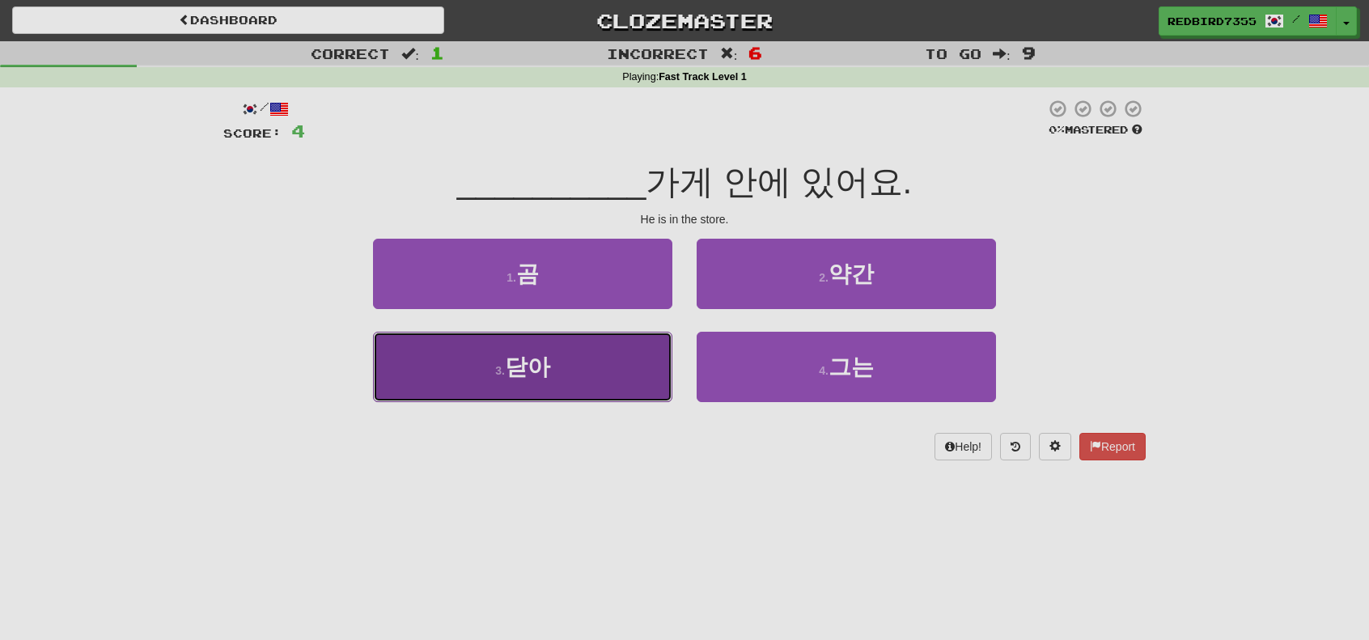
click at [643, 343] on button "3 . 닫아" at bounding box center [522, 367] width 299 height 70
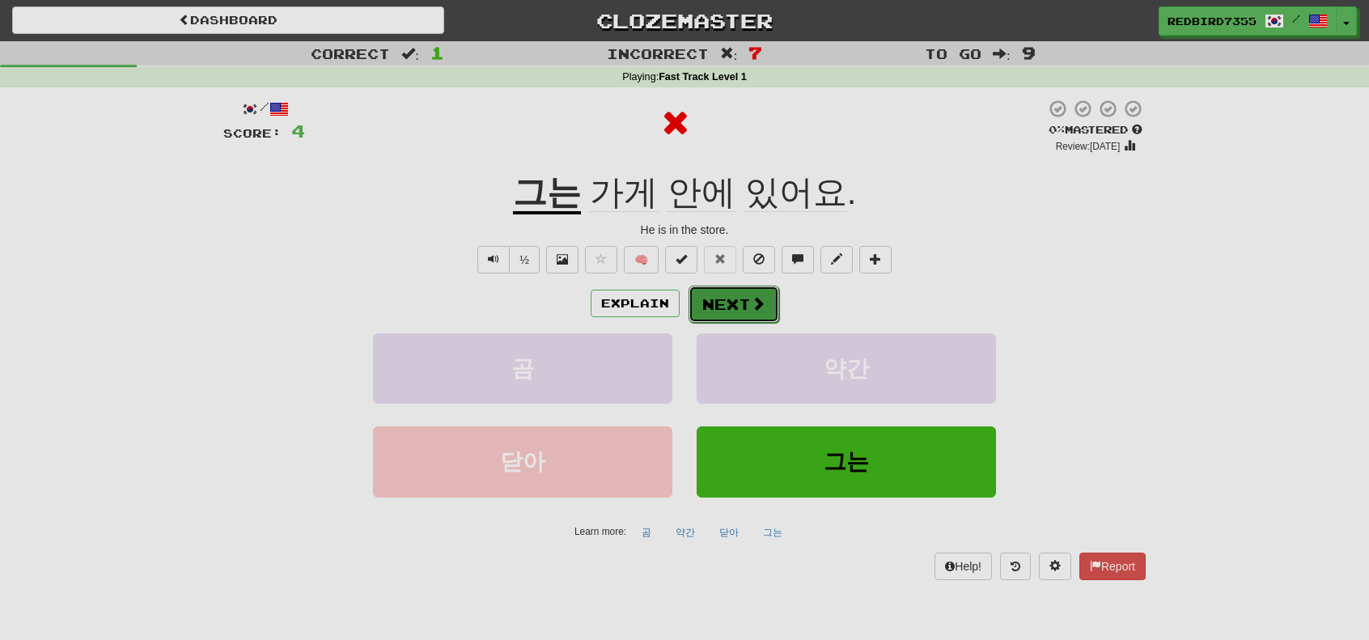
click at [692, 310] on button "Next" at bounding box center [734, 304] width 91 height 37
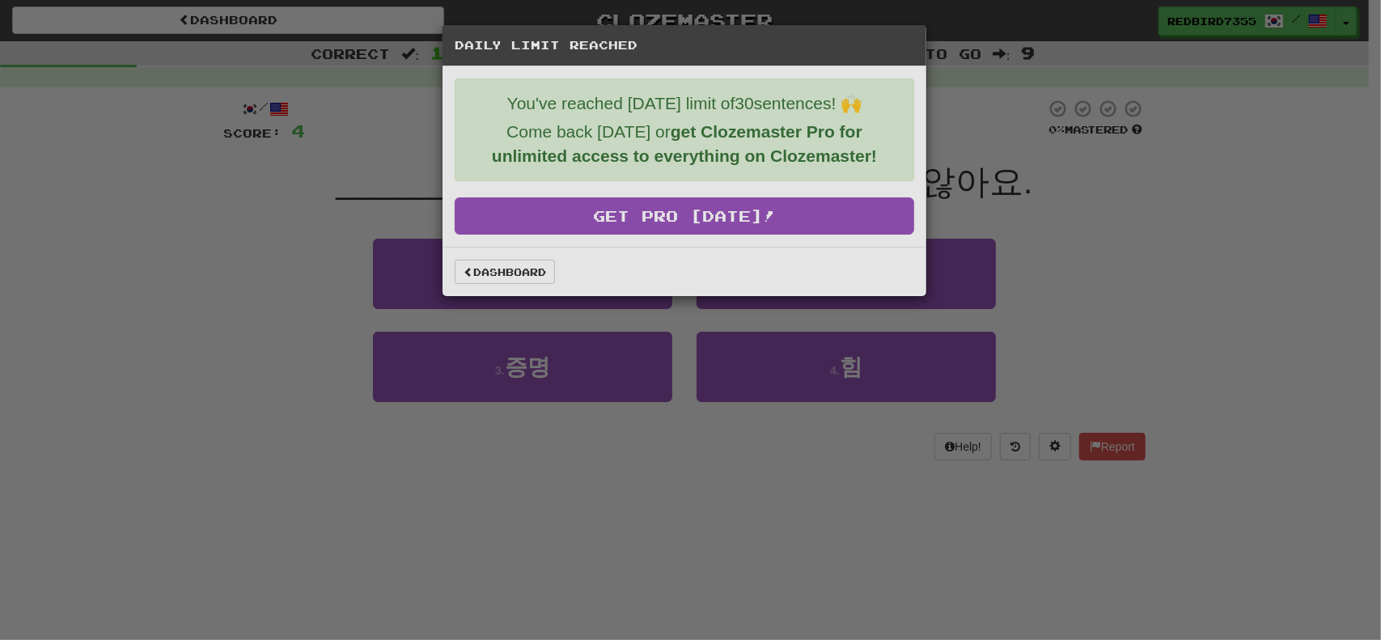
click at [555, 271] on div "Dashboard" at bounding box center [685, 272] width 460 height 24
click at [528, 274] on link "Dashboard" at bounding box center [505, 272] width 100 height 24
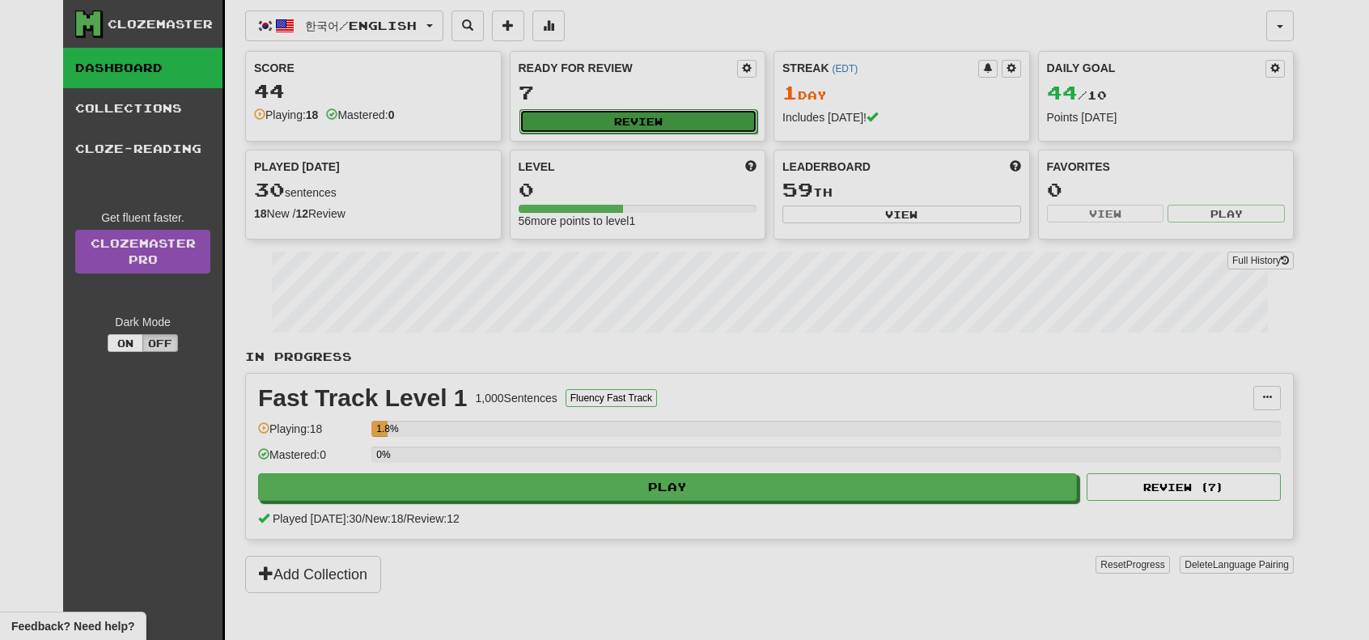
click at [570, 122] on button "Review" at bounding box center [639, 121] width 239 height 24
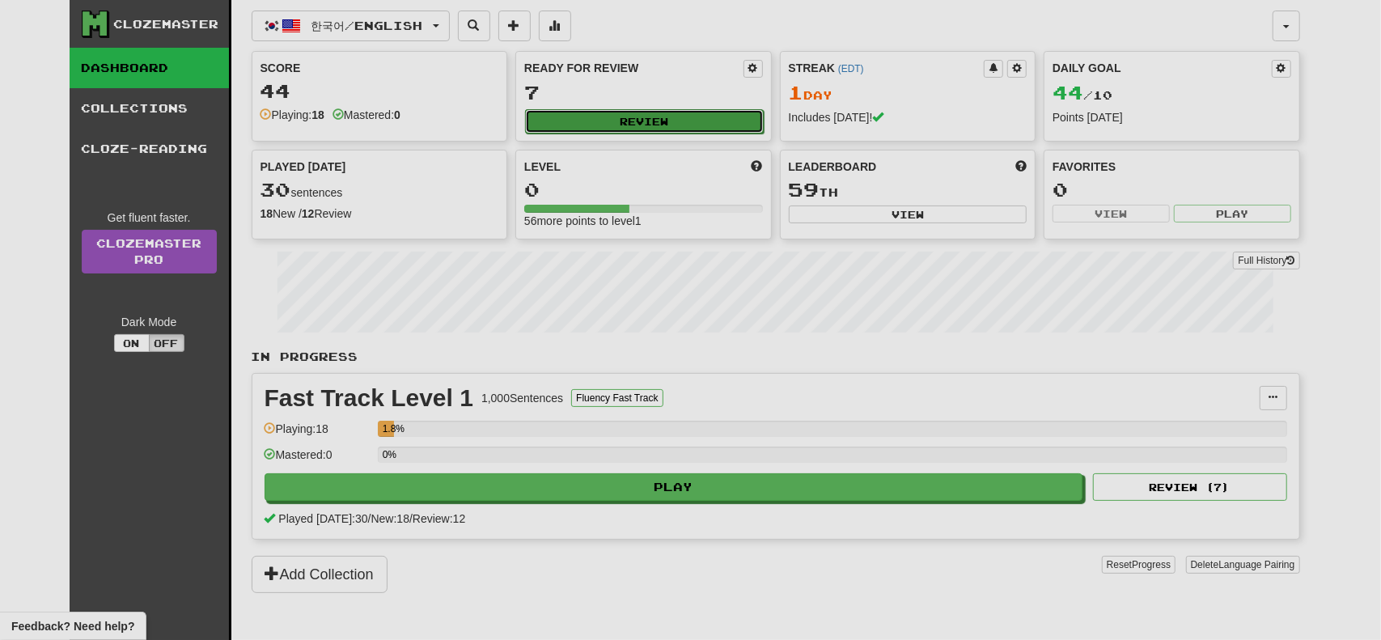
select select "**"
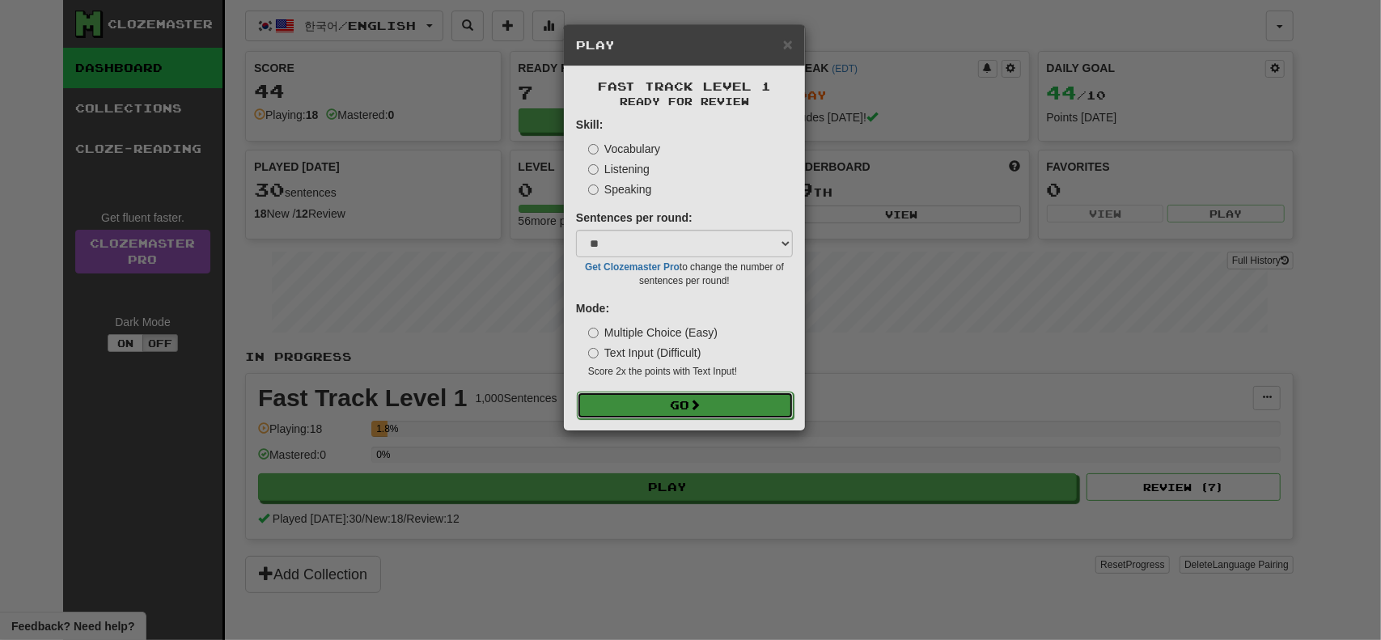
click at [618, 393] on button "Go" at bounding box center [685, 406] width 217 height 28
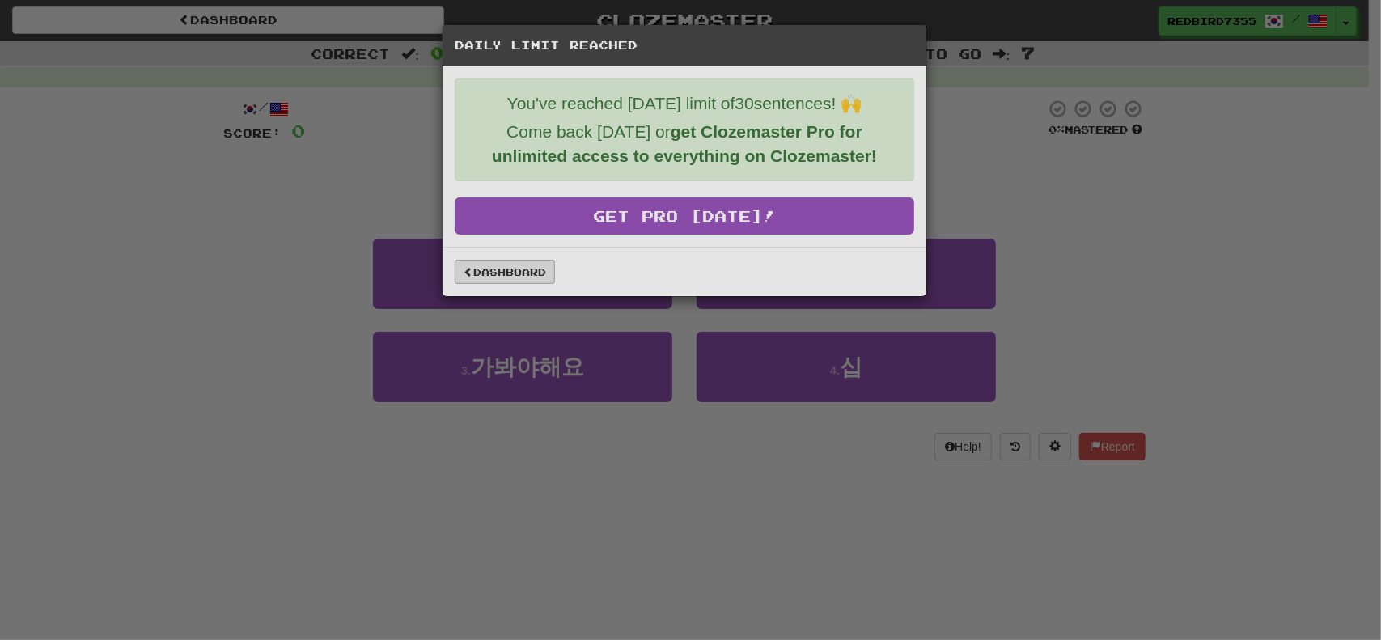
click at [554, 262] on div "Dashboard" at bounding box center [685, 272] width 460 height 24
click at [552, 263] on link "Dashboard" at bounding box center [505, 272] width 100 height 24
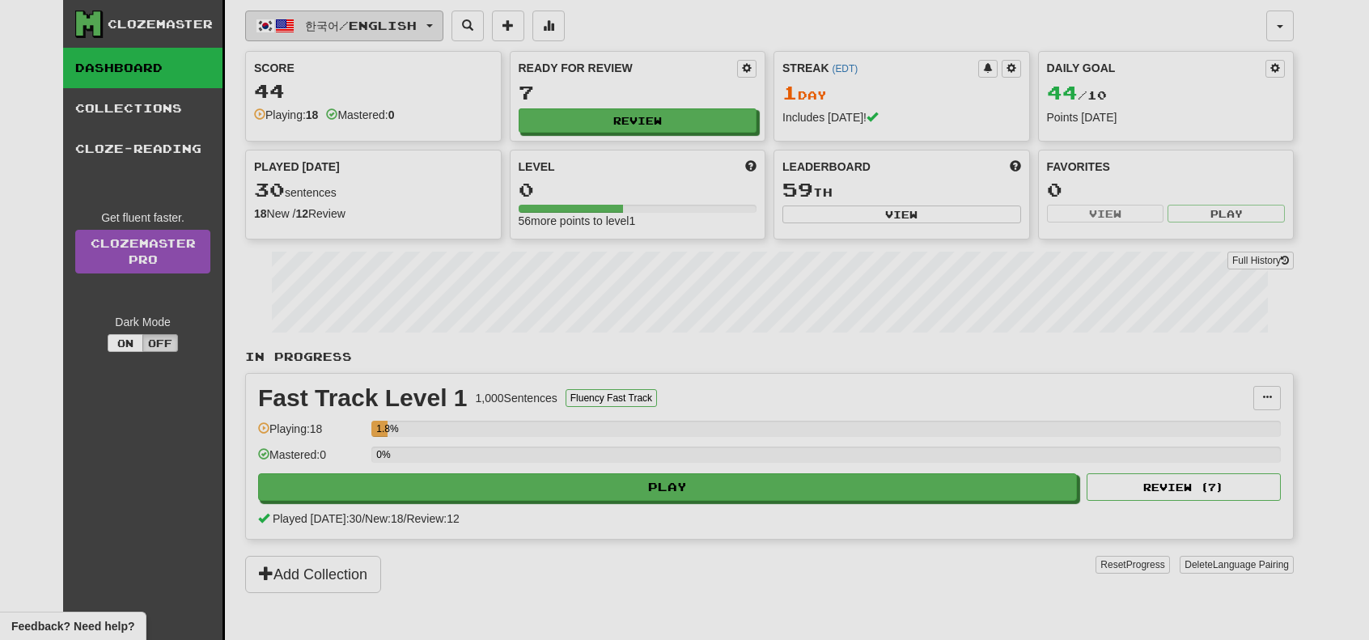
click at [406, 32] on button "한국어 / English" at bounding box center [344, 26] width 198 height 31
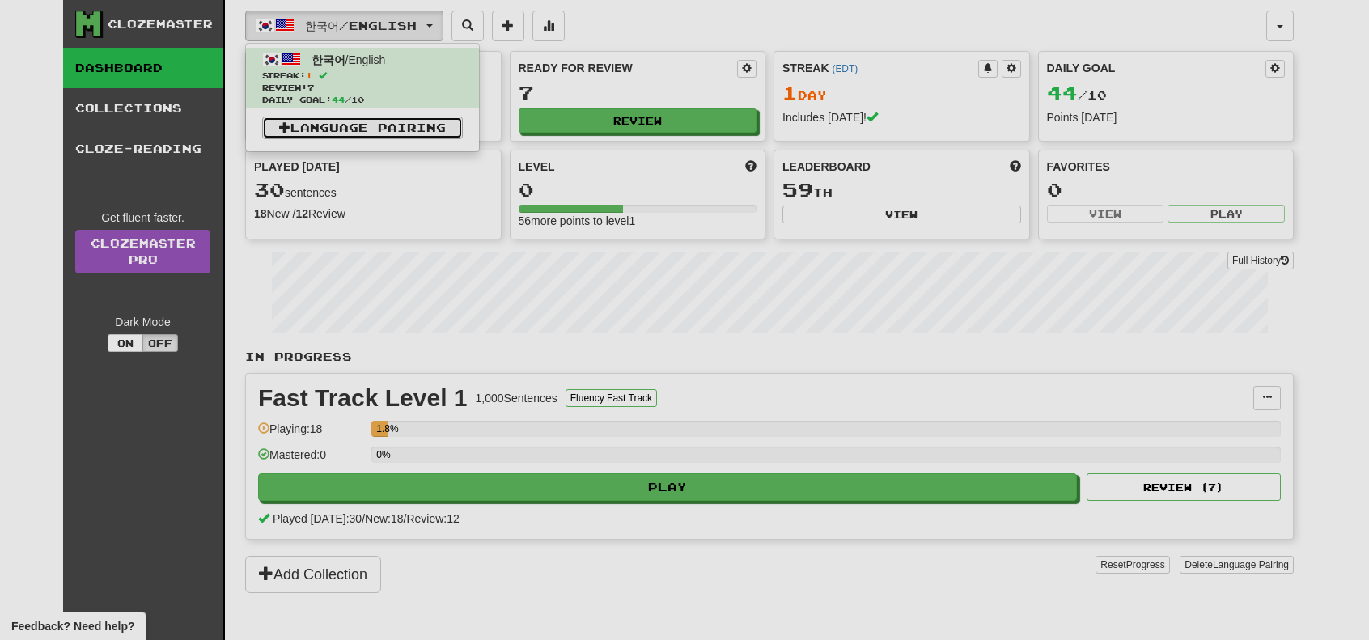
click at [290, 129] on link "Language Pairing" at bounding box center [362, 128] width 201 height 23
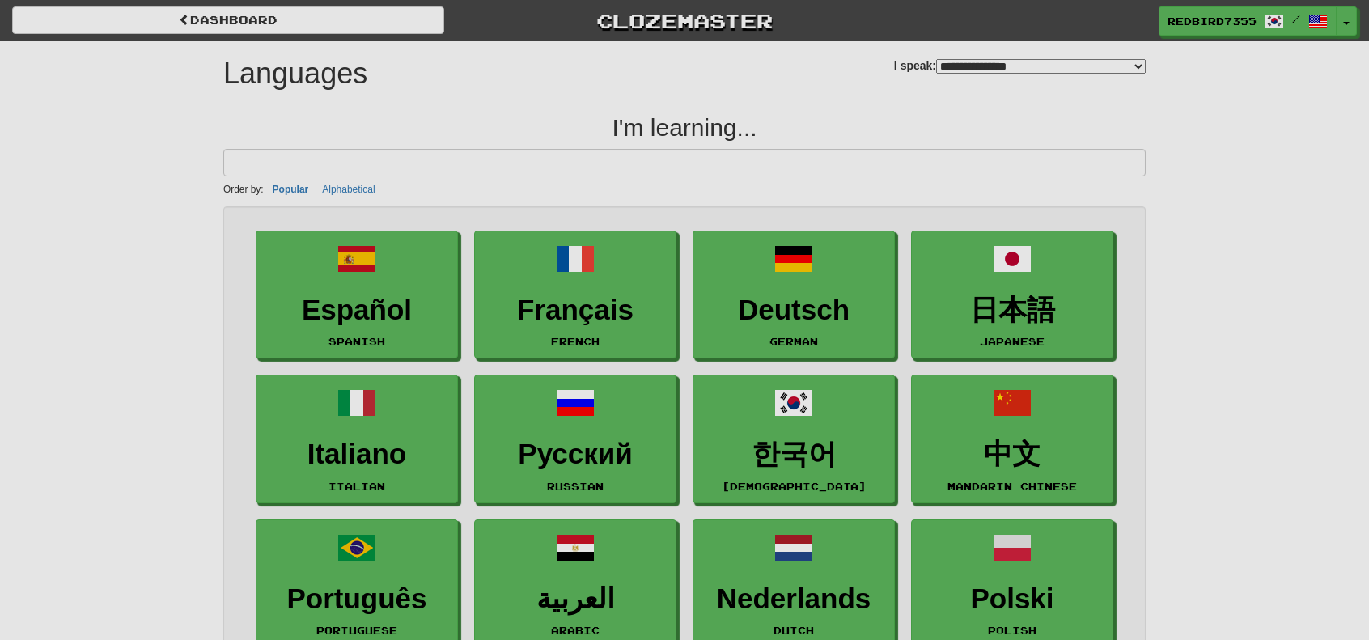
select select "*******"
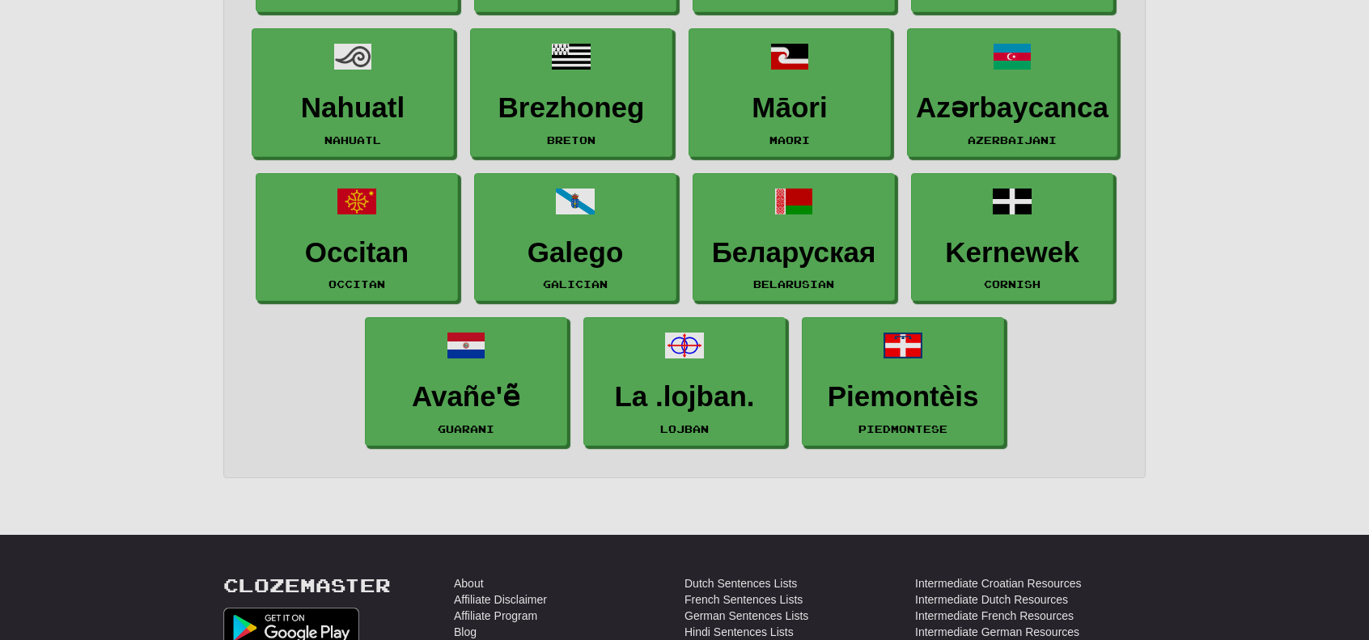
scroll to position [2428, 0]
